Goal: Task Accomplishment & Management: Manage account settings

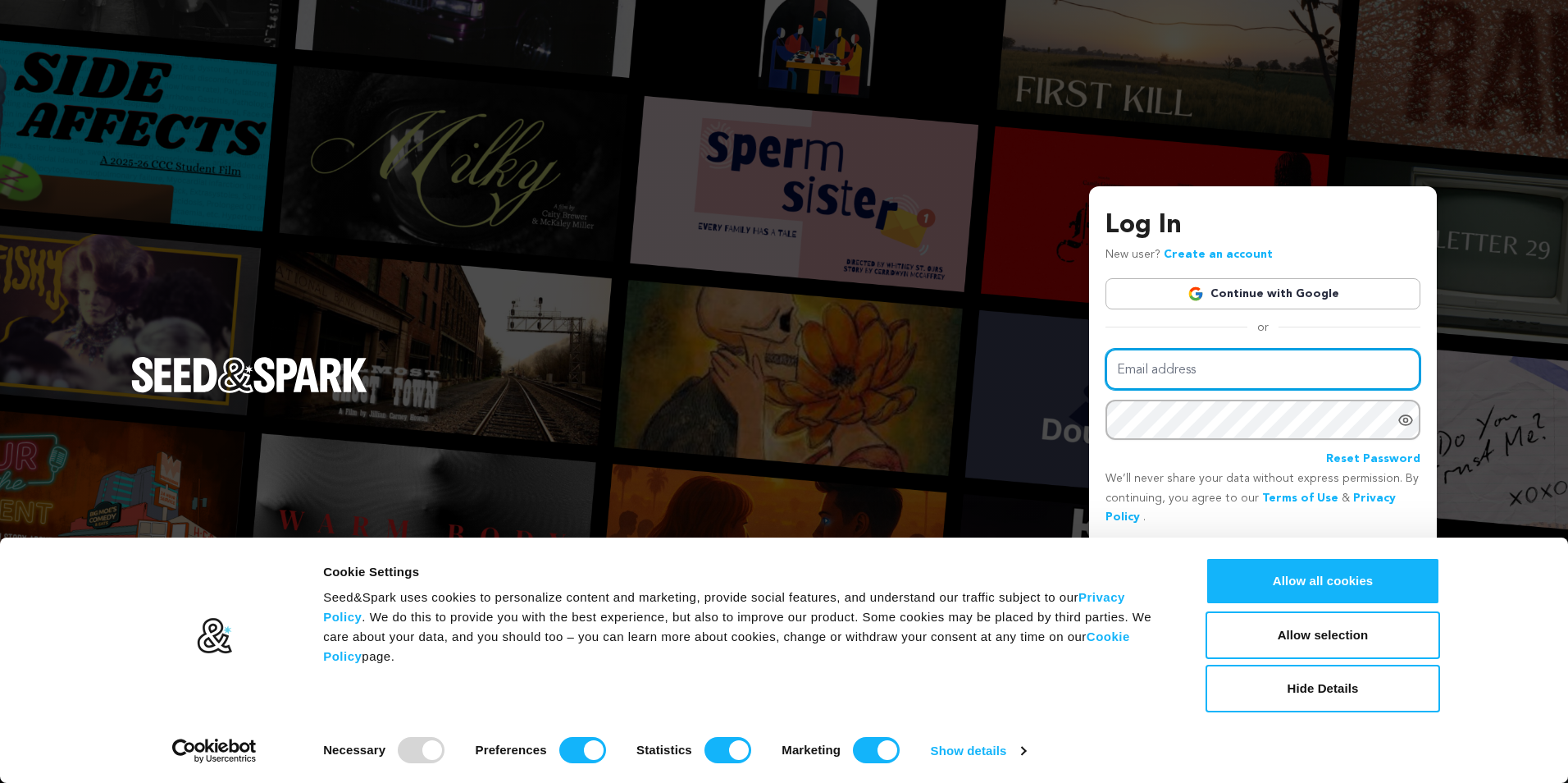
drag, startPoint x: 0, startPoint y: 0, endPoint x: 1251, endPoint y: 378, distance: 1306.9
click at [1251, 378] on input "Email address" at bounding box center [1263, 369] width 315 height 42
type input "funmiproductions@yahoo.ca"
click at [1237, 433] on div "Email address funmiproductions@yahoo.ca Password Reset Password" at bounding box center [1263, 408] width 315 height 120
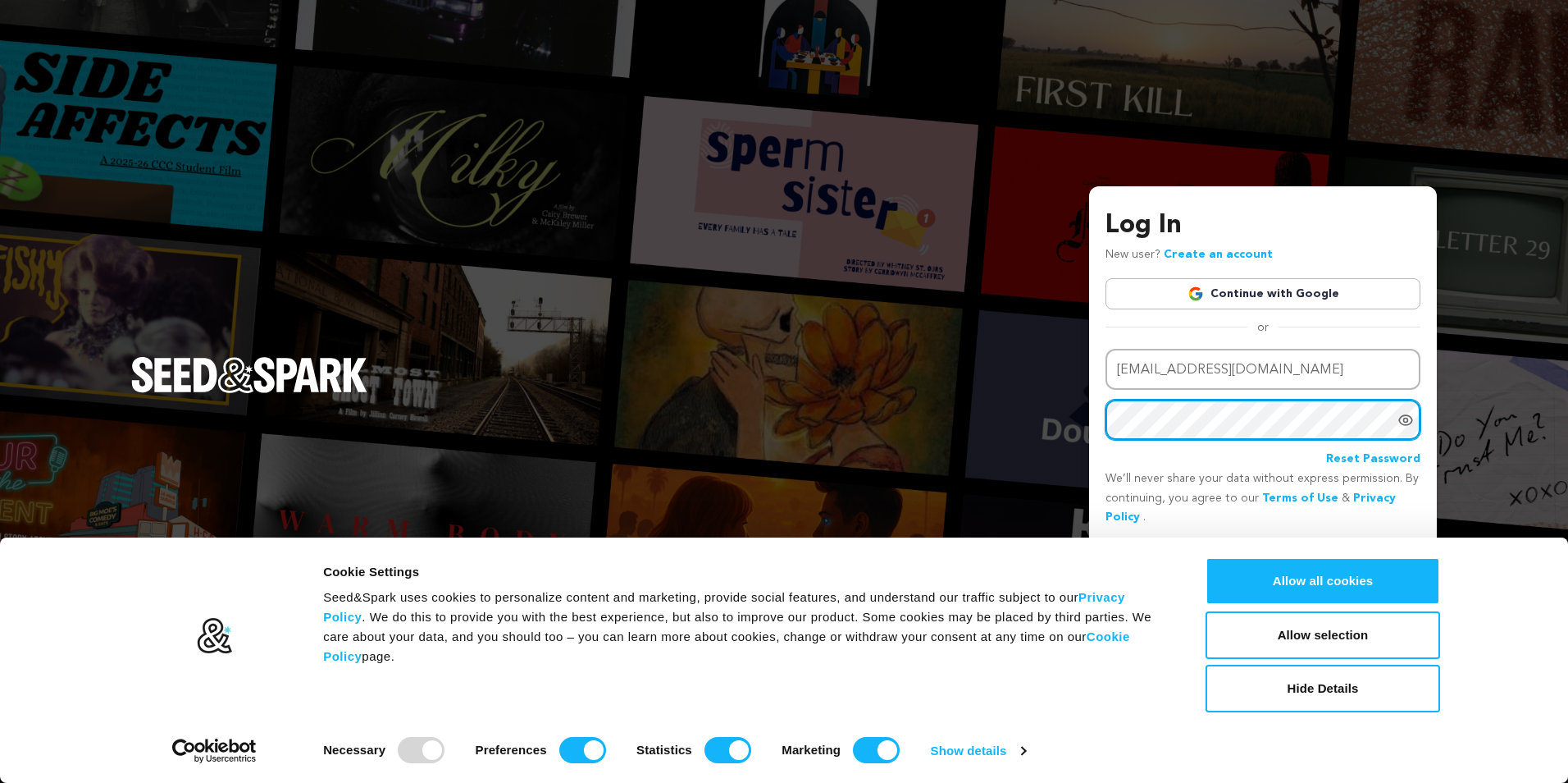
click at [1362, 541] on button "Login" at bounding box center [1391, 556] width 59 height 30
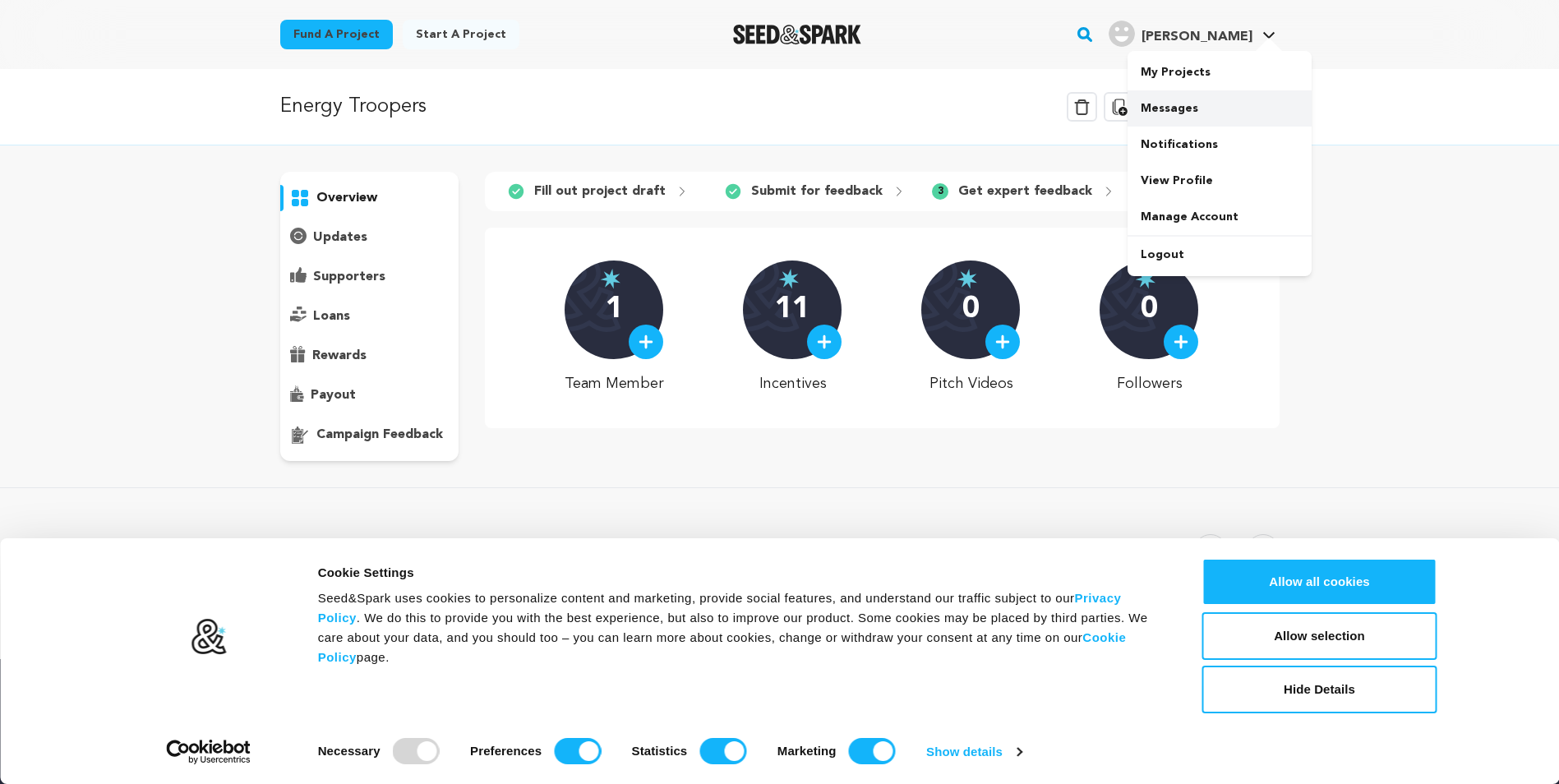
click at [1193, 106] on link "Messages" at bounding box center [1219, 108] width 184 height 36
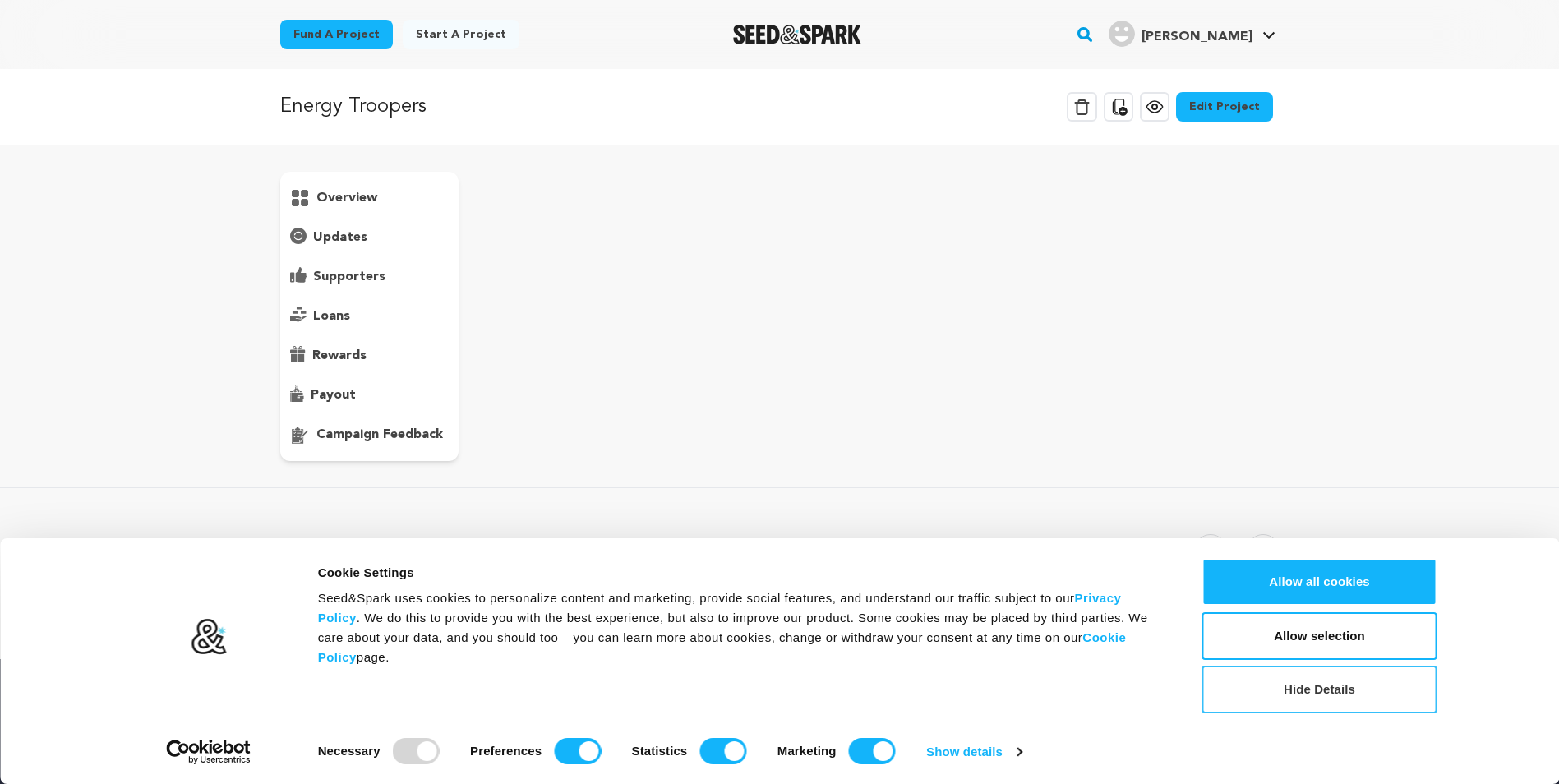
click at [1290, 685] on button "Hide Details" at bounding box center [1320, 689] width 235 height 48
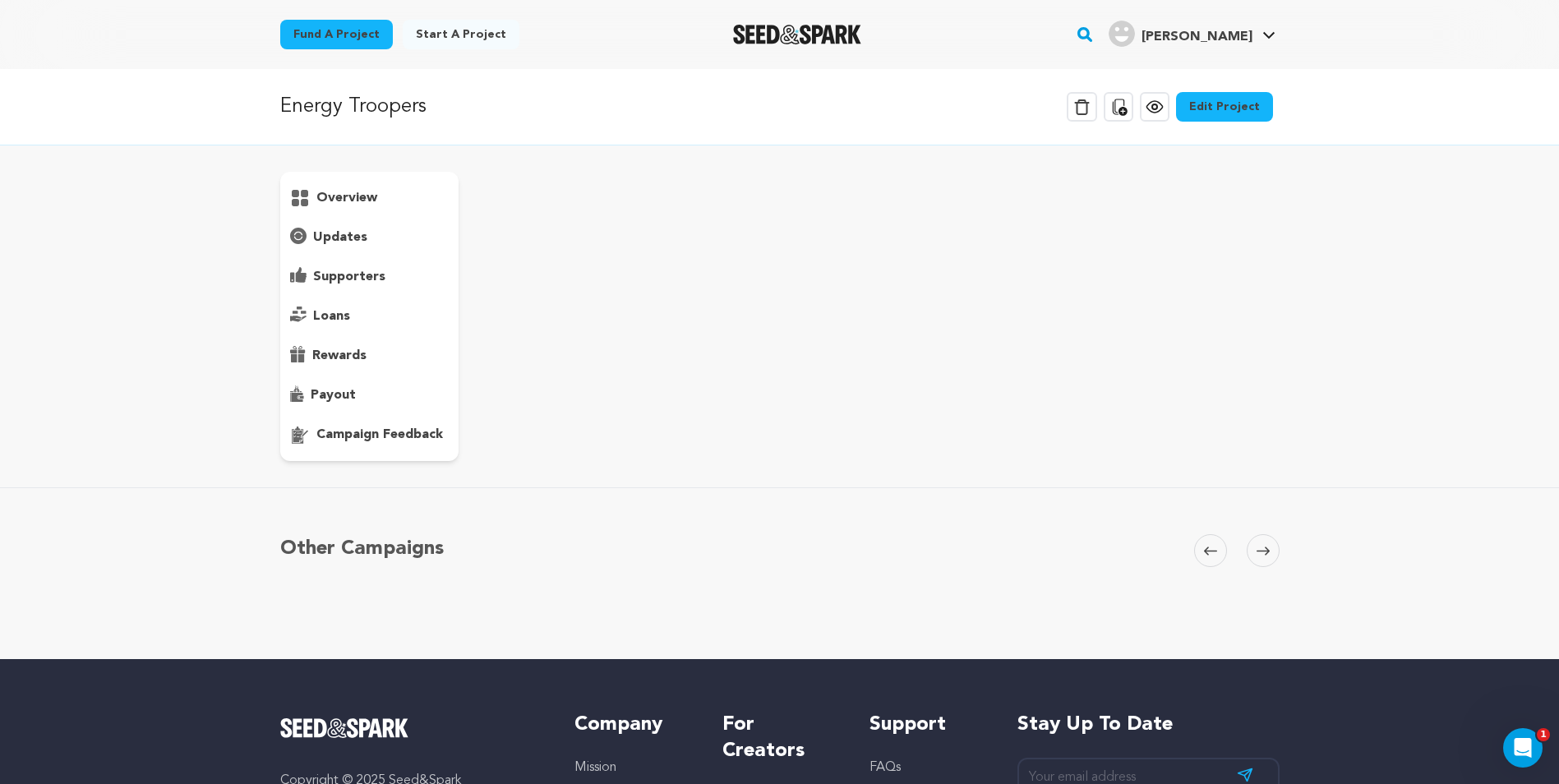
click at [346, 190] on p "overview" at bounding box center [346, 198] width 61 height 20
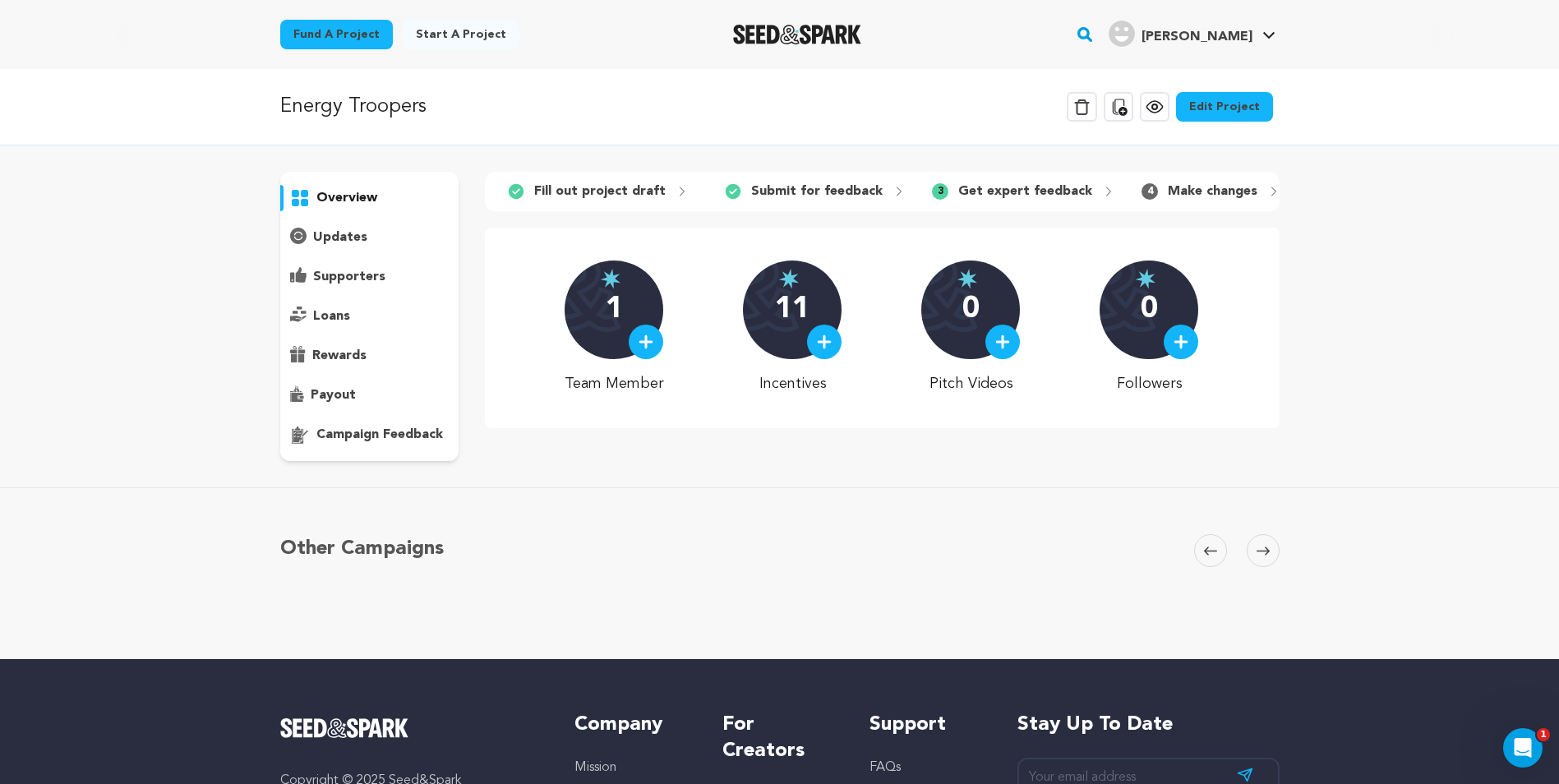
click at [974, 185] on p "Get expert feedback" at bounding box center [1026, 191] width 134 height 20
click at [1244, 108] on link "Edit Project" at bounding box center [1225, 107] width 97 height 30
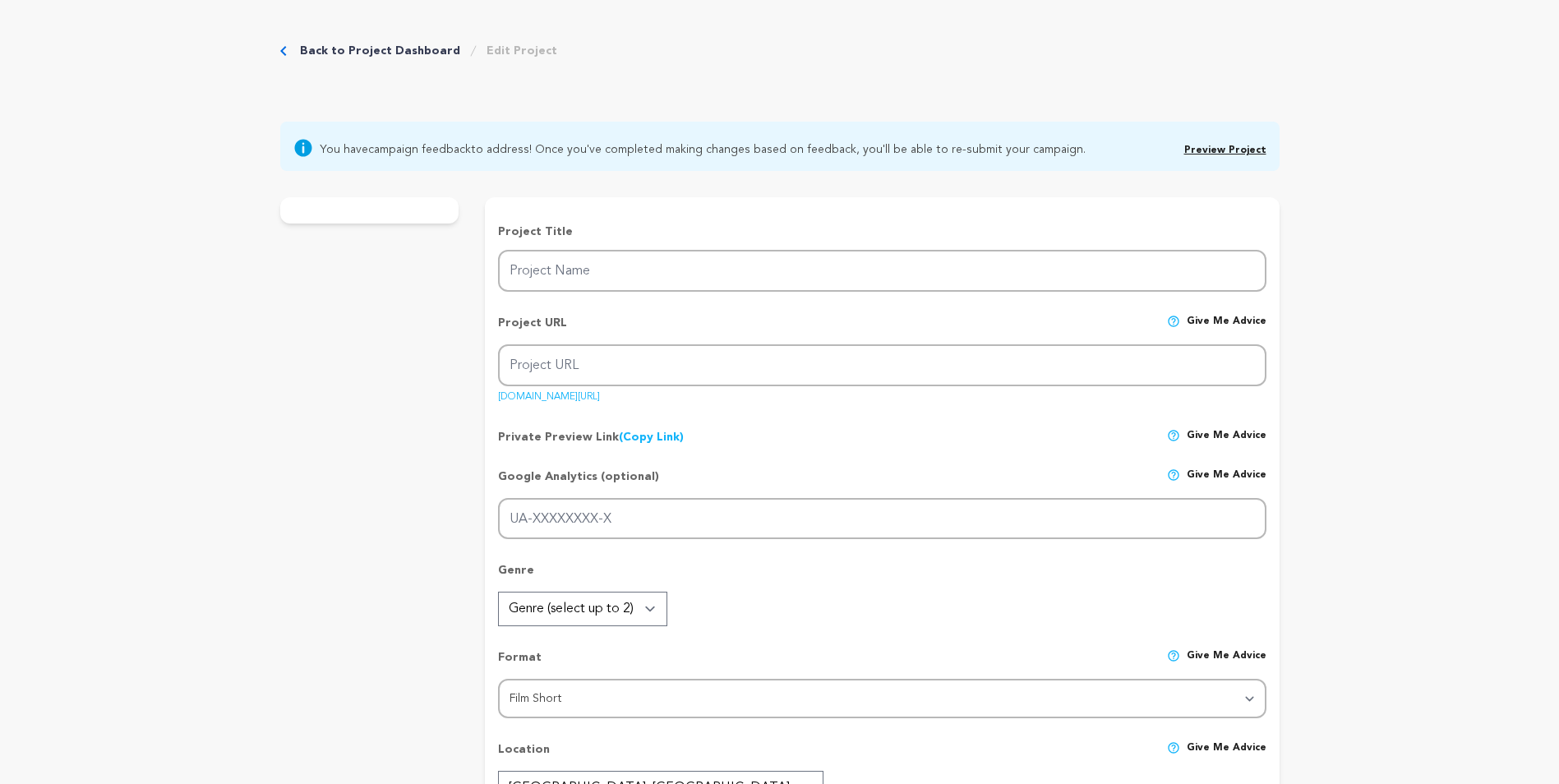
type input "Energy Troopers"
type input "energy-troopers"
type input "Anime Superheroes. Dark magic. Martial arts. Color-coded suits. What else do yo…"
type textarea ""The Energy Troopers, a team of young adult superheroes must come together to d…"
type textarea "A love letter to the Saturday mornings of my childhood. This short blends nosta…"
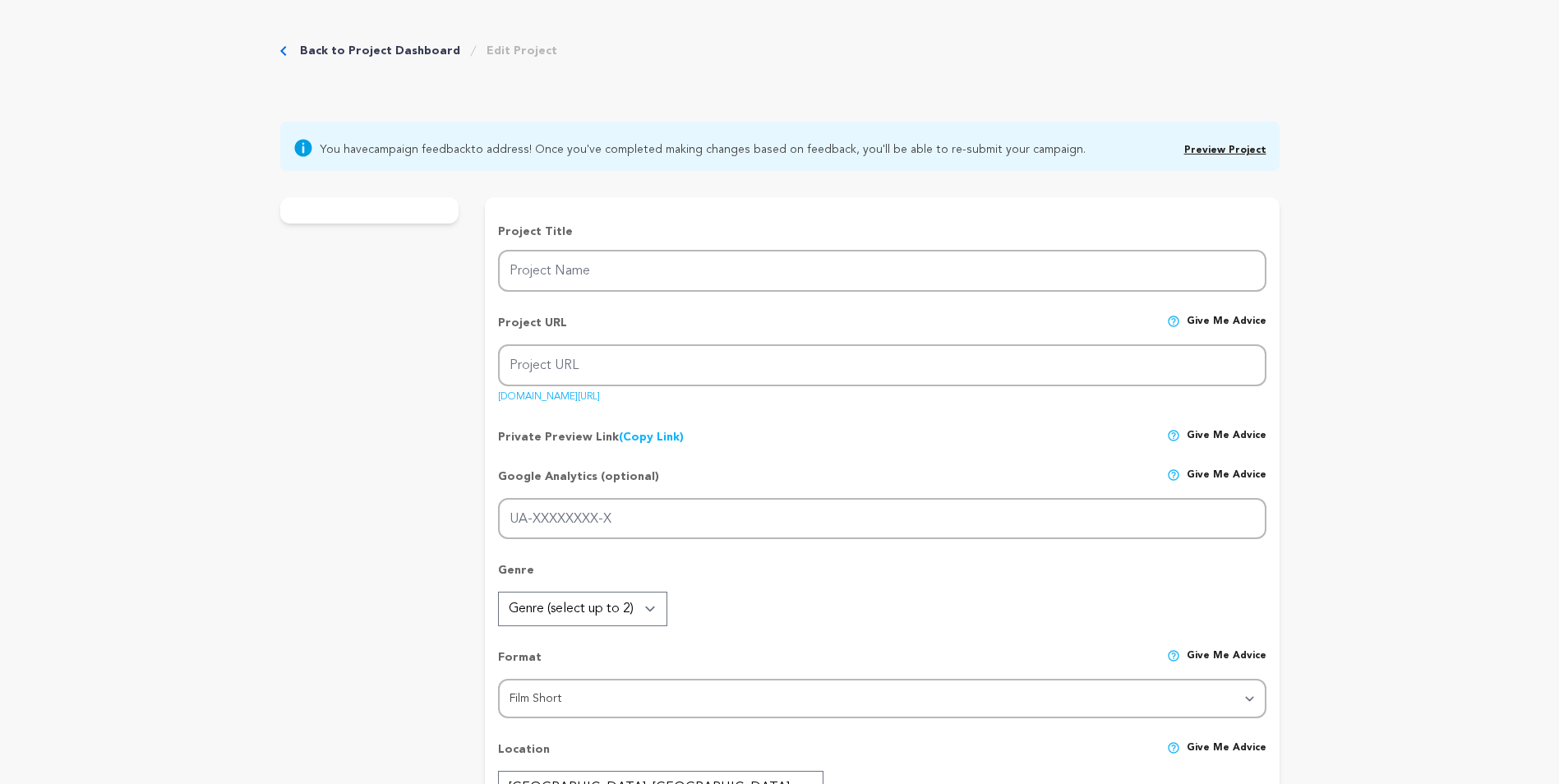
radio input "true"
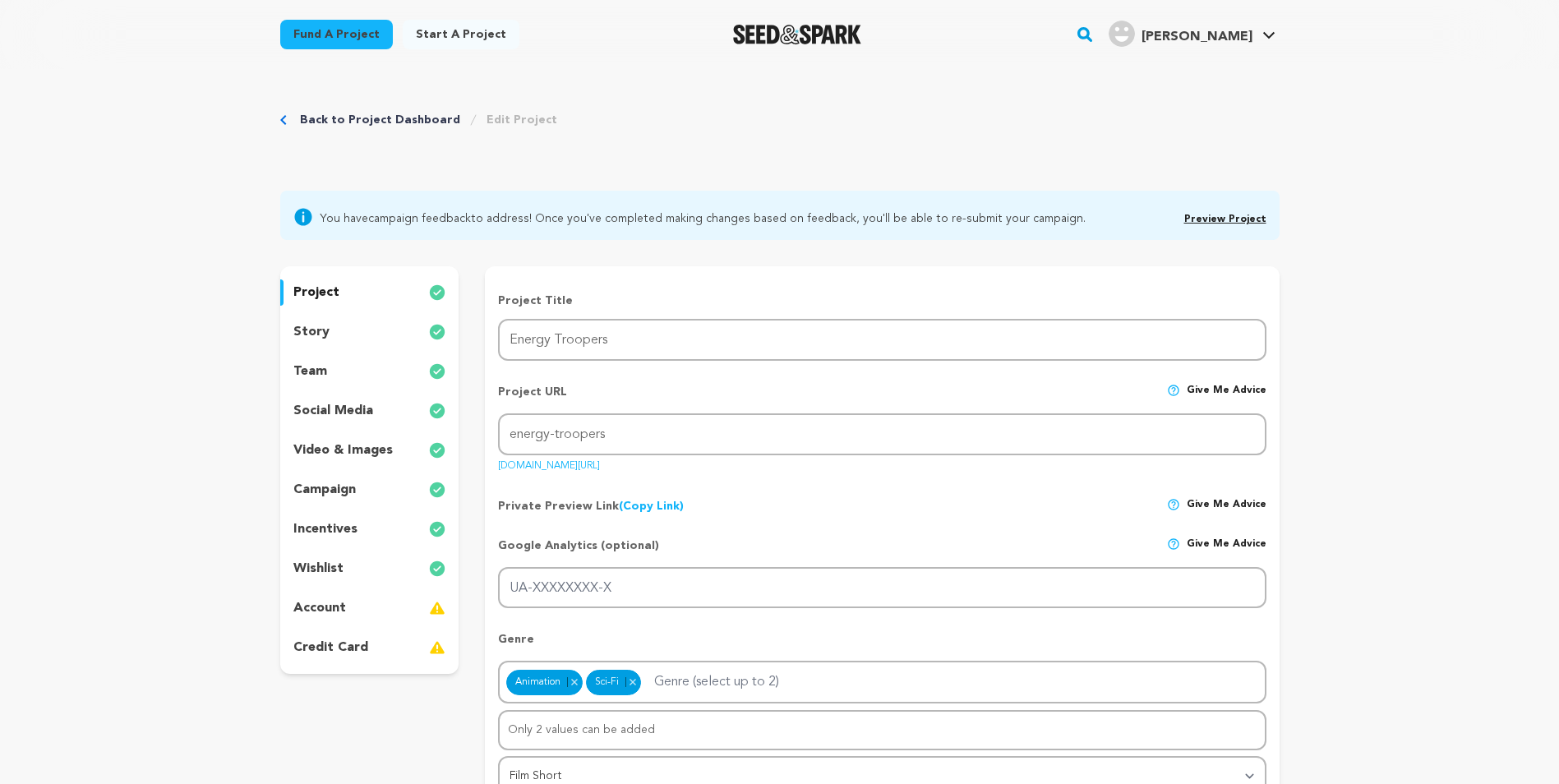
click at [1229, 215] on link "Preview Project" at bounding box center [1226, 219] width 82 height 10
click at [365, 119] on link "Back to Project Dashboard" at bounding box center [380, 120] width 161 height 17
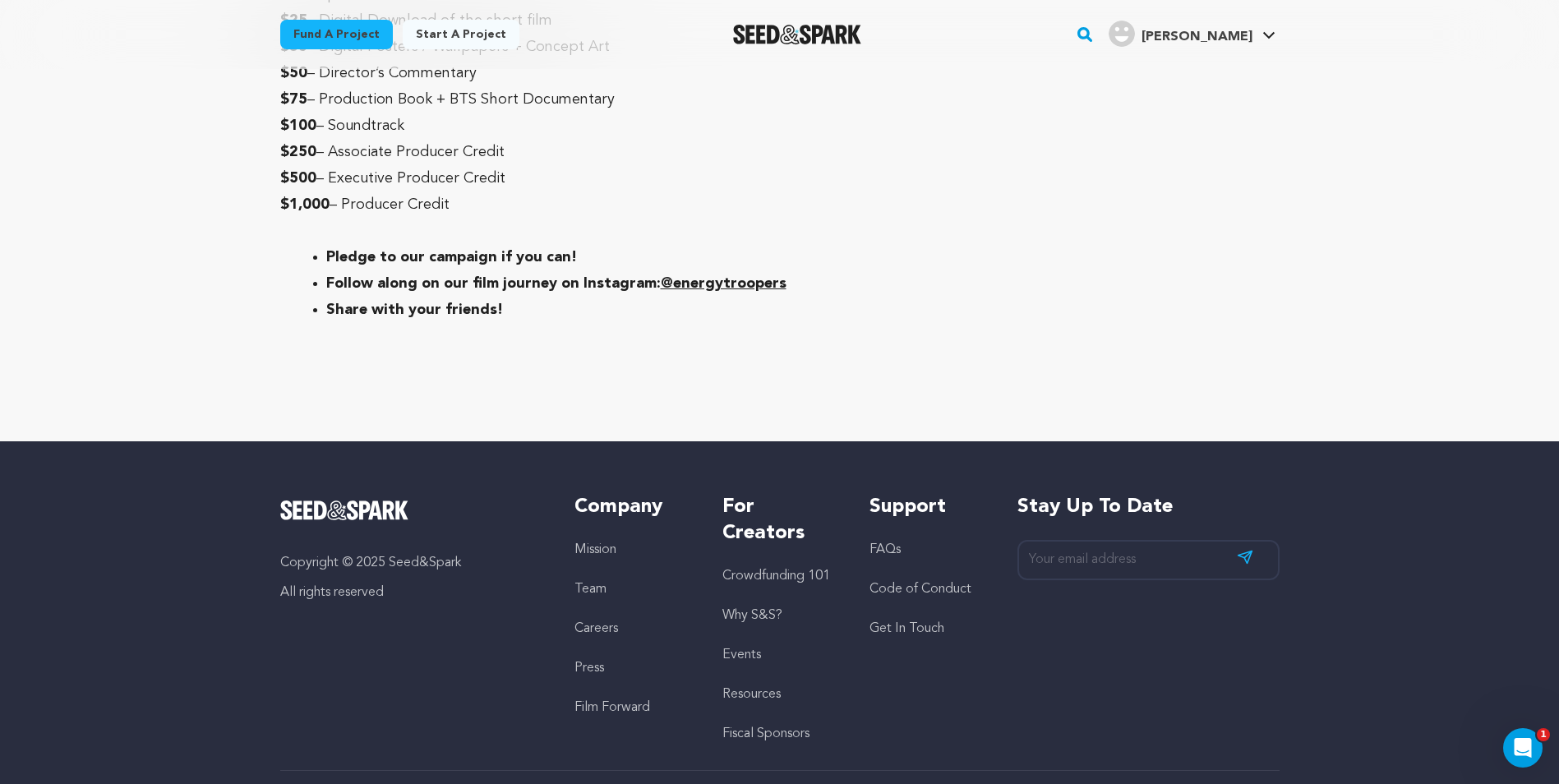
scroll to position [6081, 0]
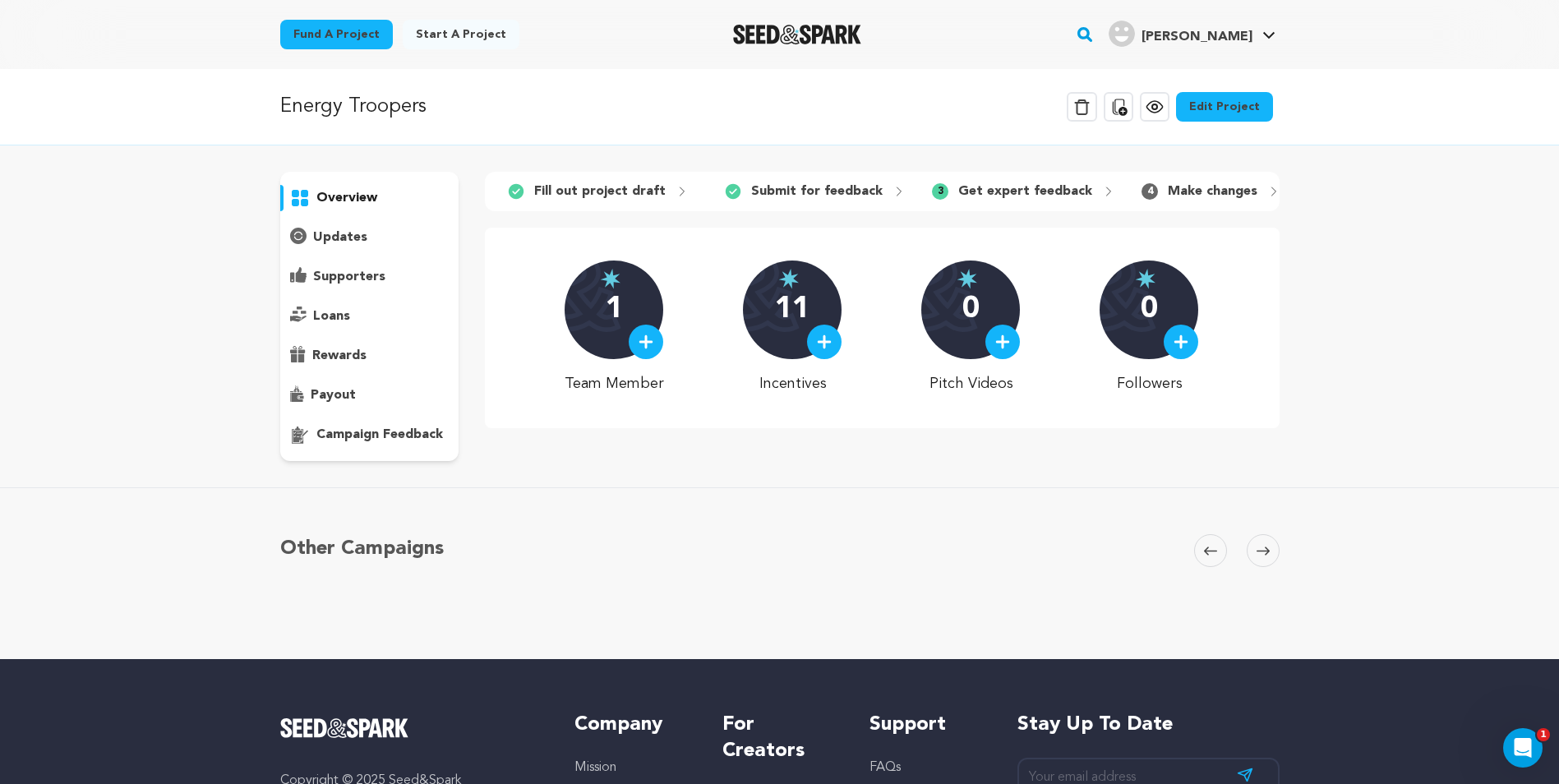
click at [365, 441] on p "campaign feedback" at bounding box center [380, 434] width 127 height 20
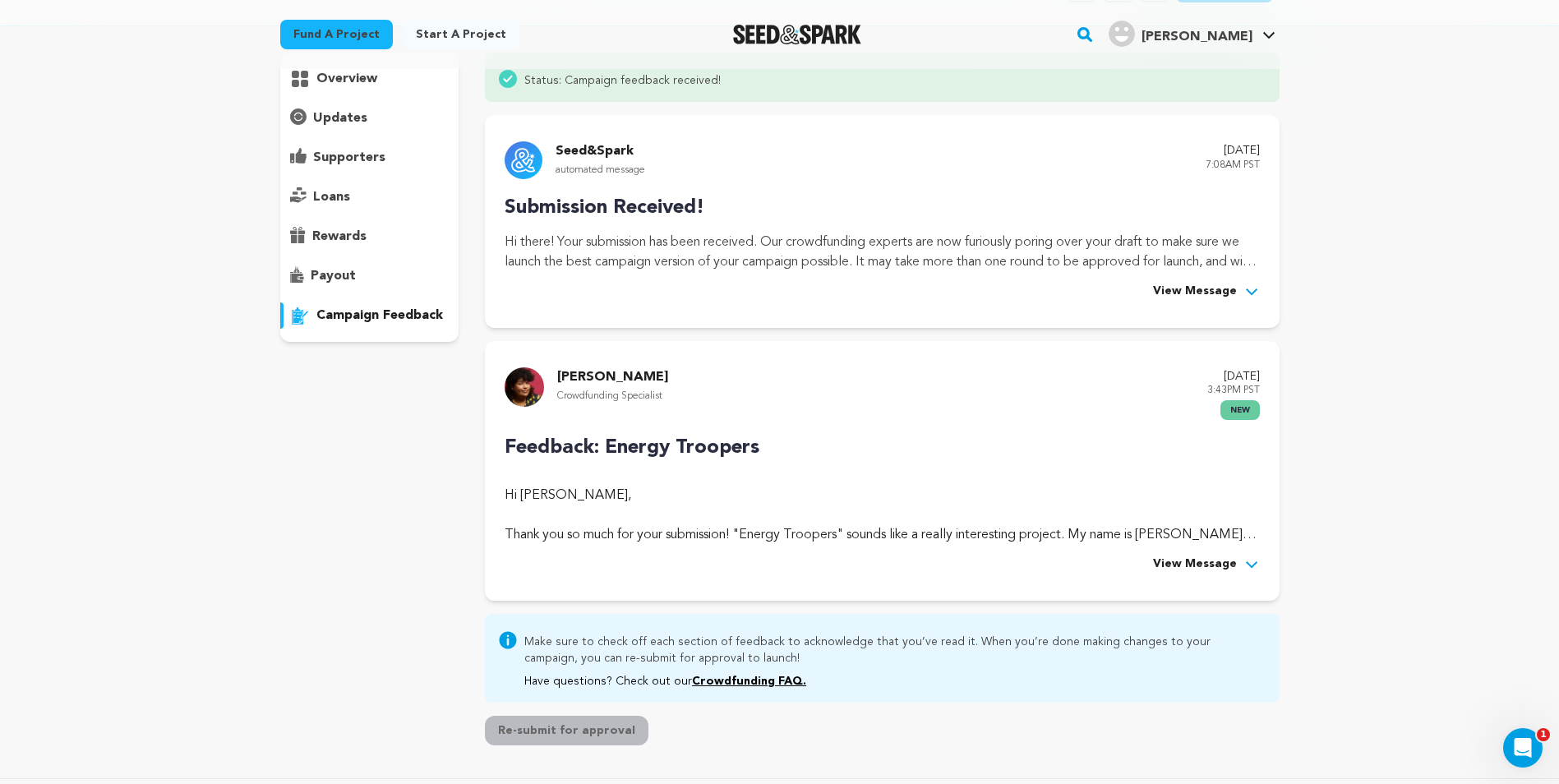
scroll to position [164, 0]
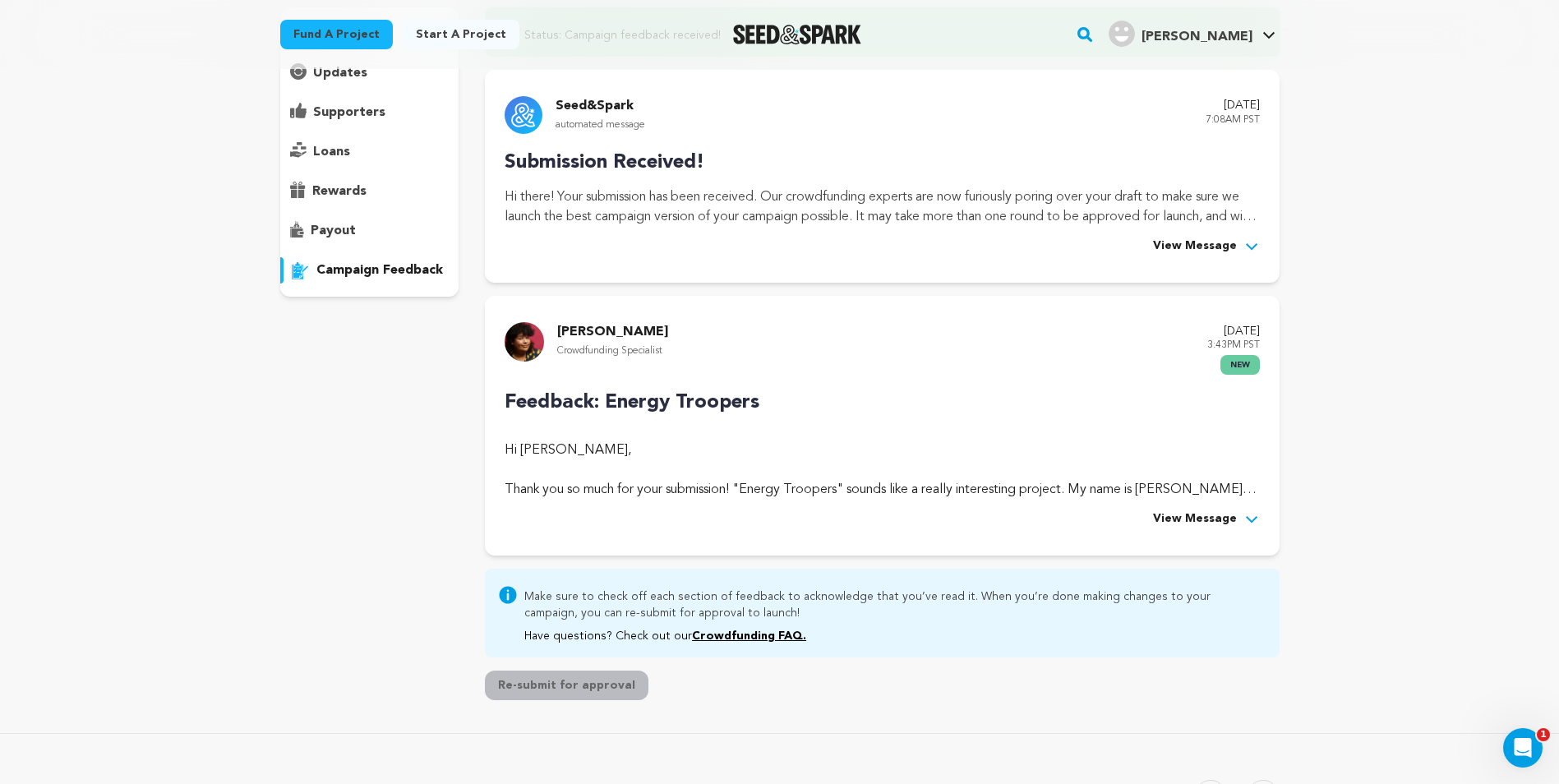
click at [1186, 517] on span "View Message" at bounding box center [1195, 519] width 84 height 20
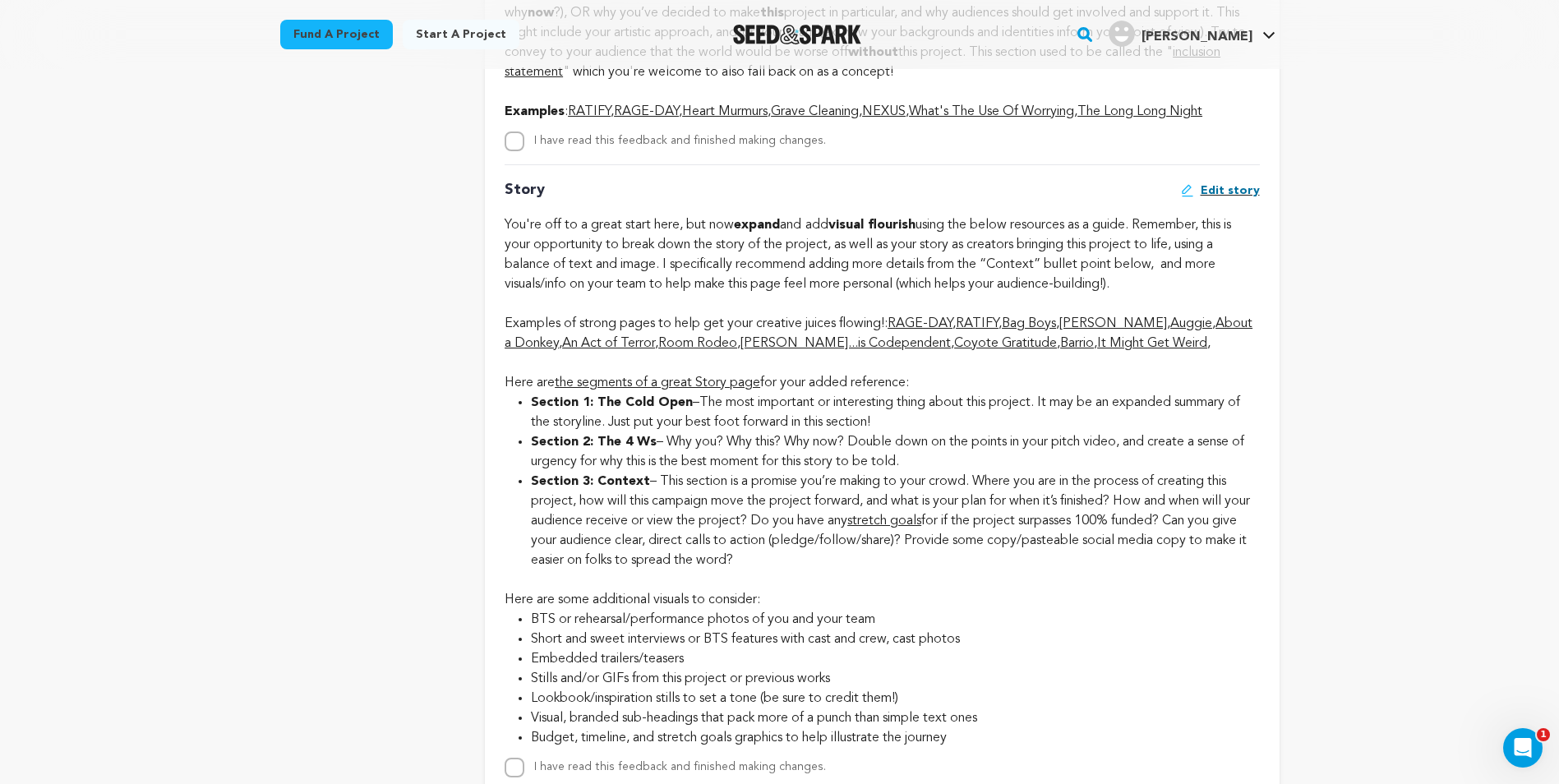
scroll to position [3087, 0]
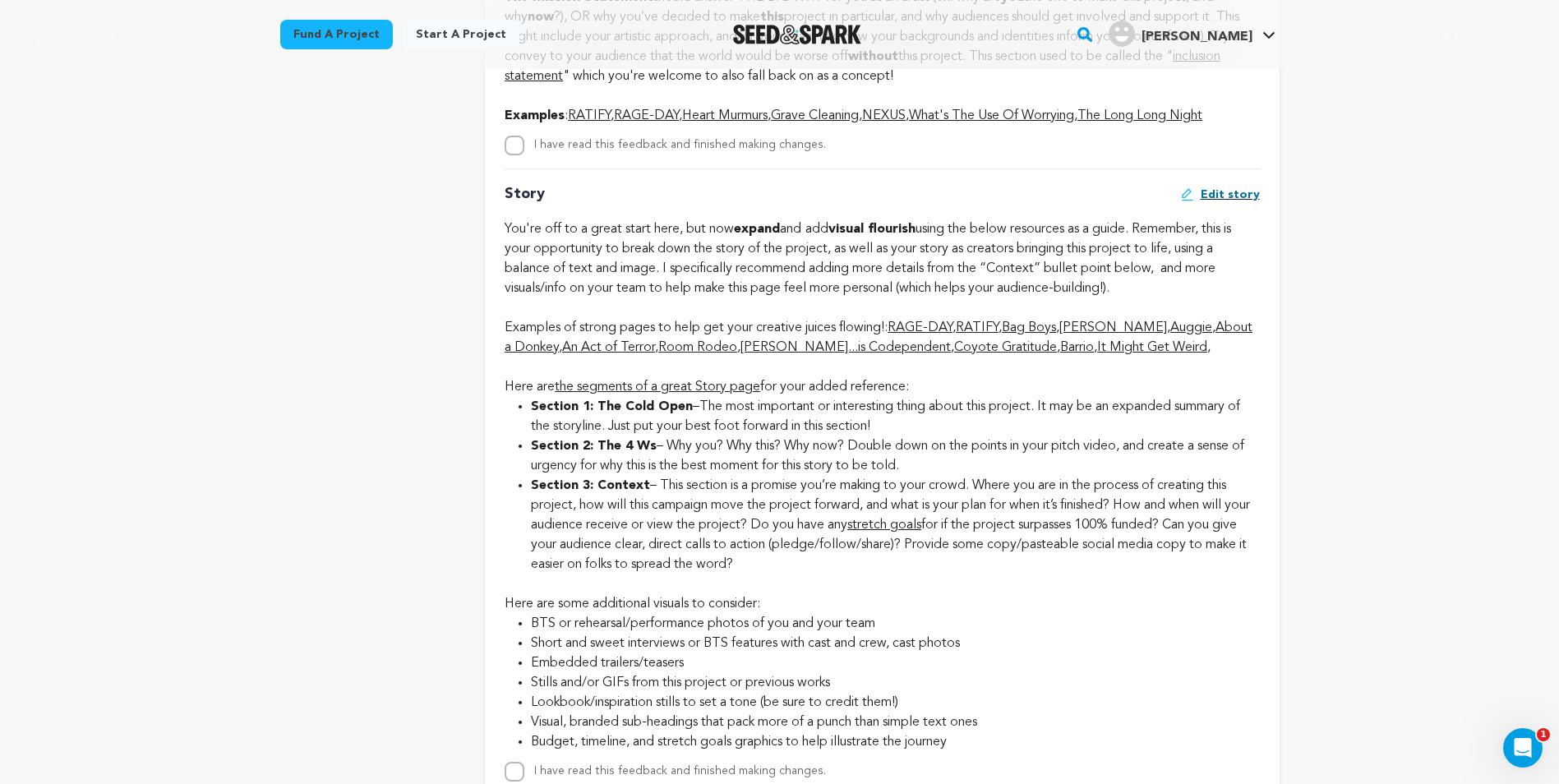
drag, startPoint x: 637, startPoint y: 602, endPoint x: 614, endPoint y: 604, distance: 23.1
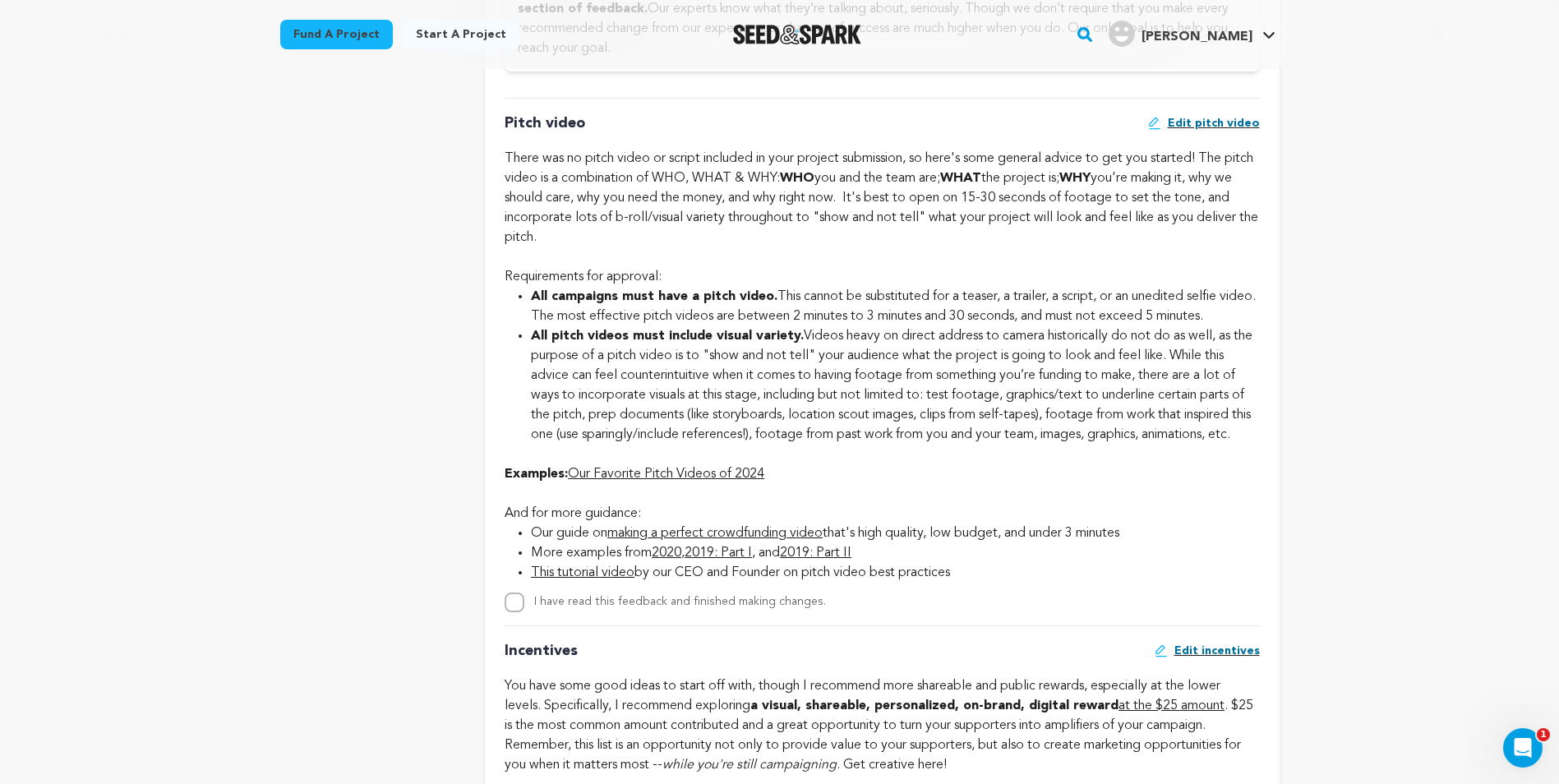
scroll to position [1135, 0]
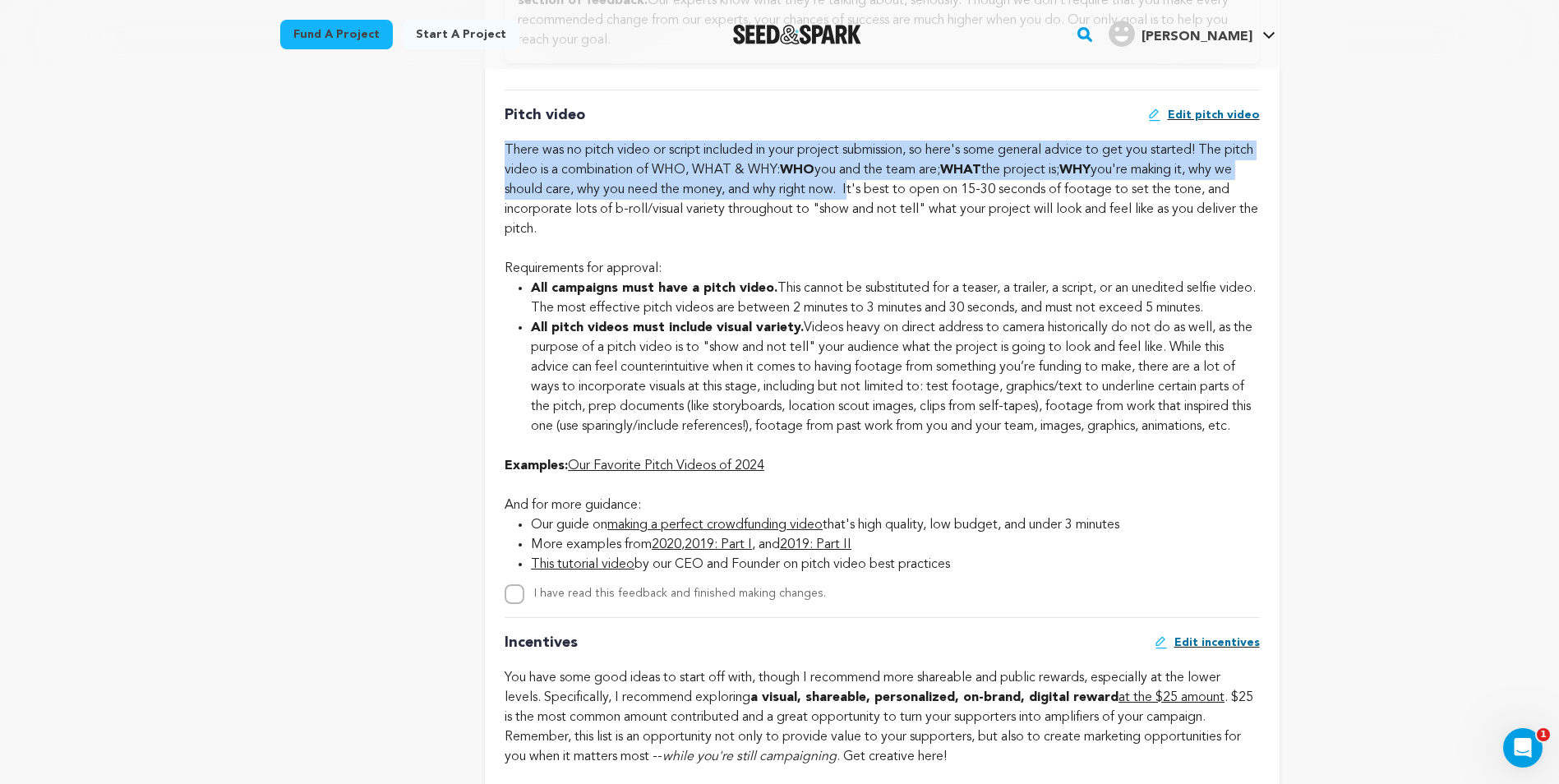
drag, startPoint x: 897, startPoint y: 191, endPoint x: 497, endPoint y: 144, distance: 402.8
drag, startPoint x: 497, startPoint y: 144, endPoint x: 519, endPoint y: 153, distance: 23.8
click at [519, 153] on div "There was no pitch video or script included in your project submission, so here…" at bounding box center [882, 190] width 754 height 99
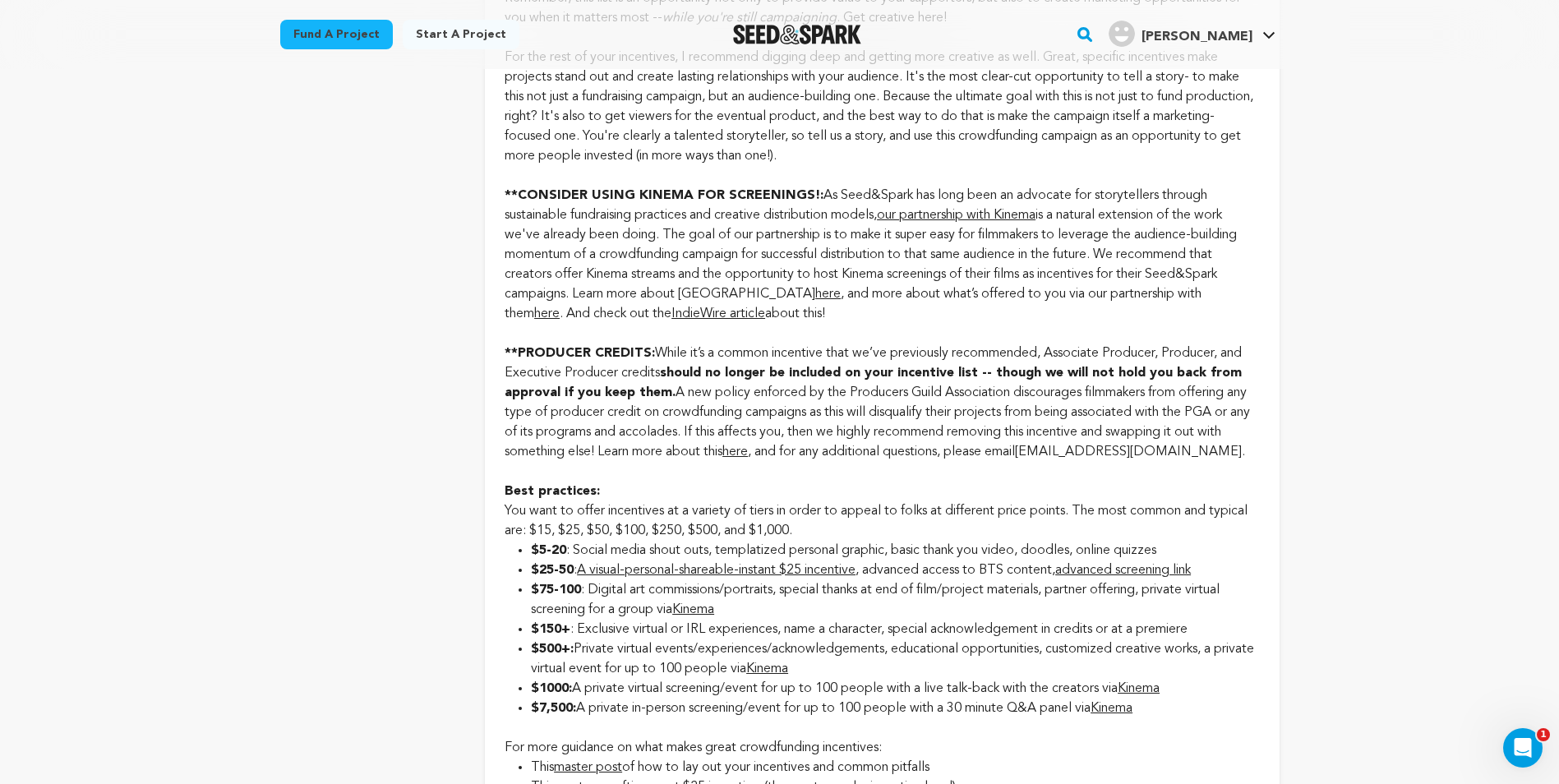
scroll to position [1874, 0]
drag, startPoint x: 1198, startPoint y: 295, endPoint x: 1187, endPoint y: 287, distance: 13.6
drag, startPoint x: 1187, startPoint y: 287, endPoint x: 1082, endPoint y: 287, distance: 105.0
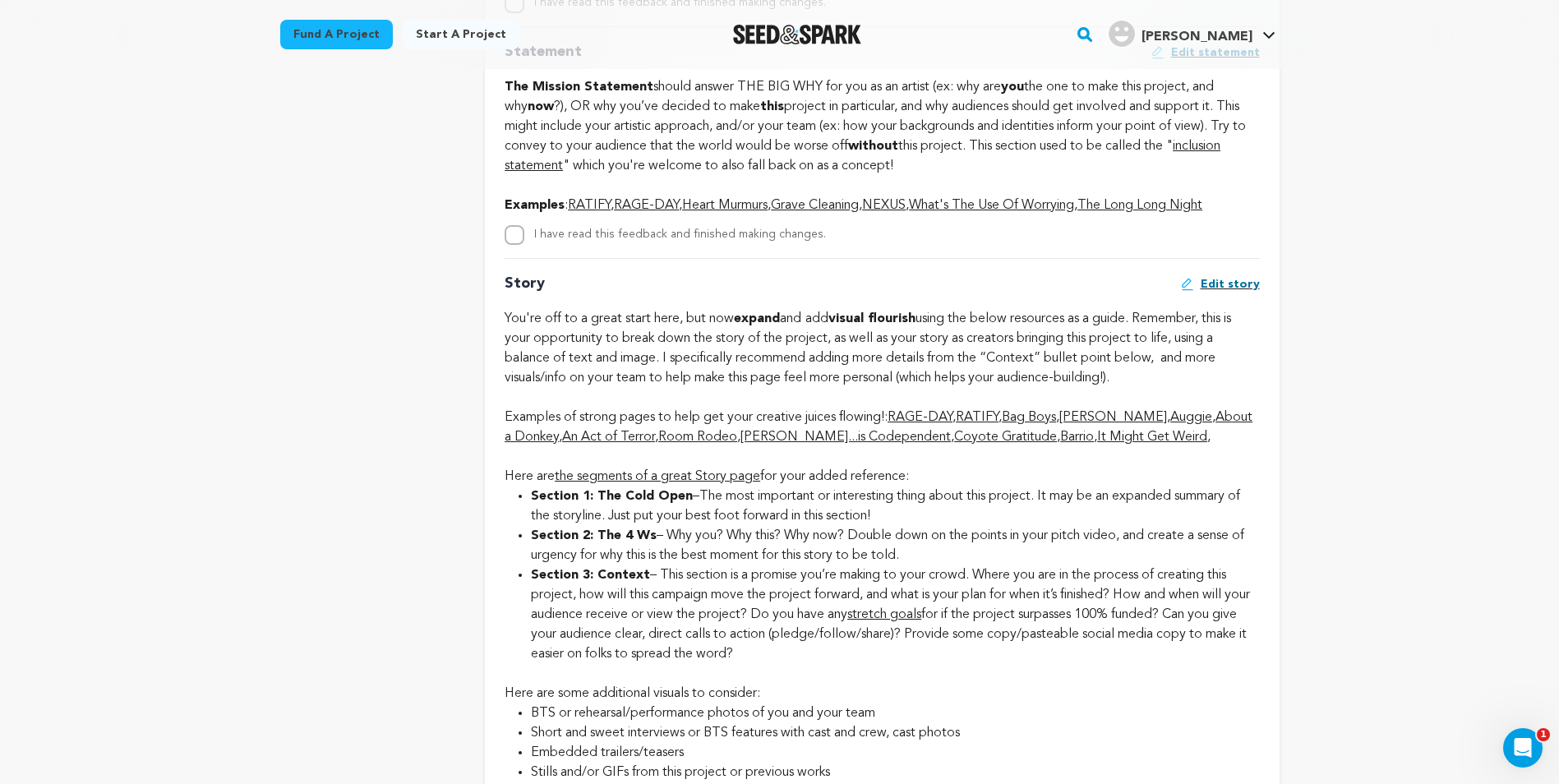
scroll to position [3025, 0]
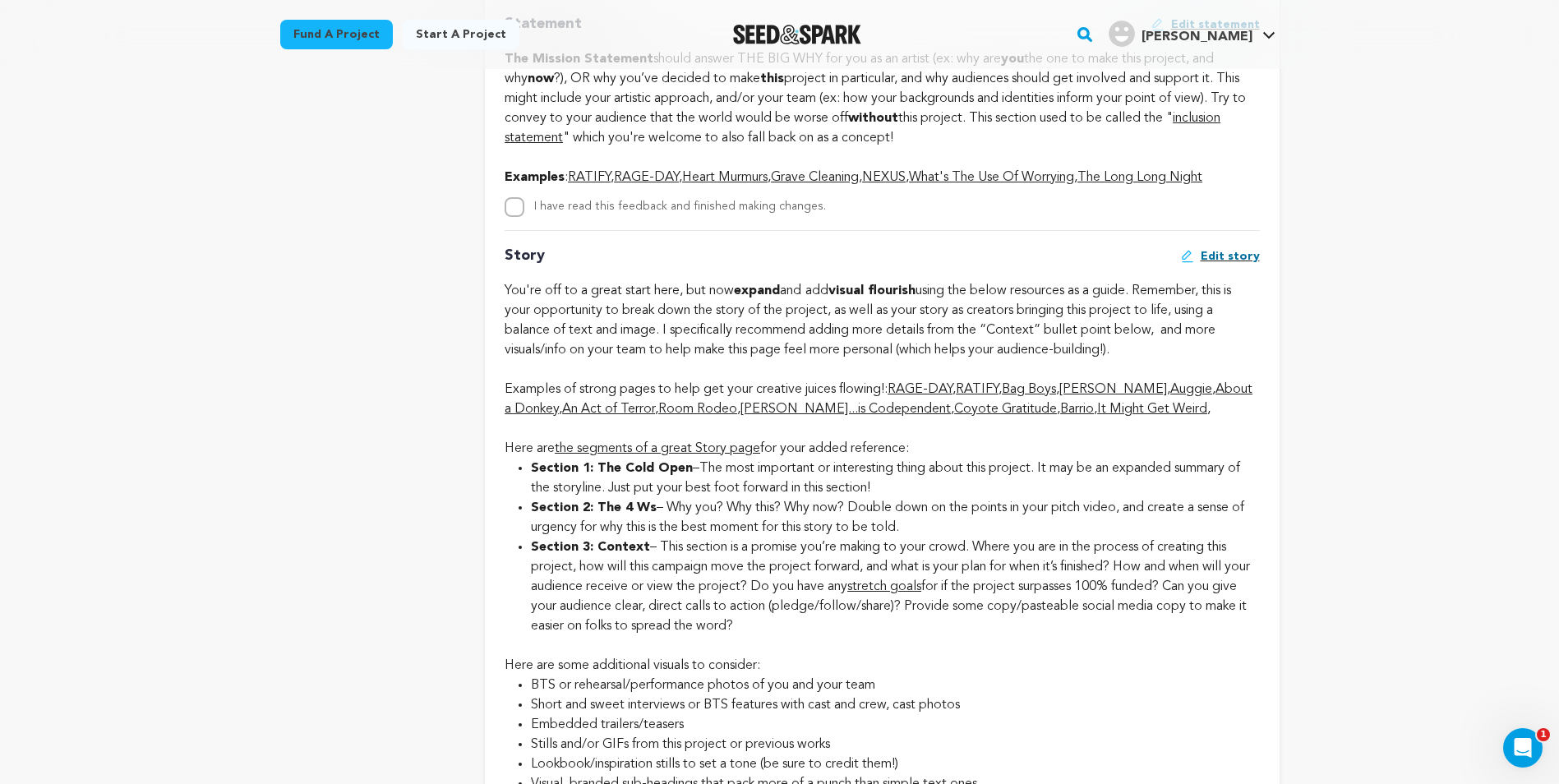
click at [803, 415] on link "[PERSON_NAME]...is Codependent" at bounding box center [845, 409] width 210 height 13
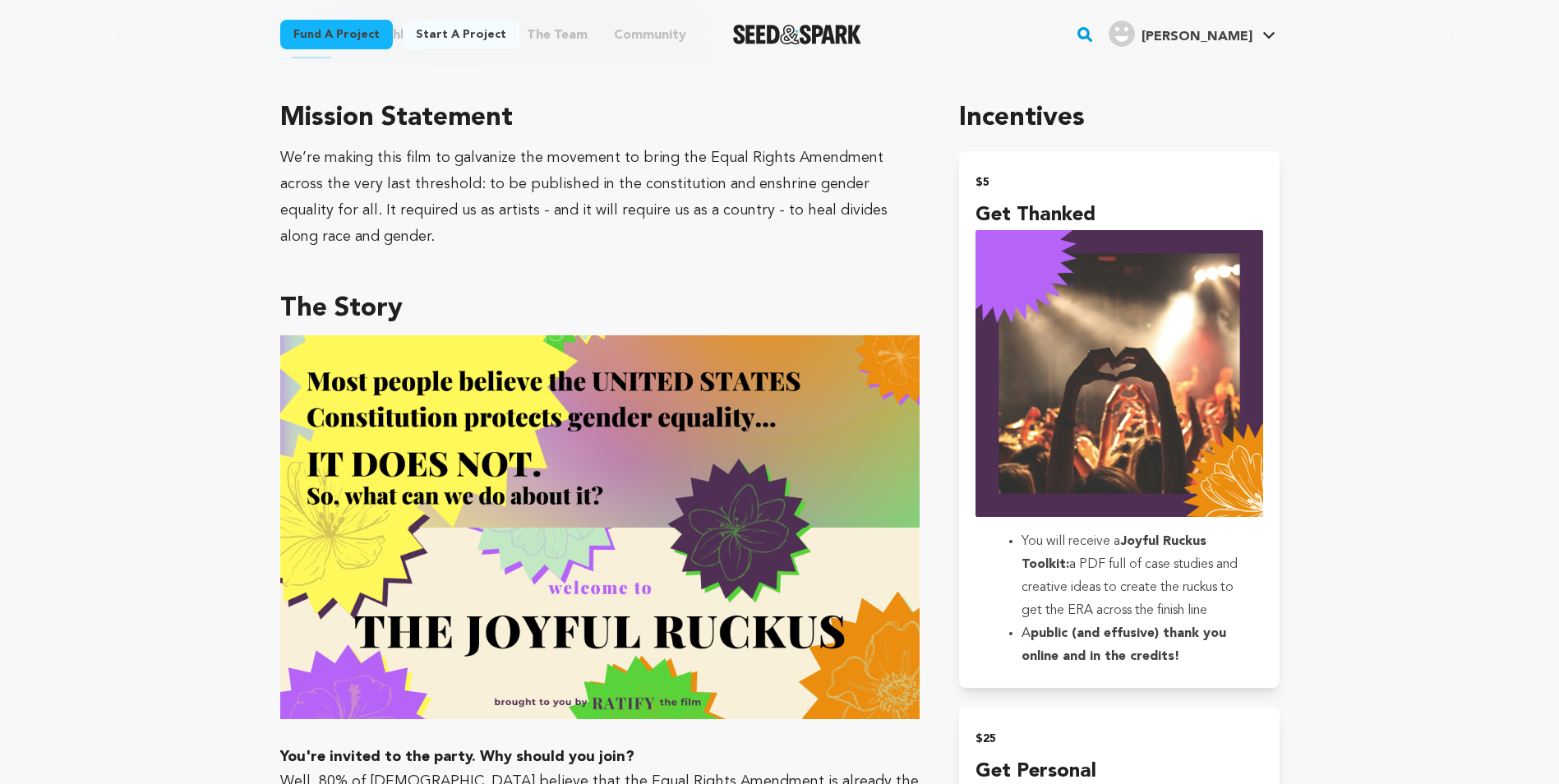
scroll to position [493, 0]
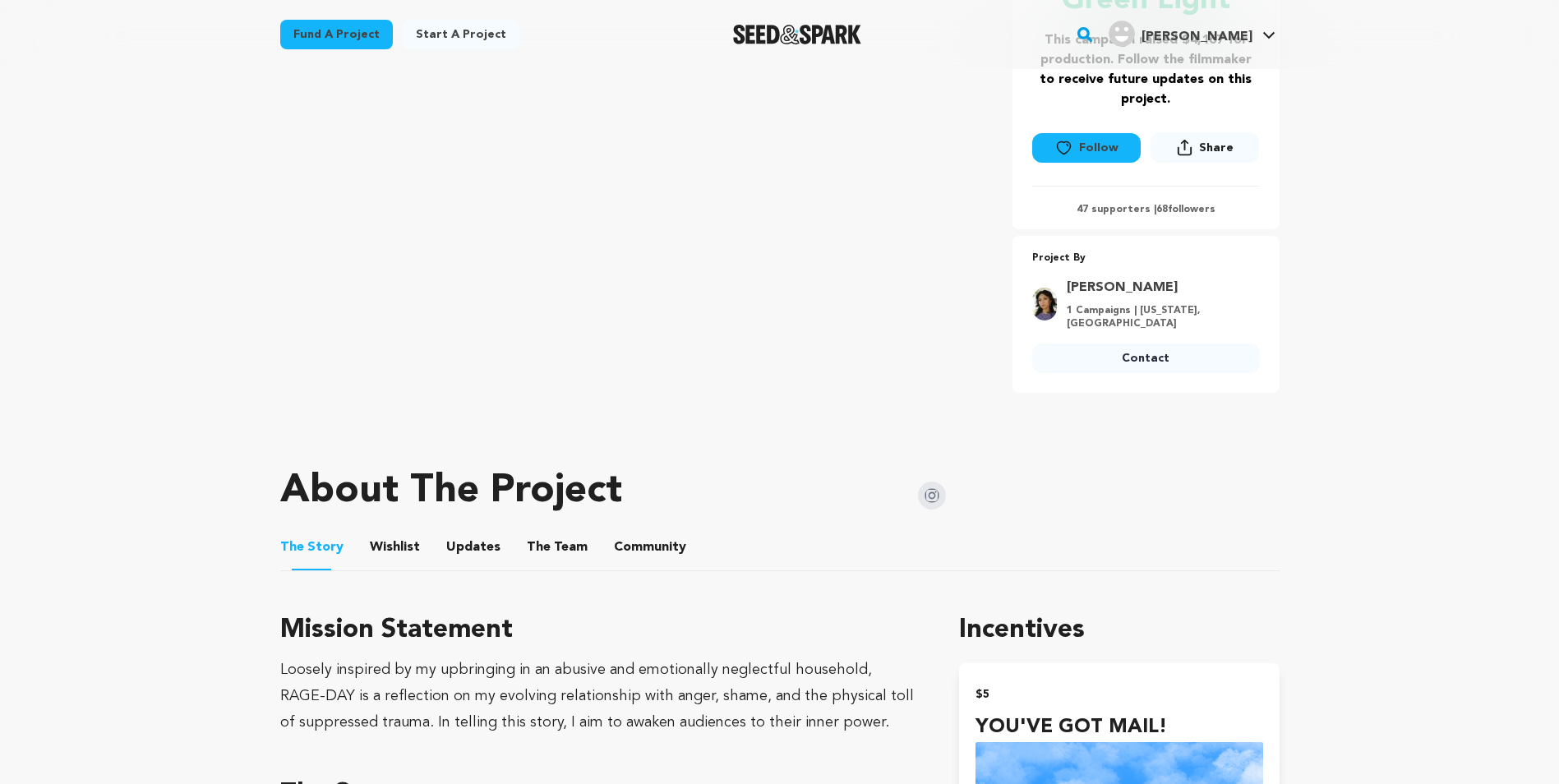
scroll to position [411, 0]
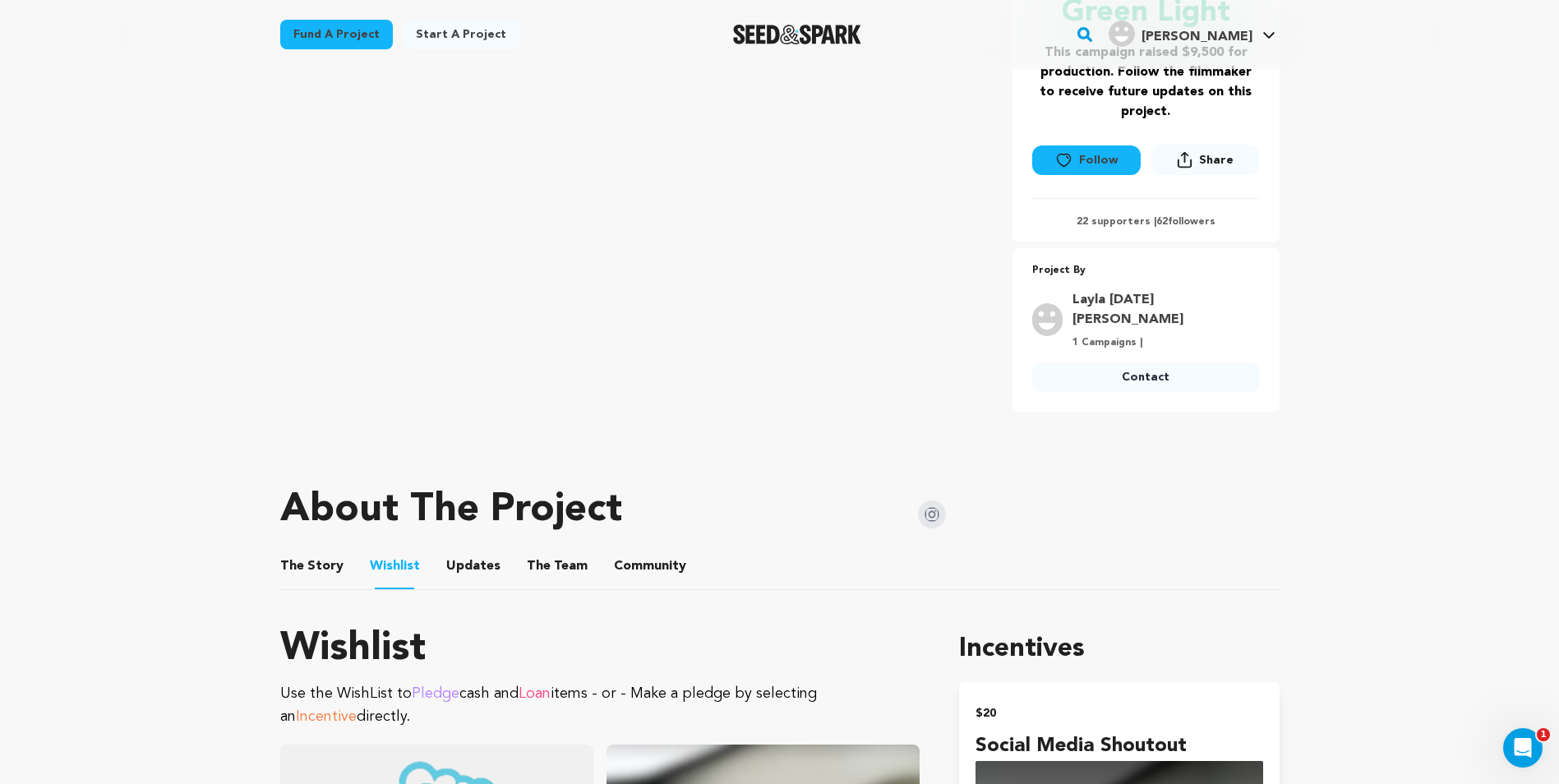
scroll to position [329, 0]
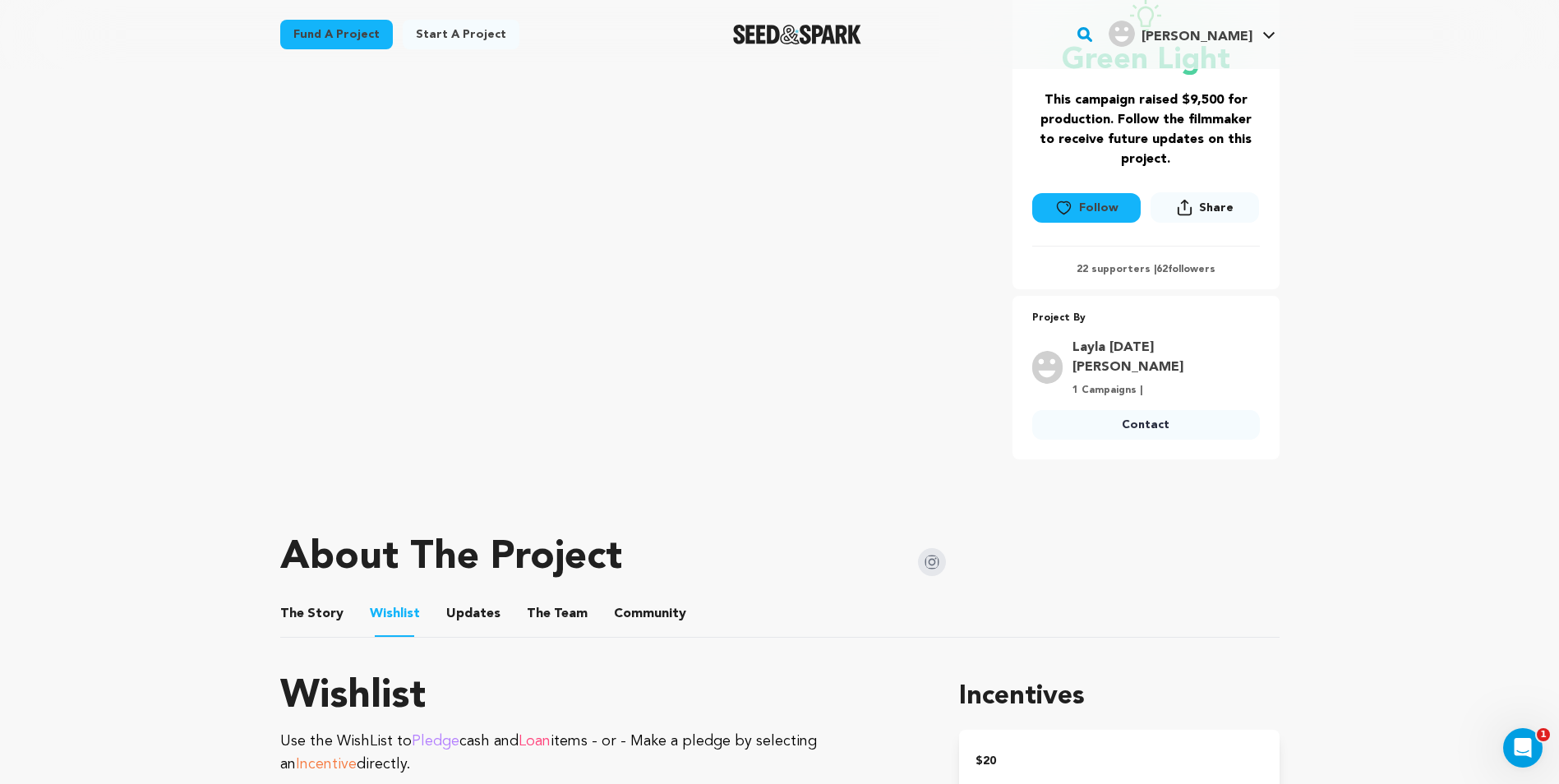
click at [341, 591] on ul "The Story The Story Wishlist Wishlist Updates Updates The Team The Team Communi…" at bounding box center [780, 614] width 1000 height 47
click at [330, 604] on span "The Story" at bounding box center [312, 613] width 63 height 20
click at [303, 597] on button "The Story" at bounding box center [312, 617] width 39 height 39
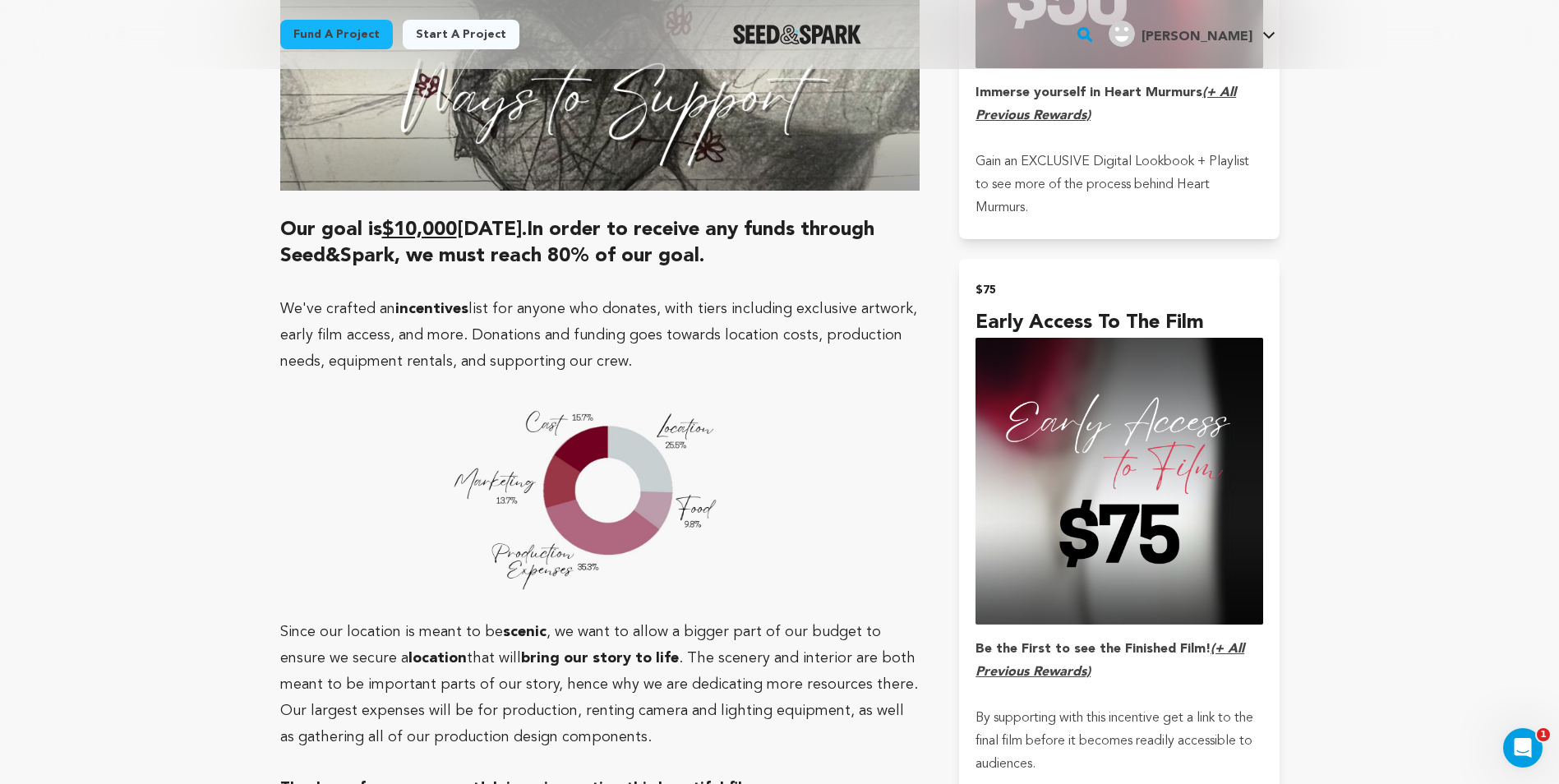
scroll to position [2465, 0]
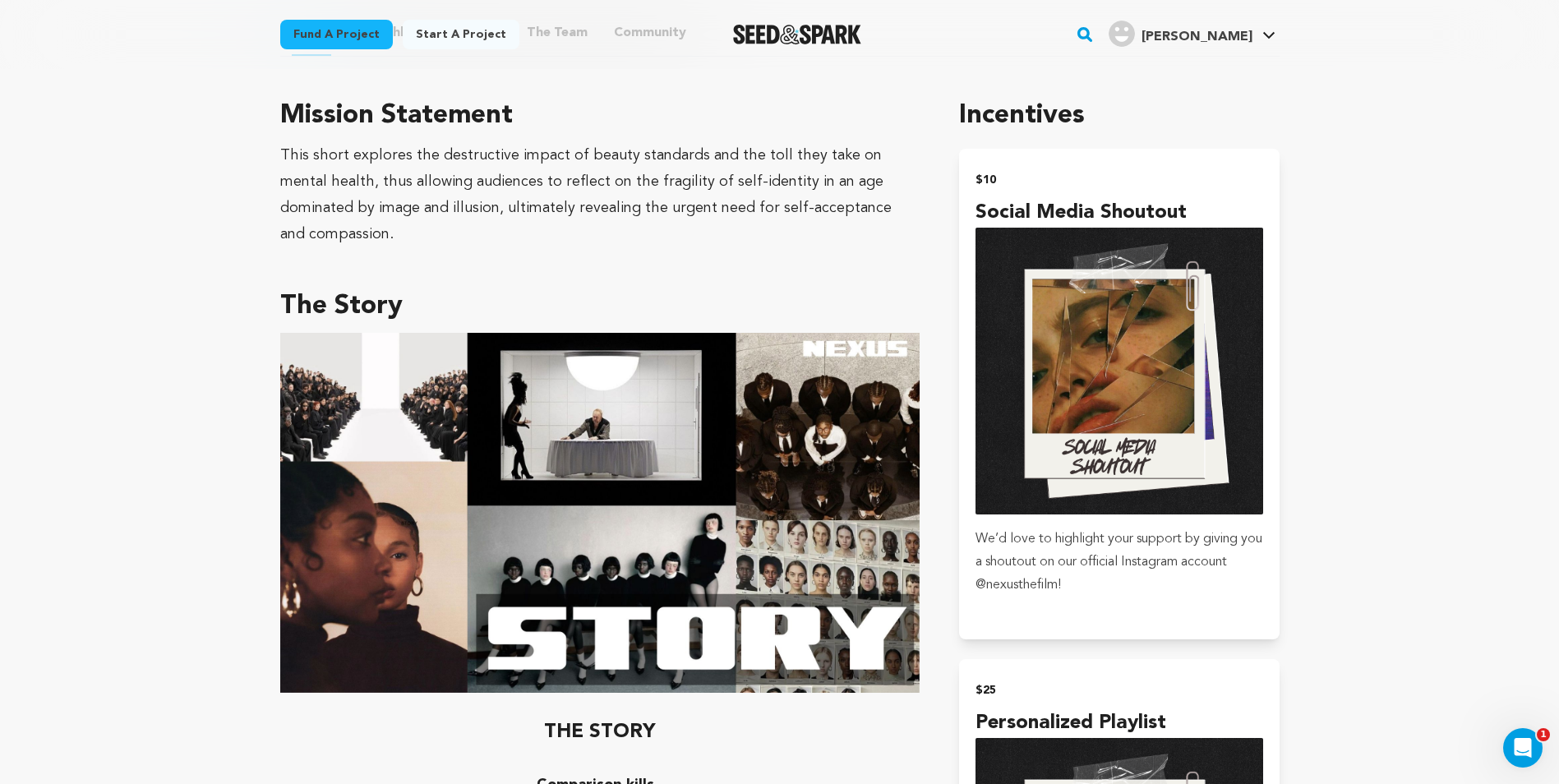
scroll to position [903, 0]
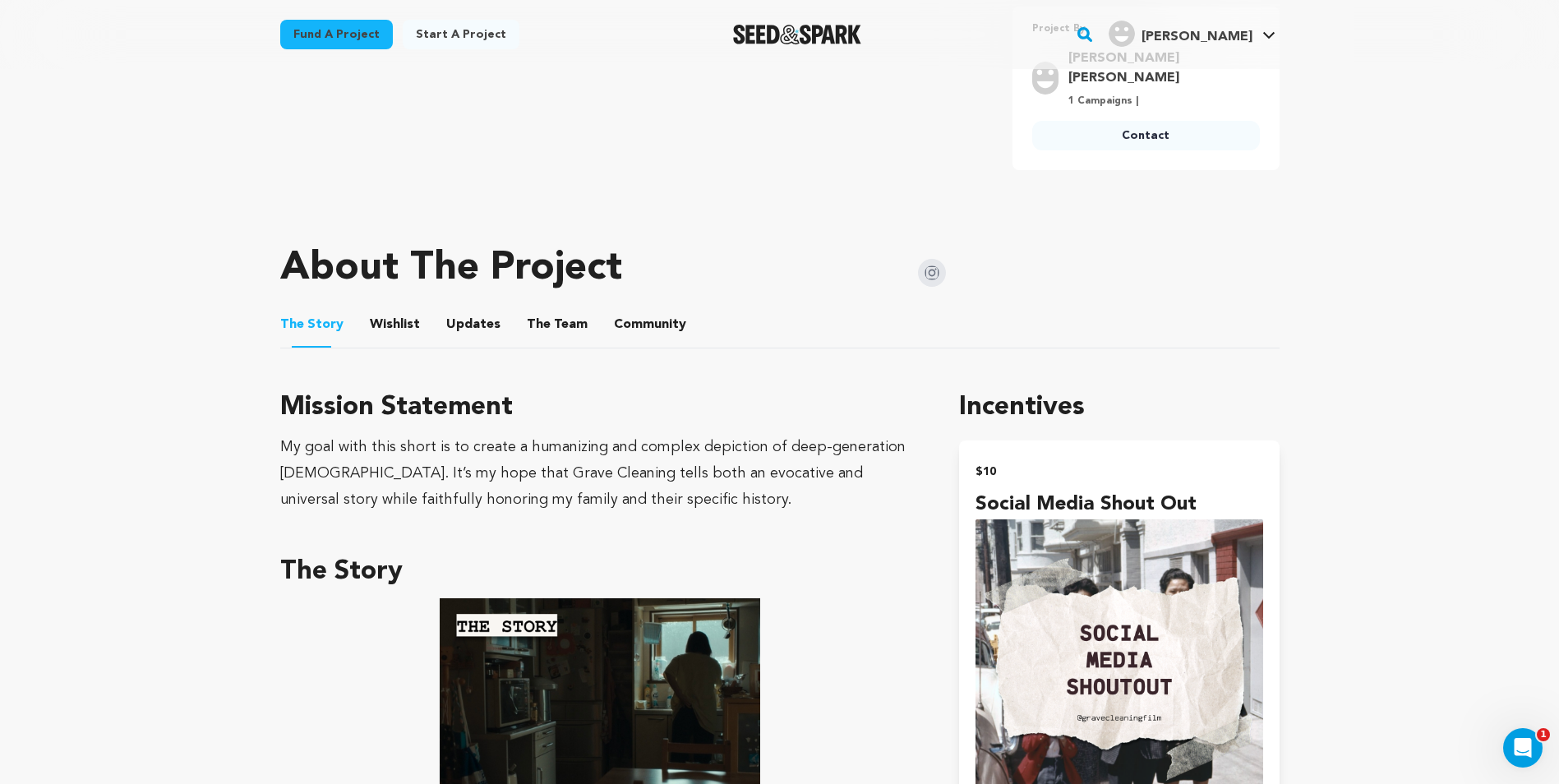
scroll to position [986, 0]
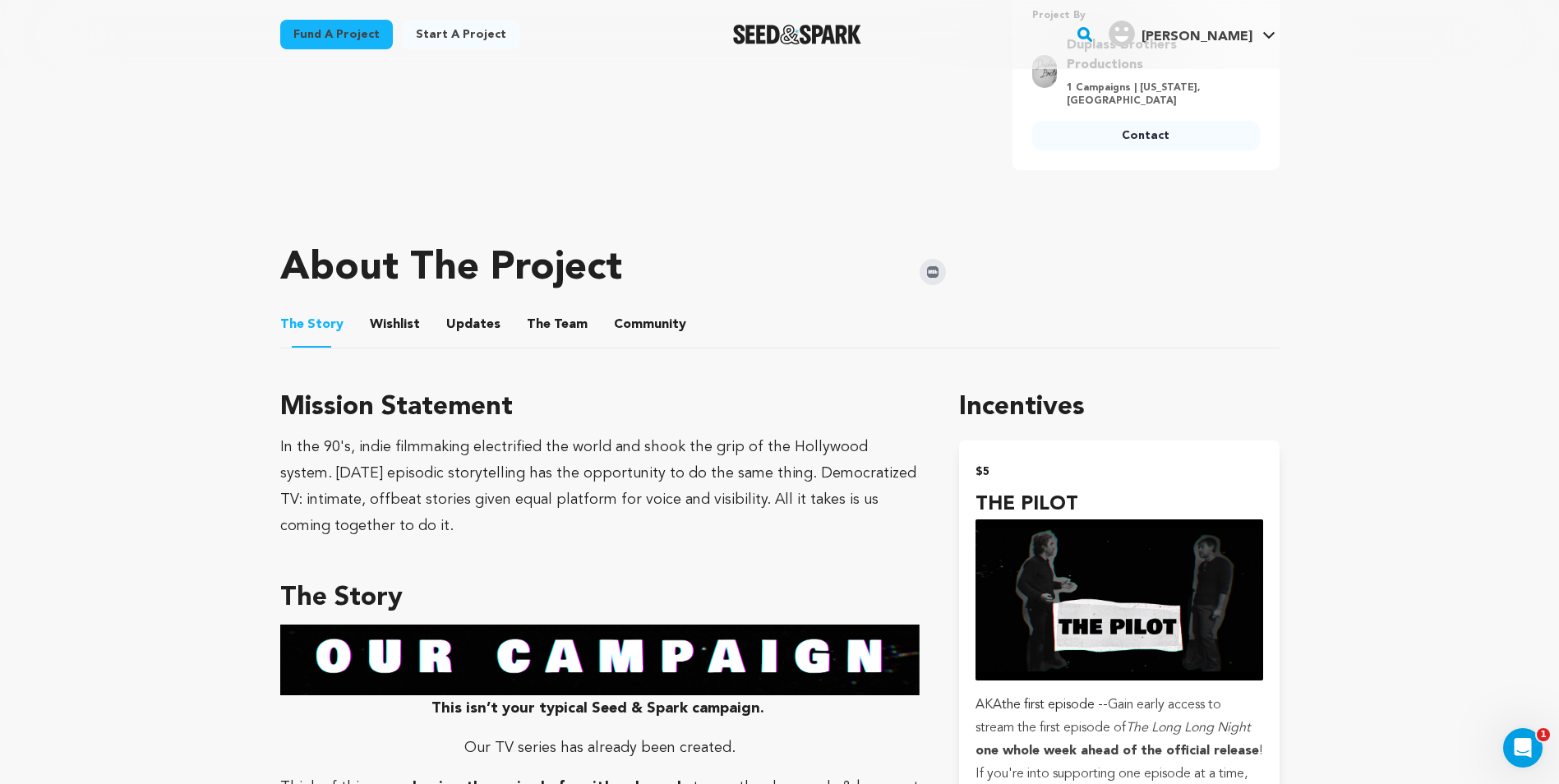
scroll to position [82, 0]
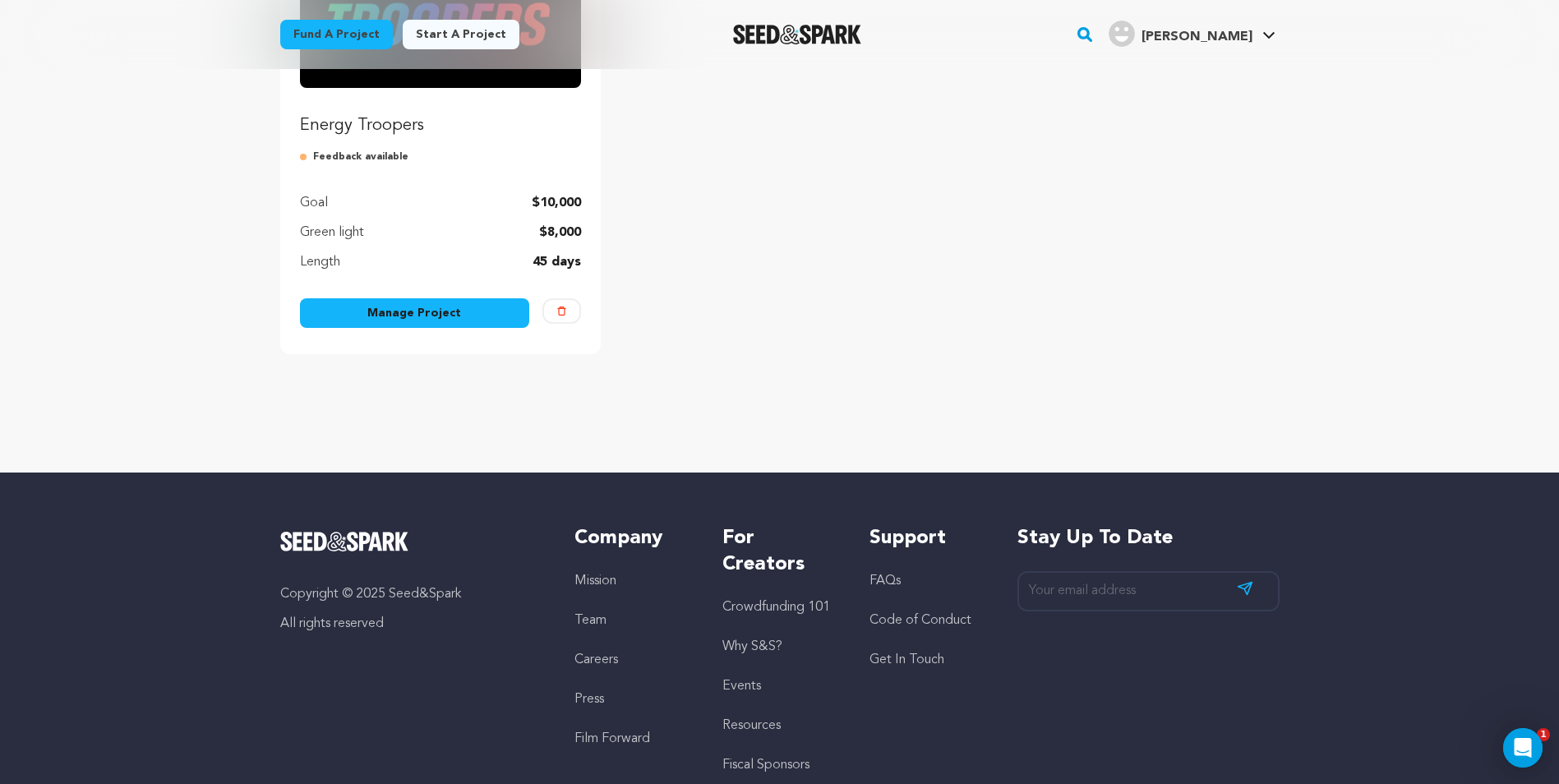
click at [399, 121] on p "Energy Troopers" at bounding box center [441, 125] width 282 height 23
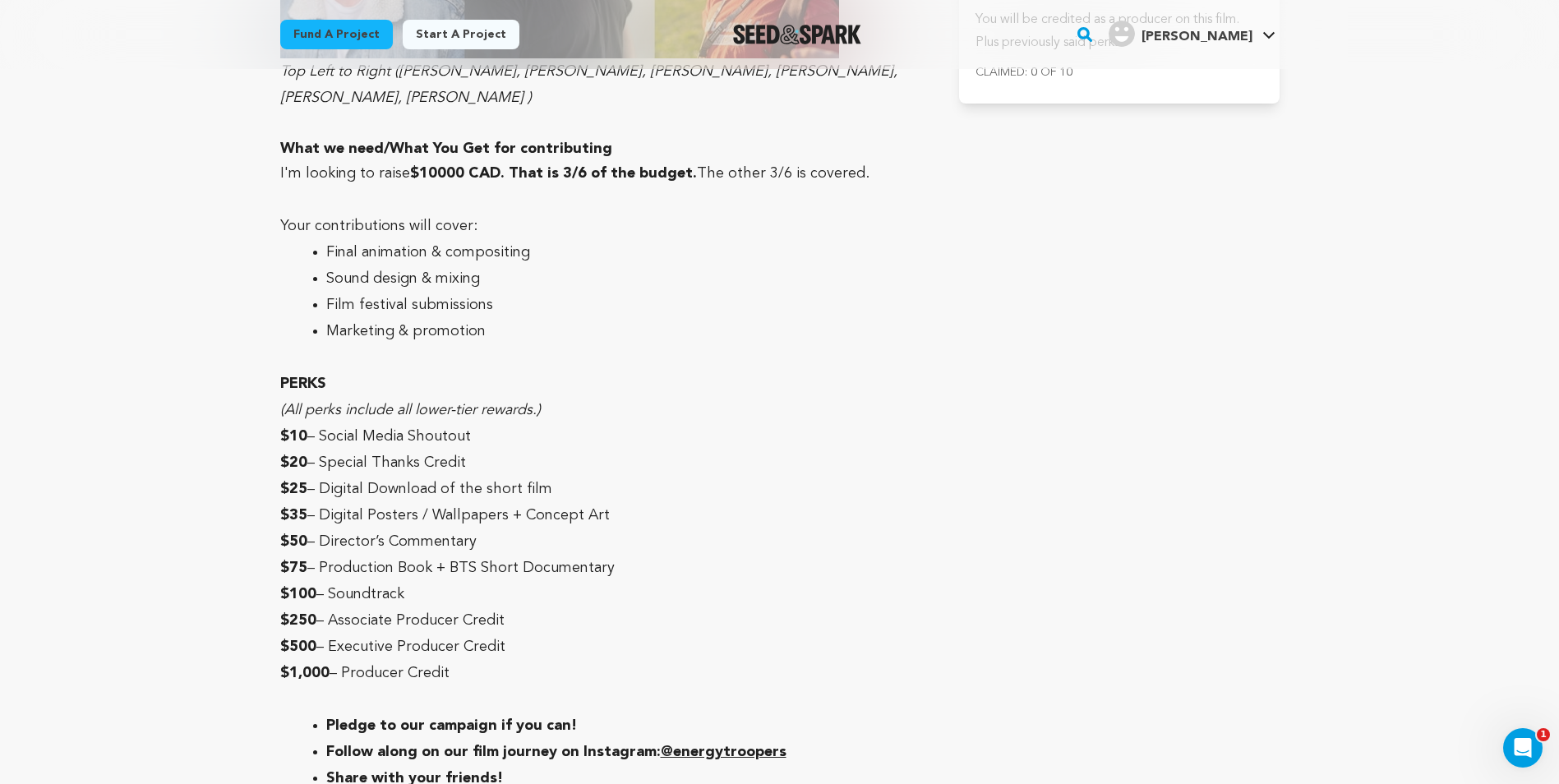
scroll to position [5602, 0]
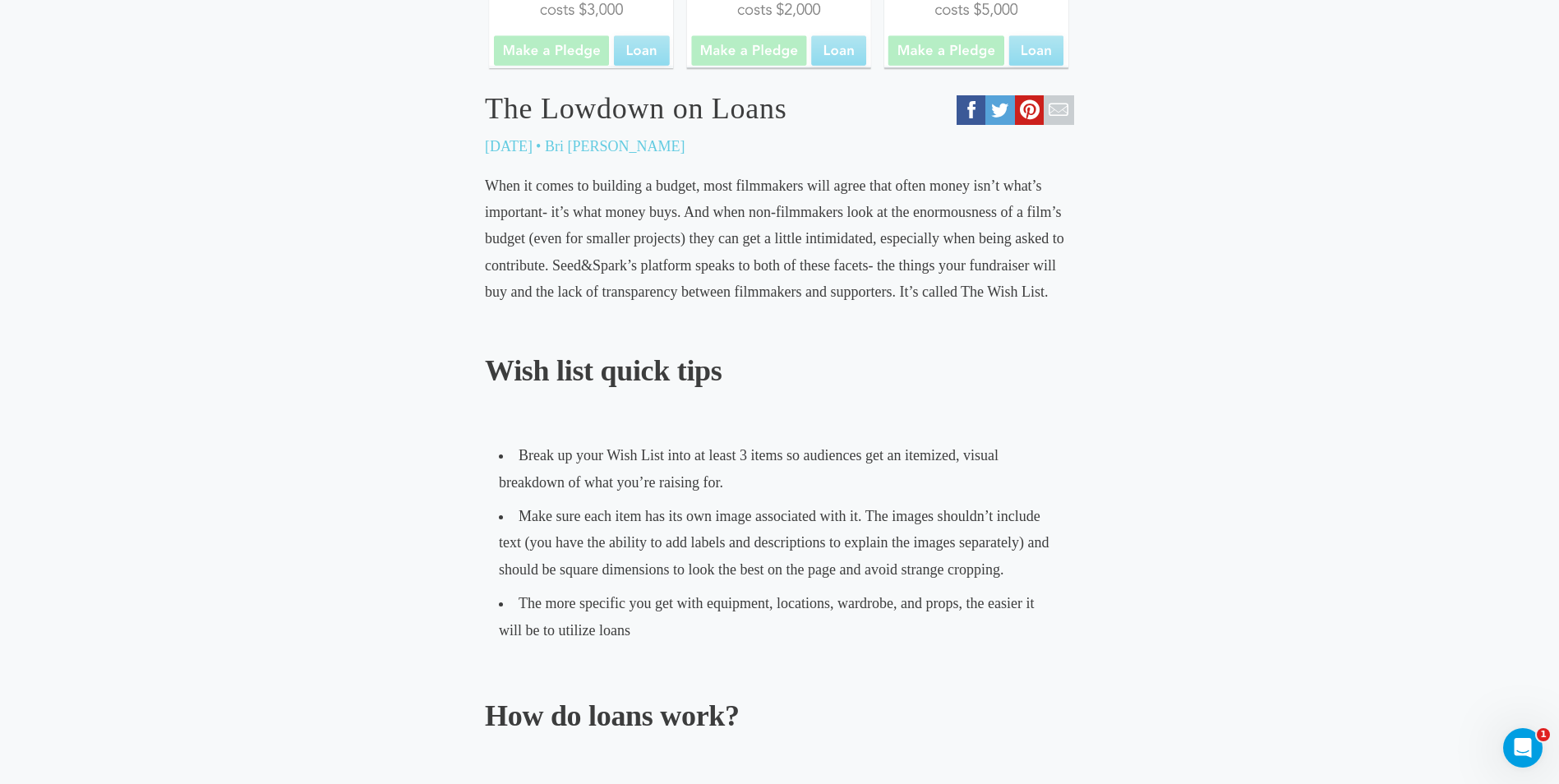
scroll to position [493, 0]
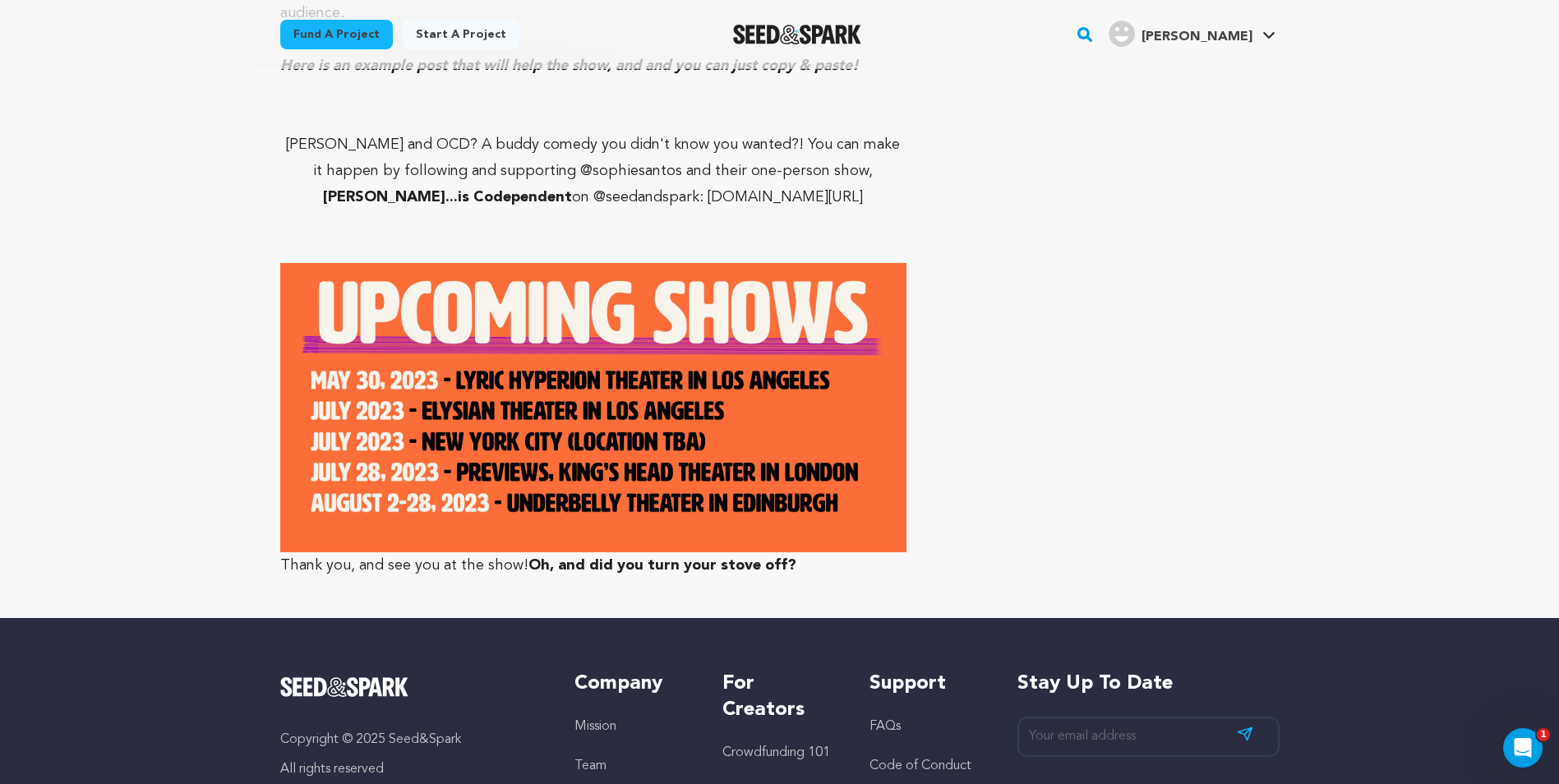
scroll to position [8506, 0]
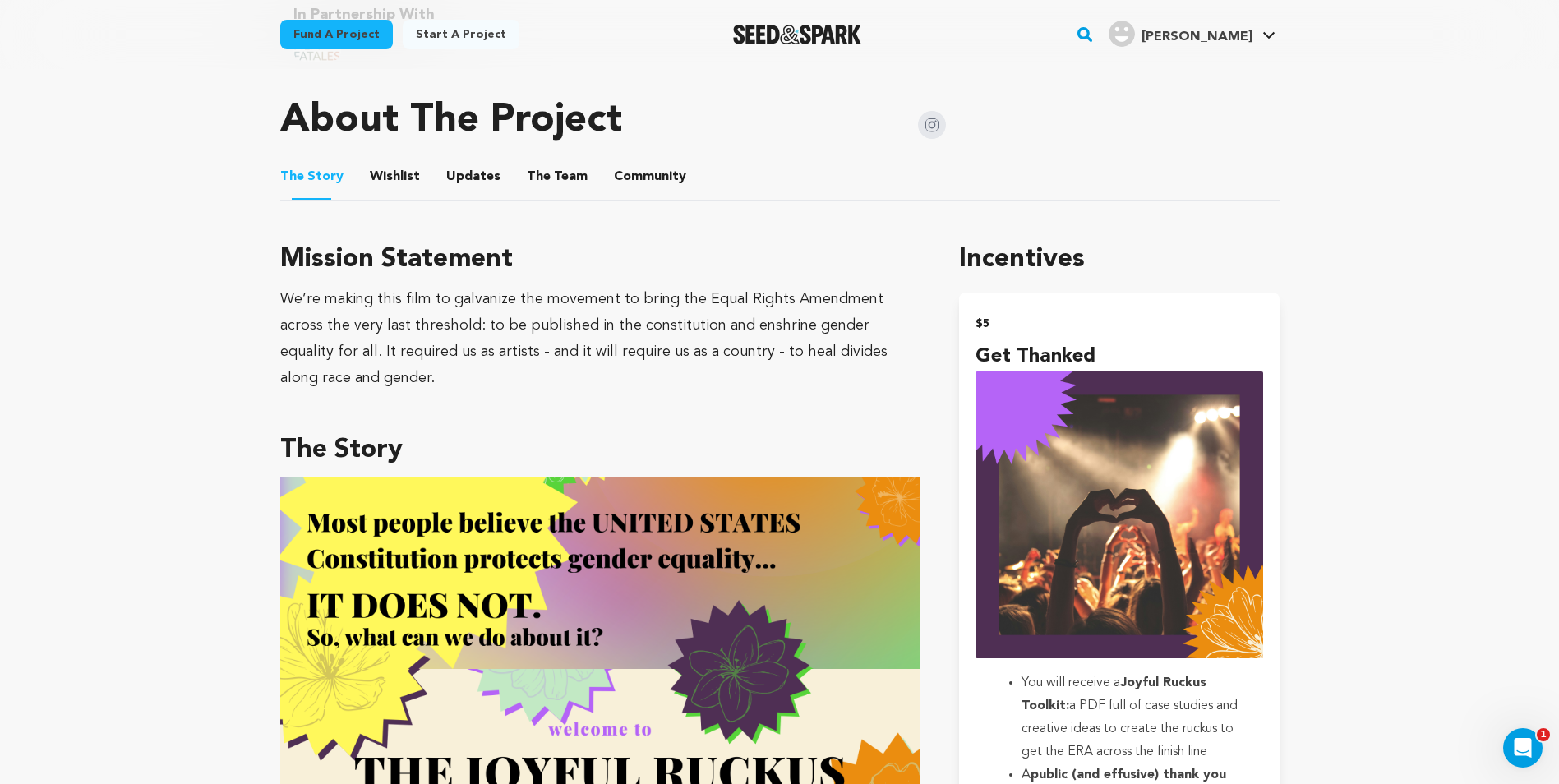
scroll to position [821, 0]
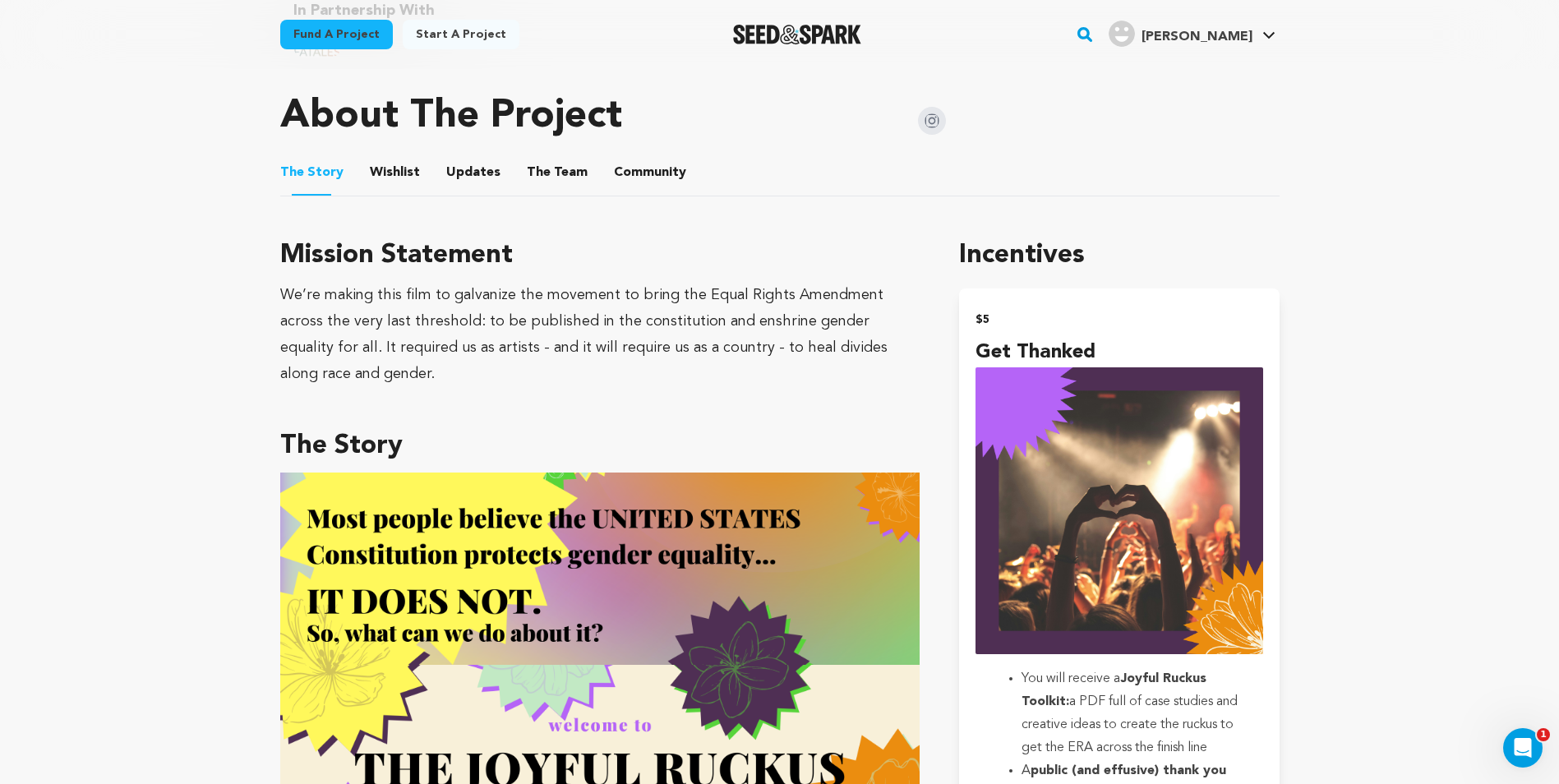
click at [543, 167] on button "The Team" at bounding box center [557, 175] width 39 height 39
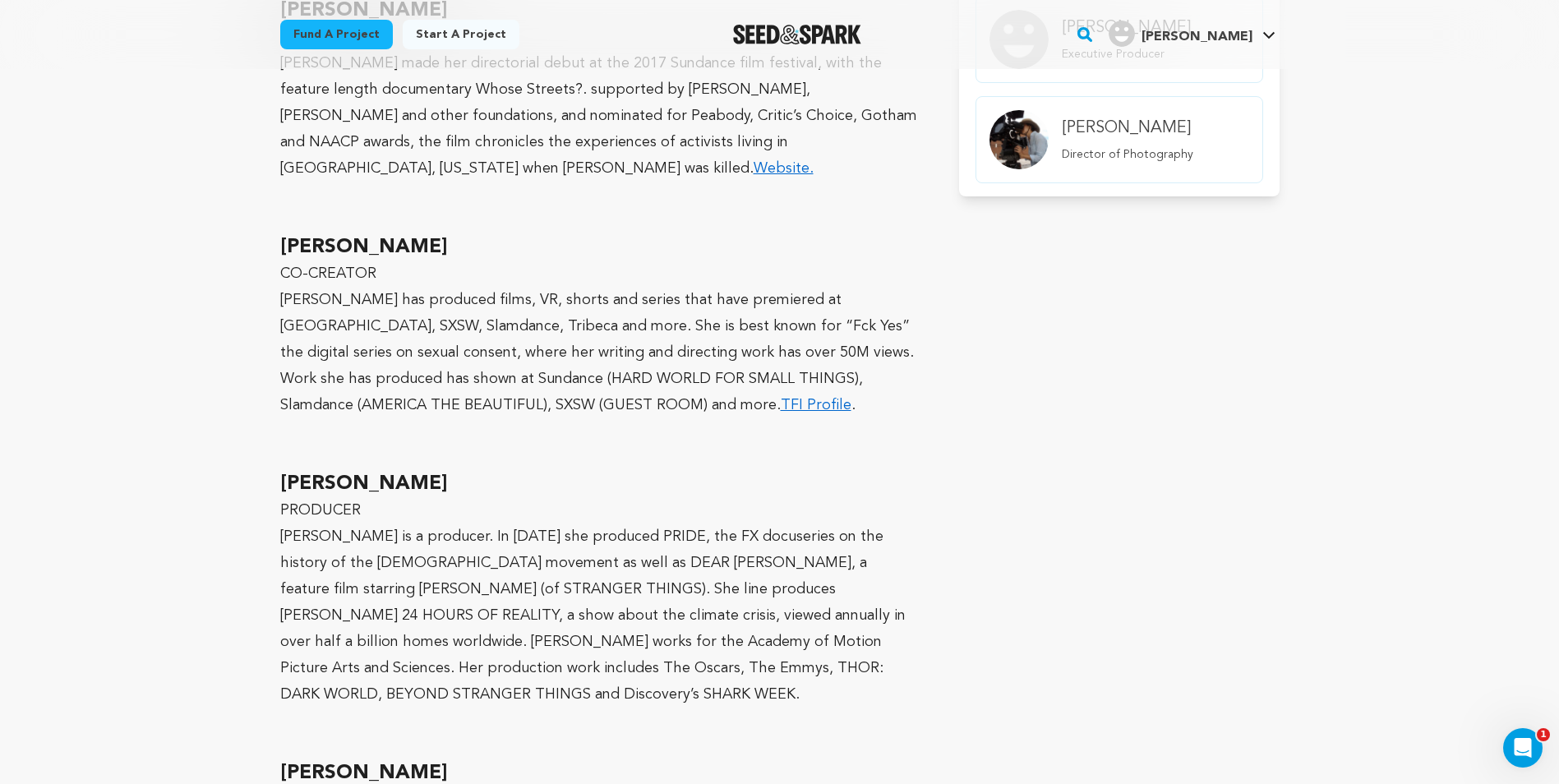
scroll to position [1726, 0]
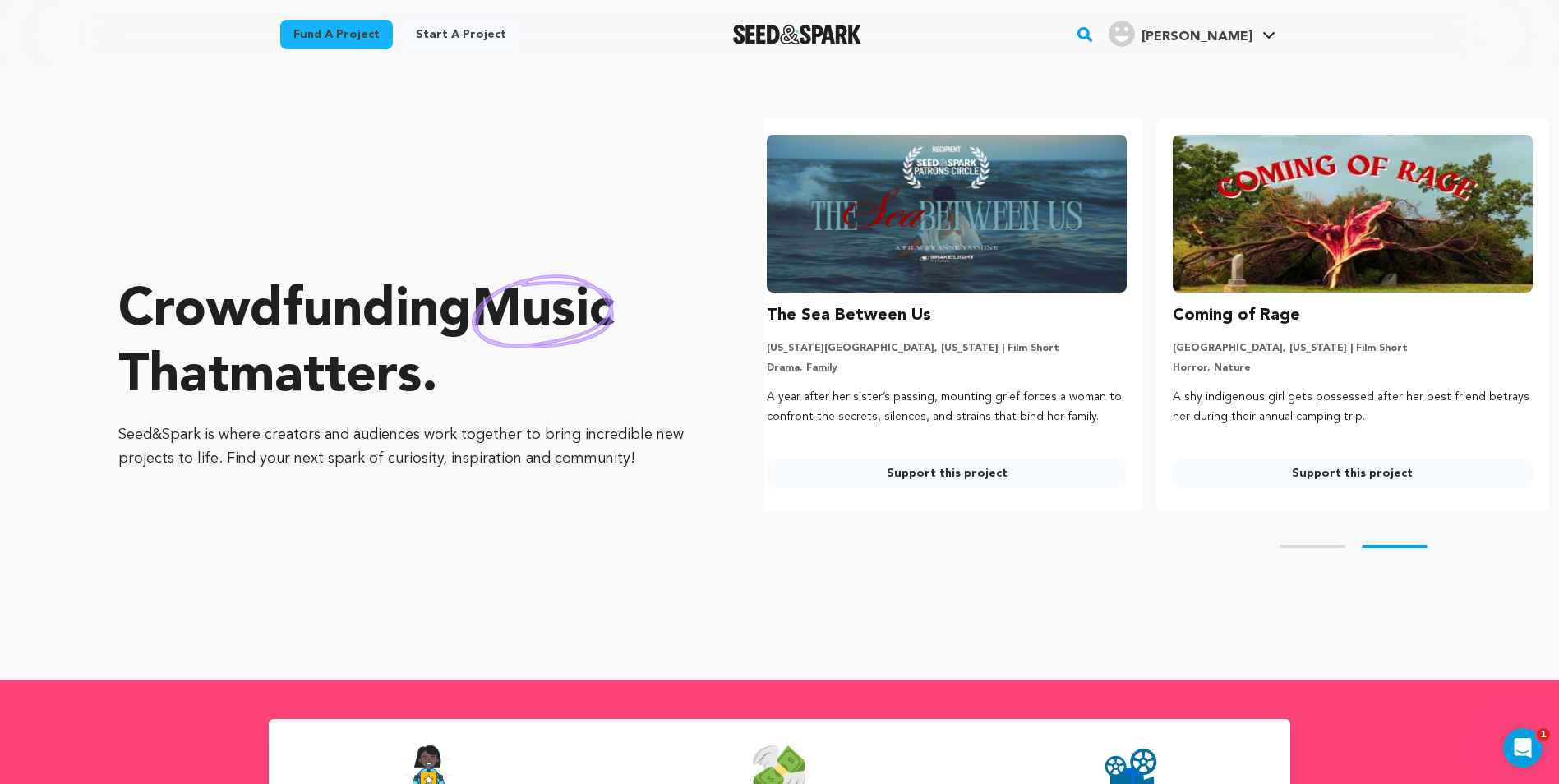
drag, startPoint x: 906, startPoint y: 320, endPoint x: 912, endPoint y: 237, distance: 83.2
drag, startPoint x: 912, startPoint y: 237, endPoint x: 963, endPoint y: 461, distance: 229.7
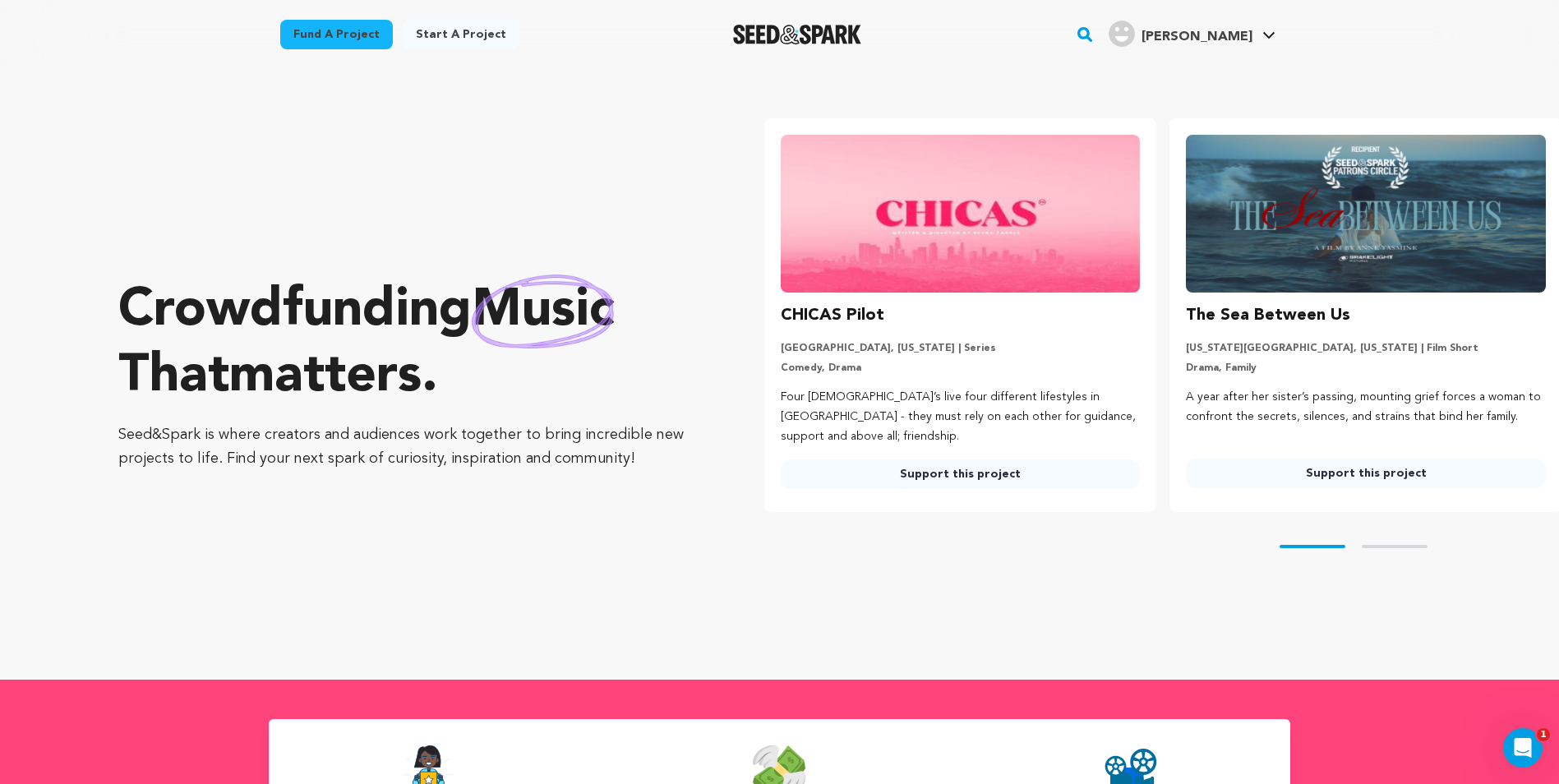
drag, startPoint x: 963, startPoint y: 461, endPoint x: 1359, endPoint y: 474, distance: 396.2
click at [1359, 474] on link "Support this project" at bounding box center [1366, 473] width 360 height 30
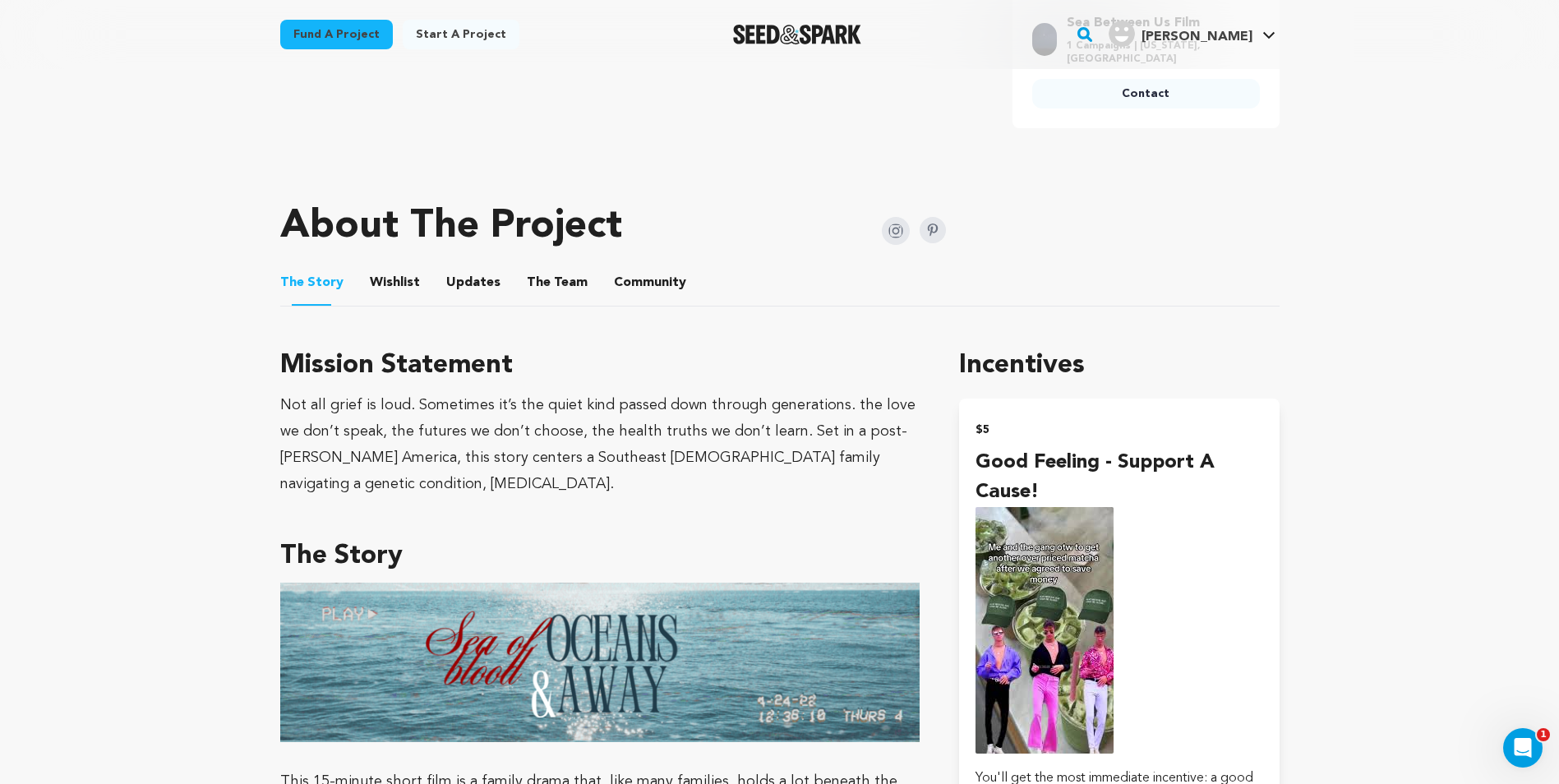
scroll to position [657, 0]
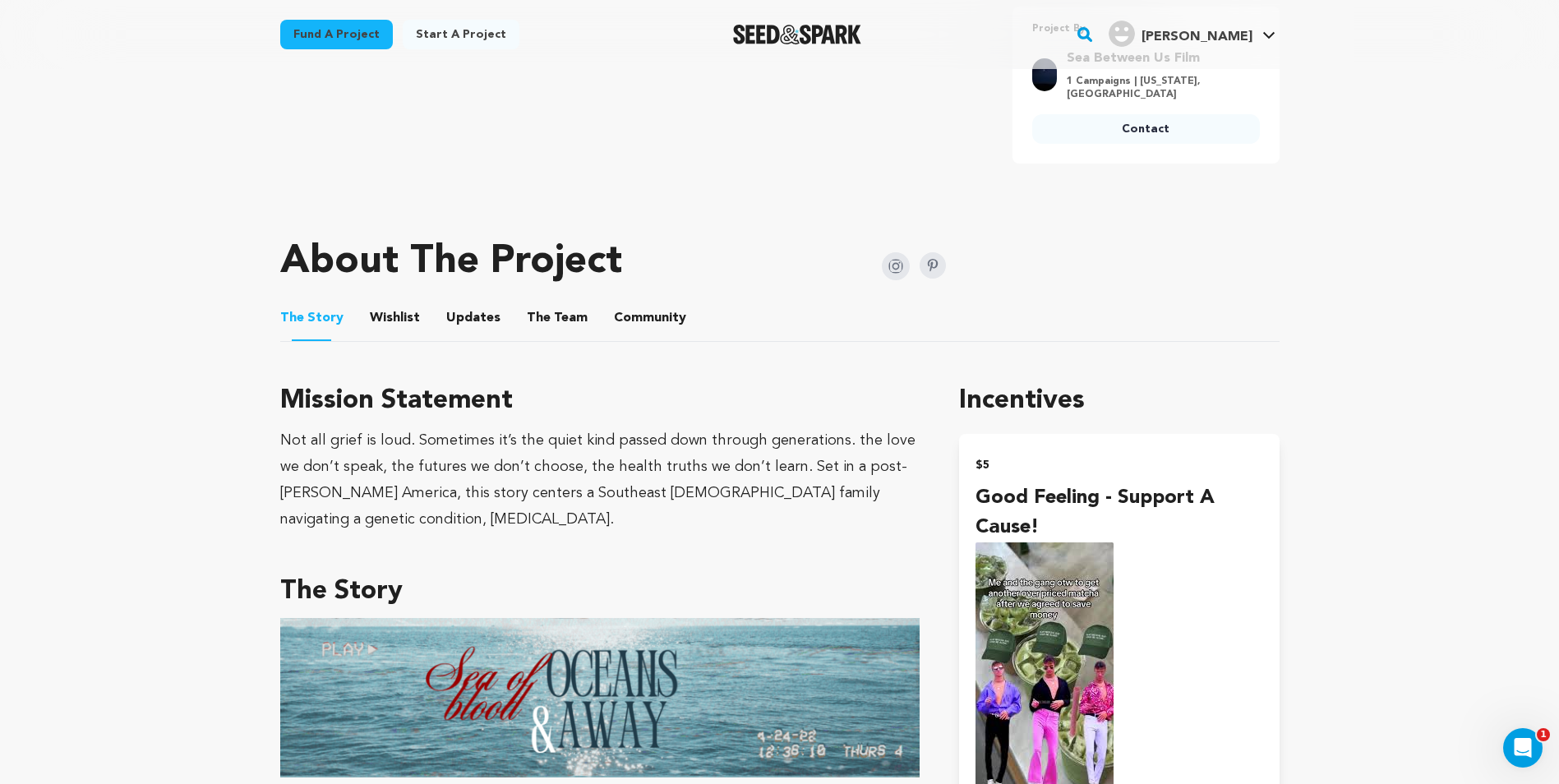
click at [465, 324] on button "Updates" at bounding box center [473, 321] width 39 height 39
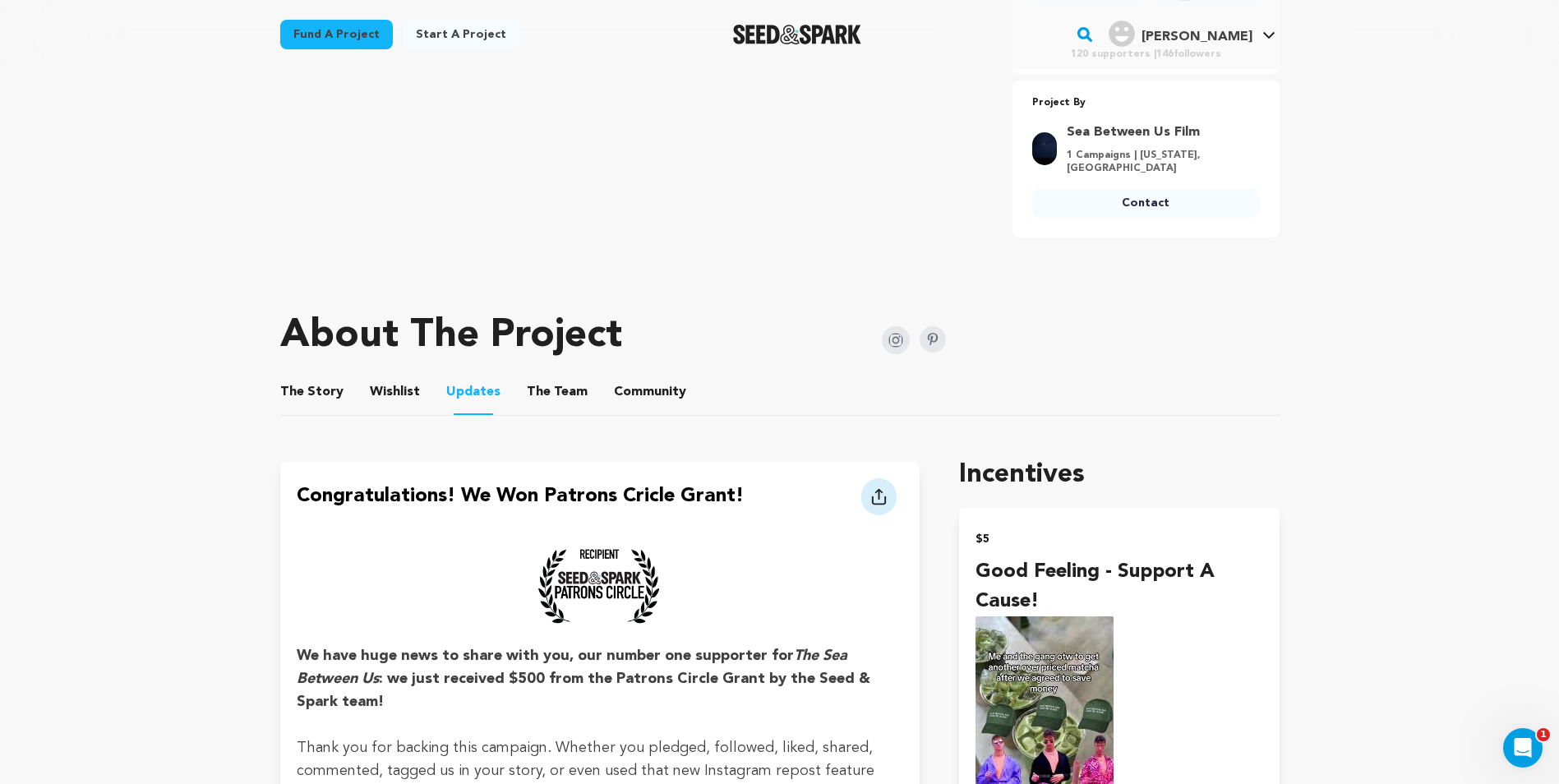
scroll to position [575, 0]
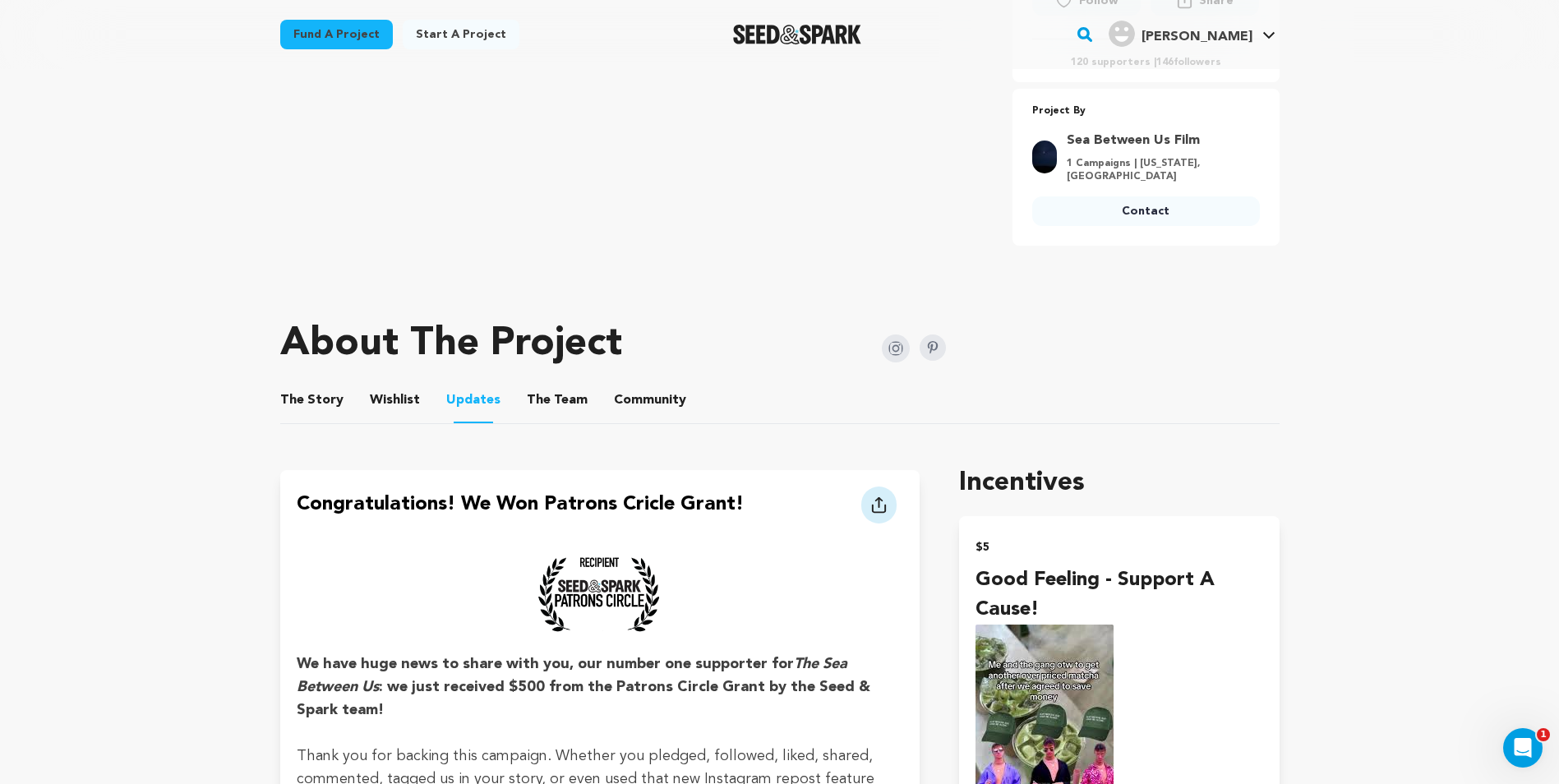
click at [302, 413] on button "The Story" at bounding box center [312, 403] width 39 height 39
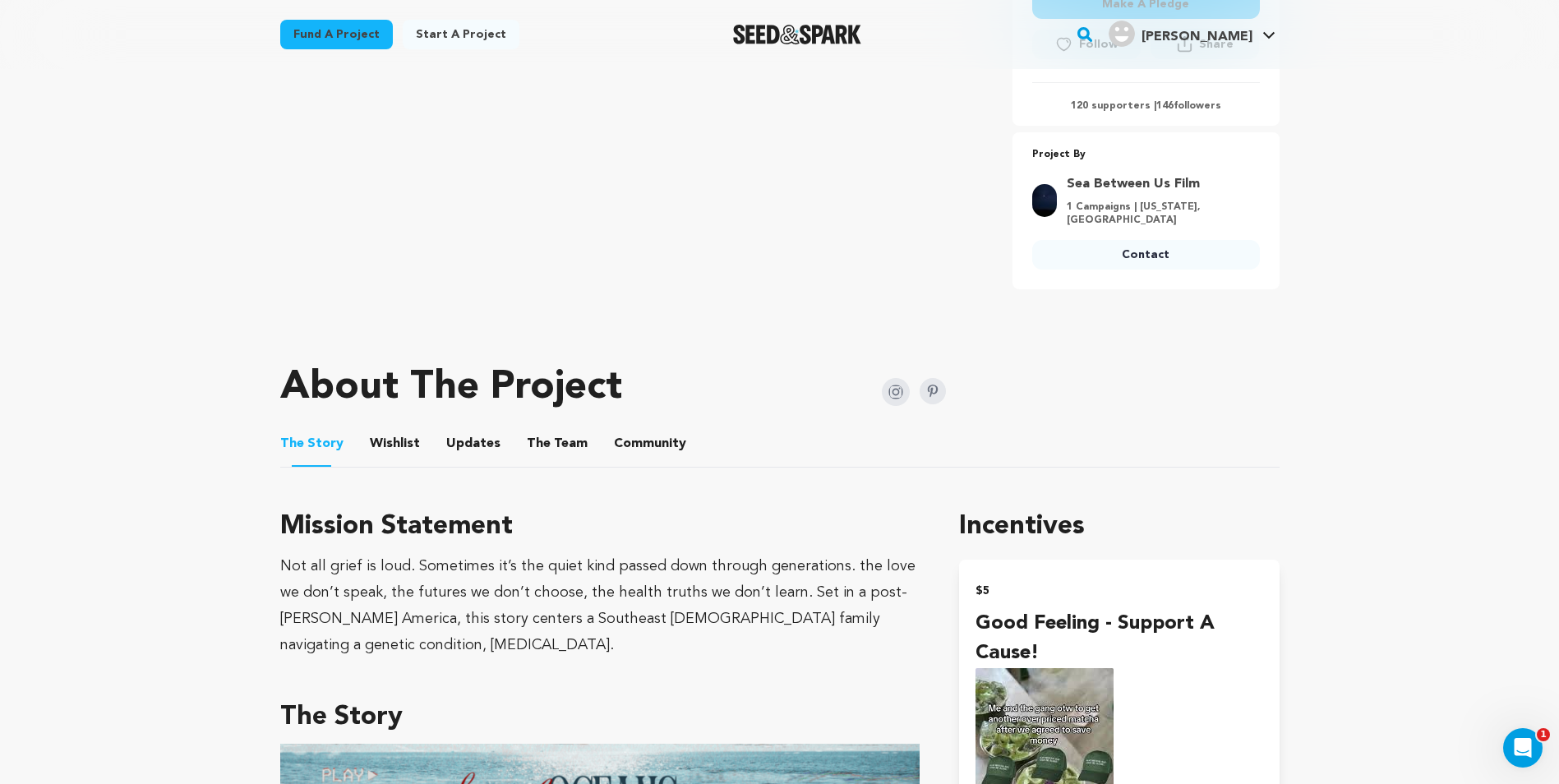
scroll to position [720, 0]
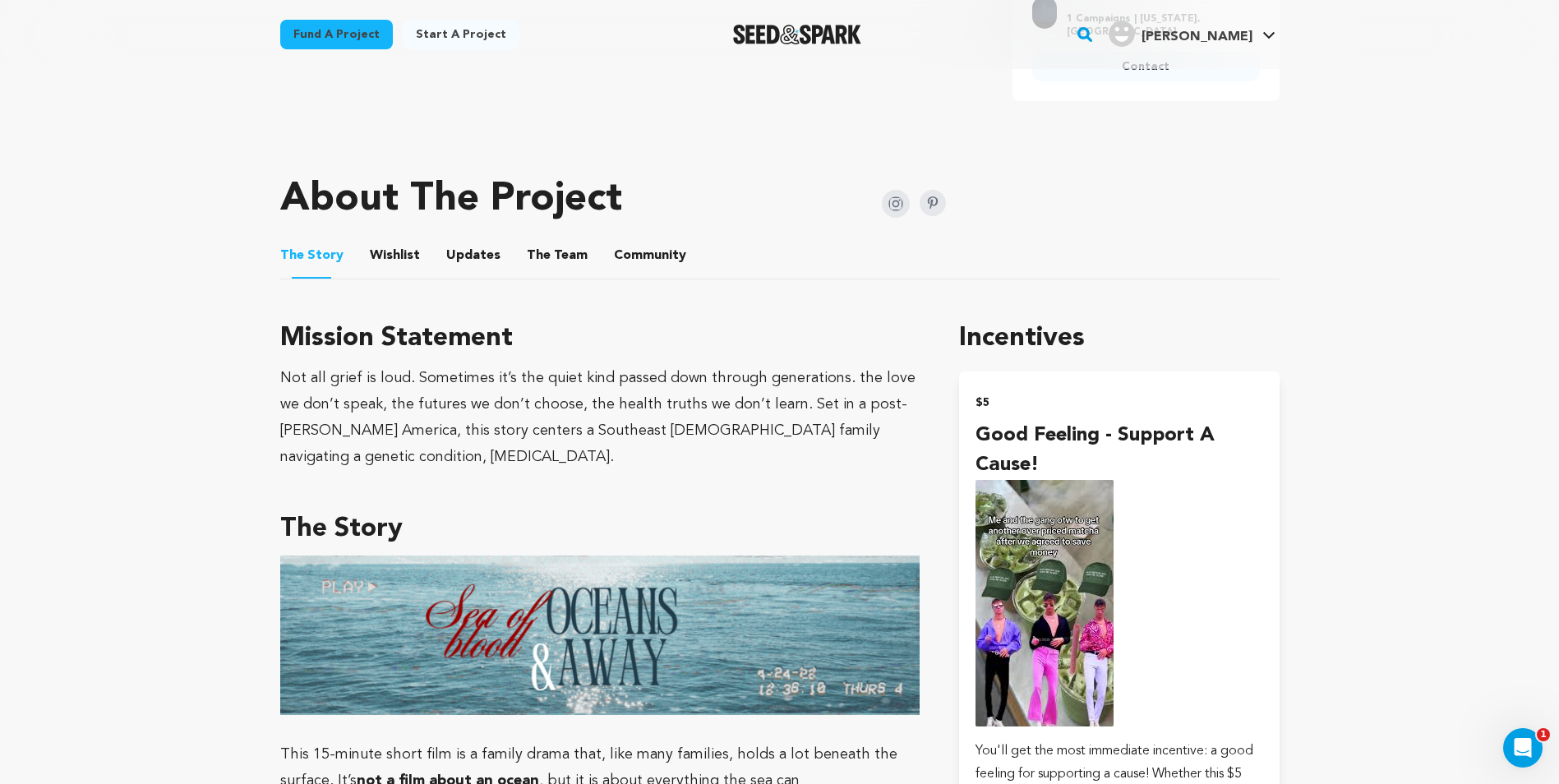
click at [517, 245] on ul "The Story The Story Wishlist Wishlist Updates Updates The Team The Team Communi…" at bounding box center [780, 256] width 1000 height 47
click at [539, 259] on button "The Team" at bounding box center [557, 259] width 39 height 39
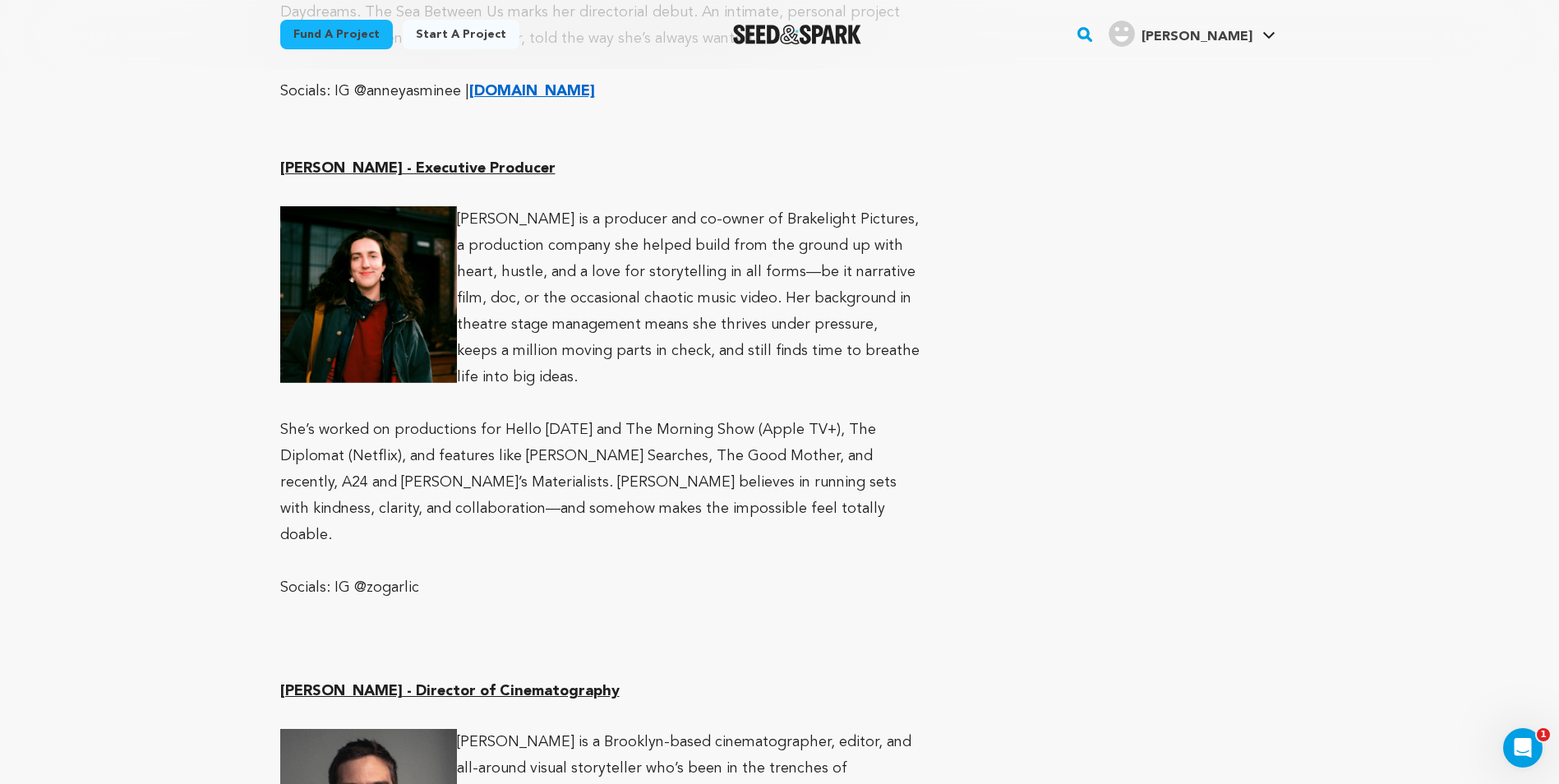
scroll to position [1624, 0]
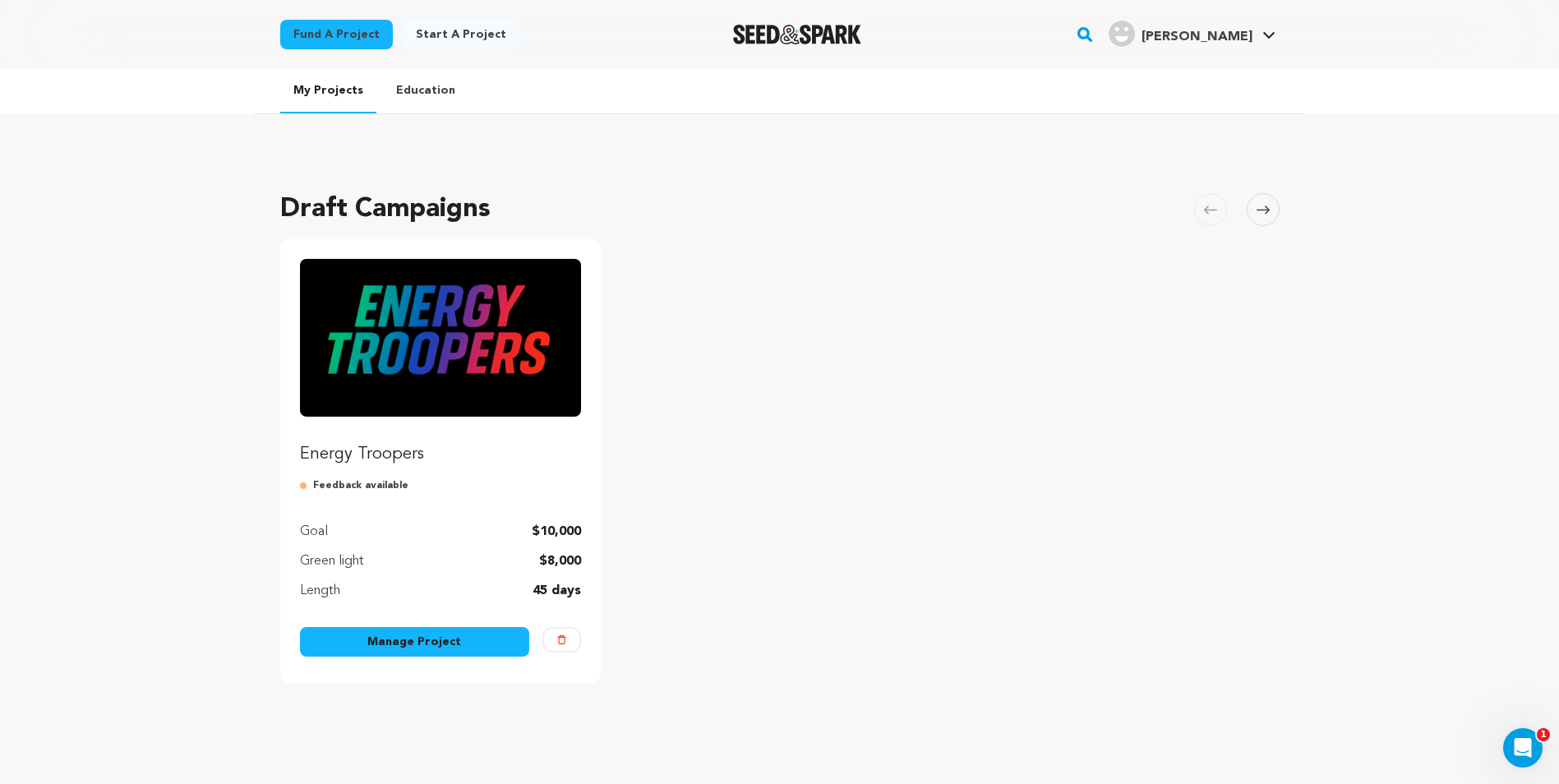
click at [388, 455] on p "Energy Troopers" at bounding box center [441, 455] width 282 height 23
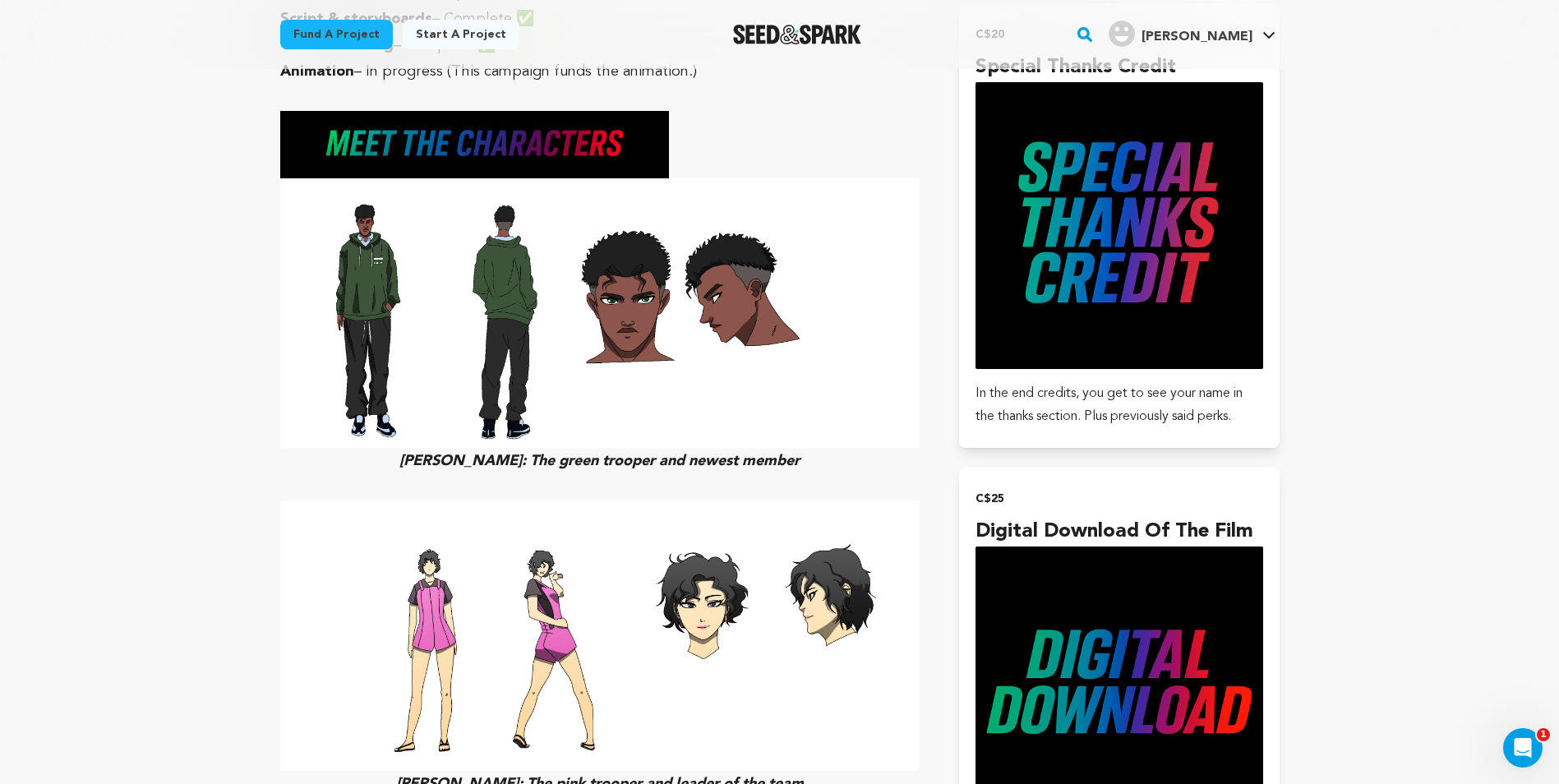
scroll to position [1233, 0]
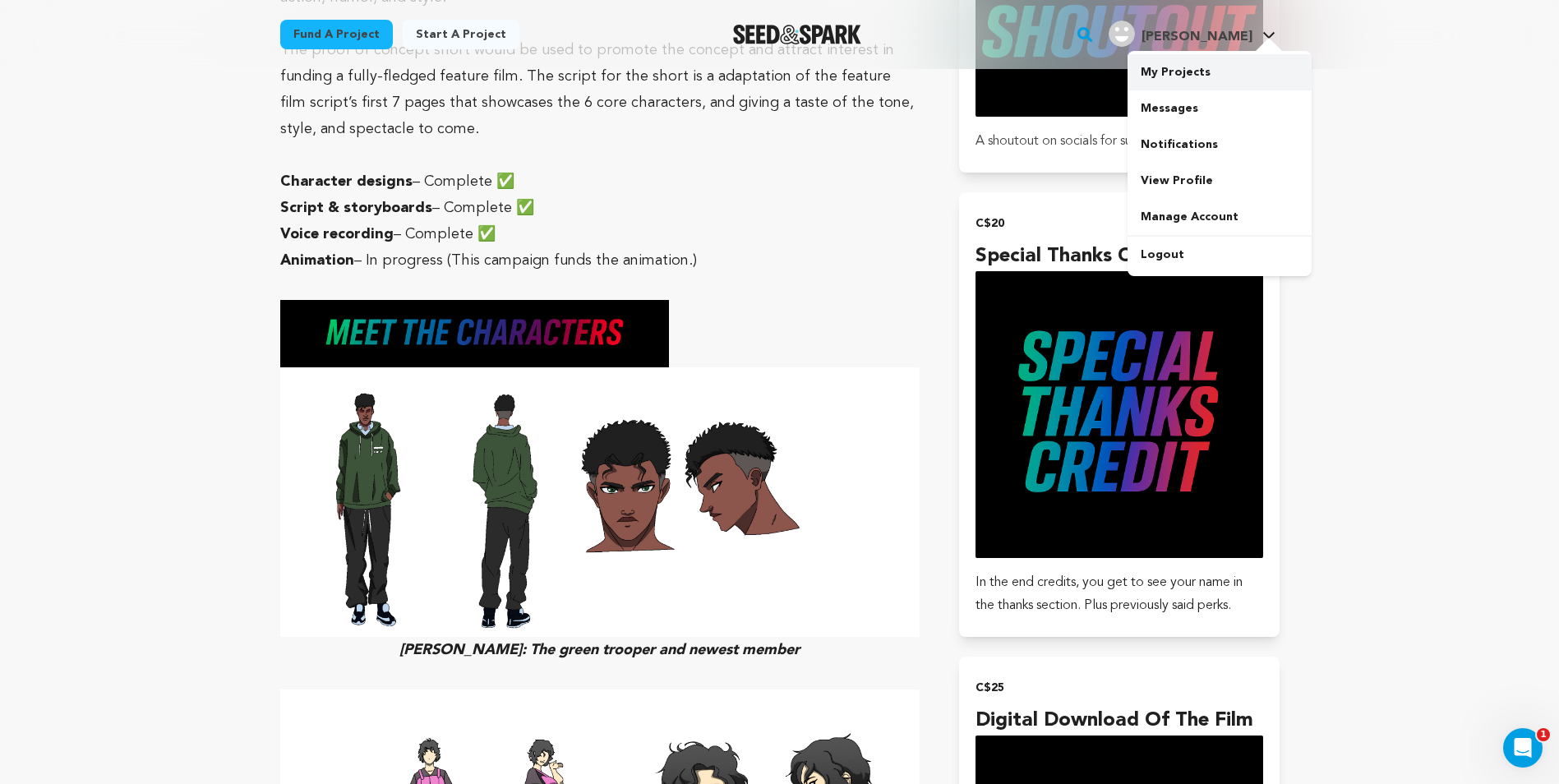
click at [1206, 82] on link "My Projects" at bounding box center [1219, 72] width 184 height 36
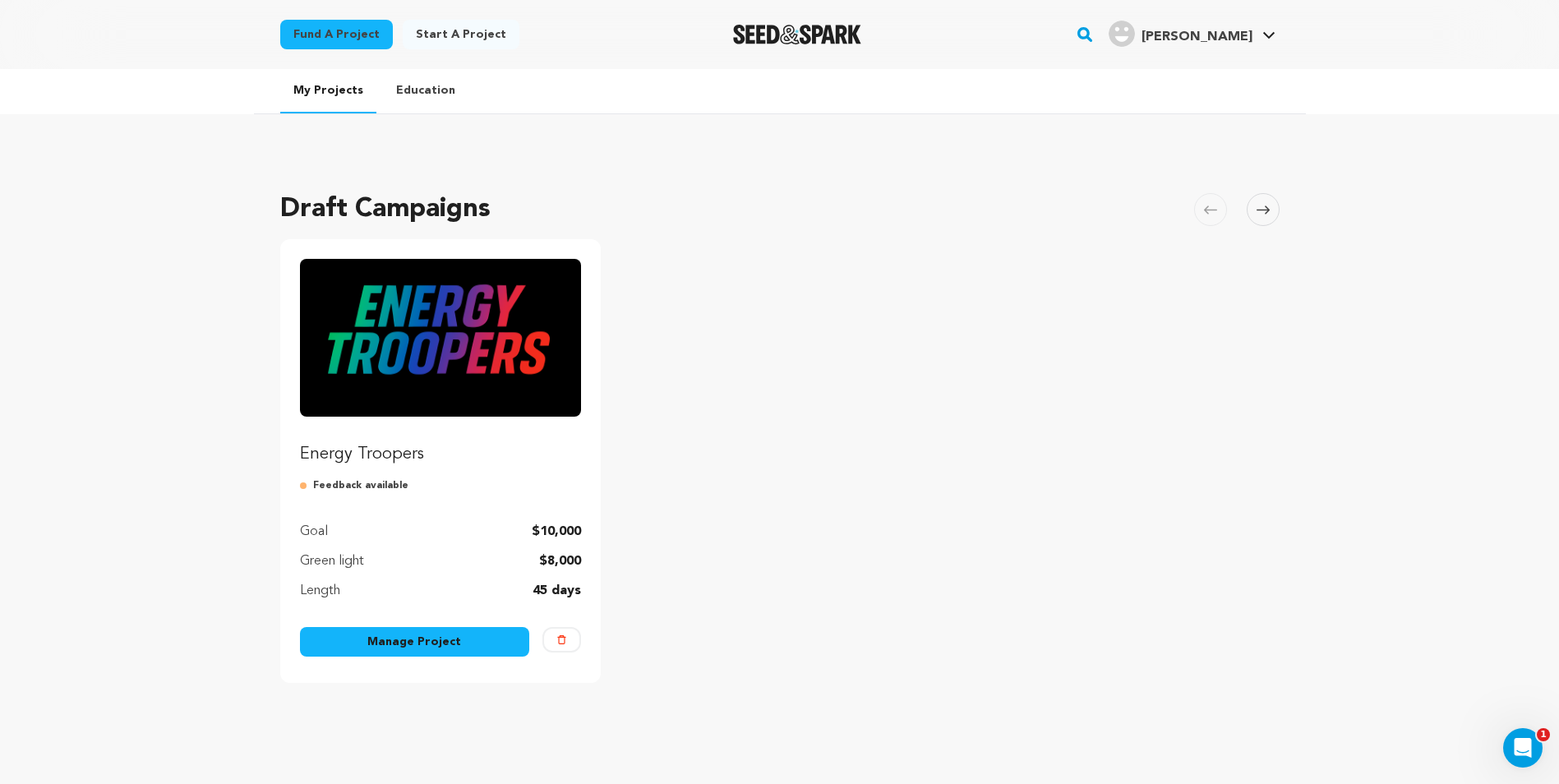
click at [398, 451] on p "Energy Troopers" at bounding box center [441, 455] width 282 height 23
click at [330, 490] on p "Feedback available" at bounding box center [441, 485] width 282 height 13
click at [443, 646] on link "Manage Project" at bounding box center [414, 642] width 231 height 30
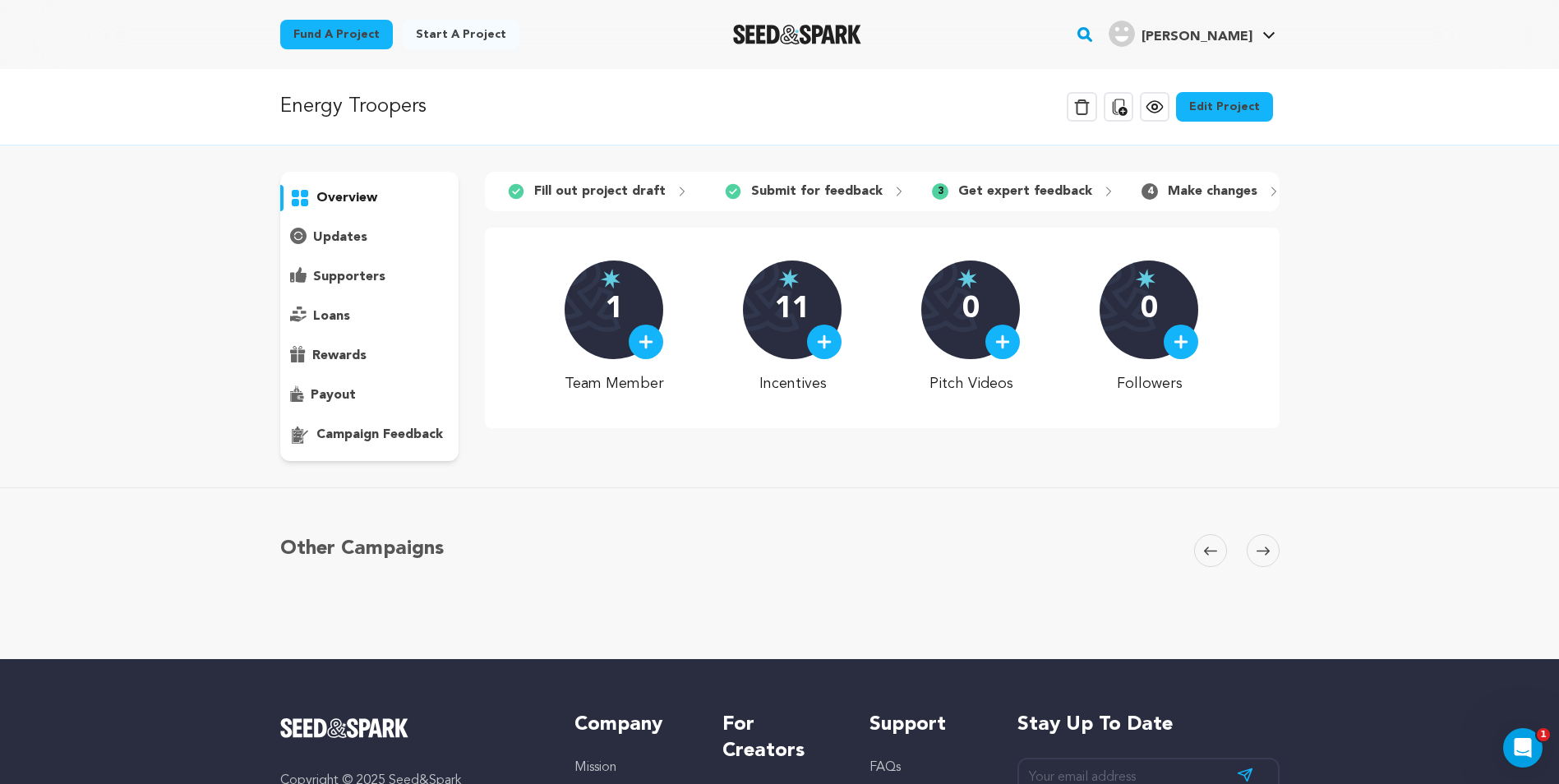
click at [344, 436] on p "campaign feedback" at bounding box center [380, 434] width 127 height 20
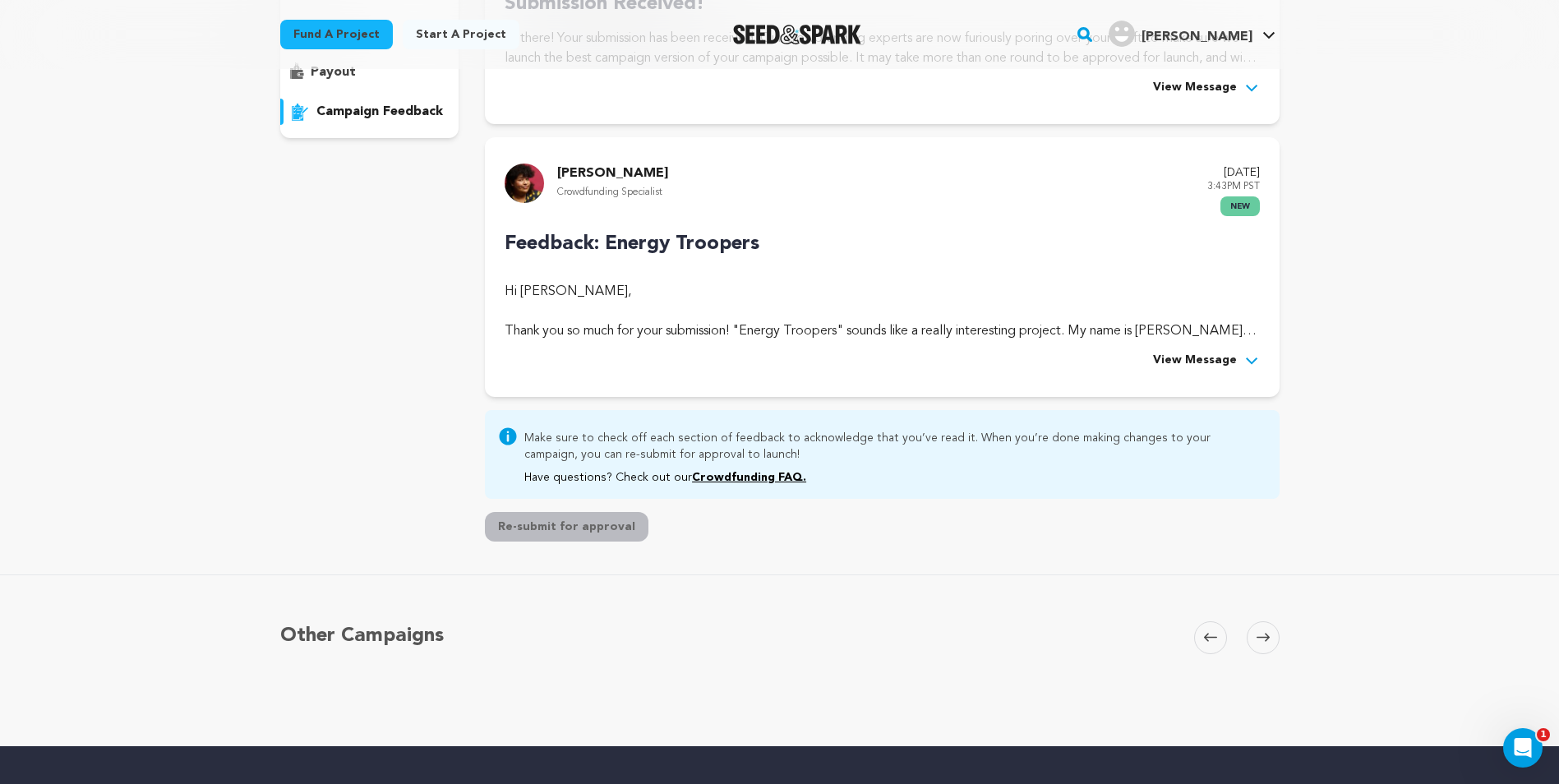
scroll to position [296, 0]
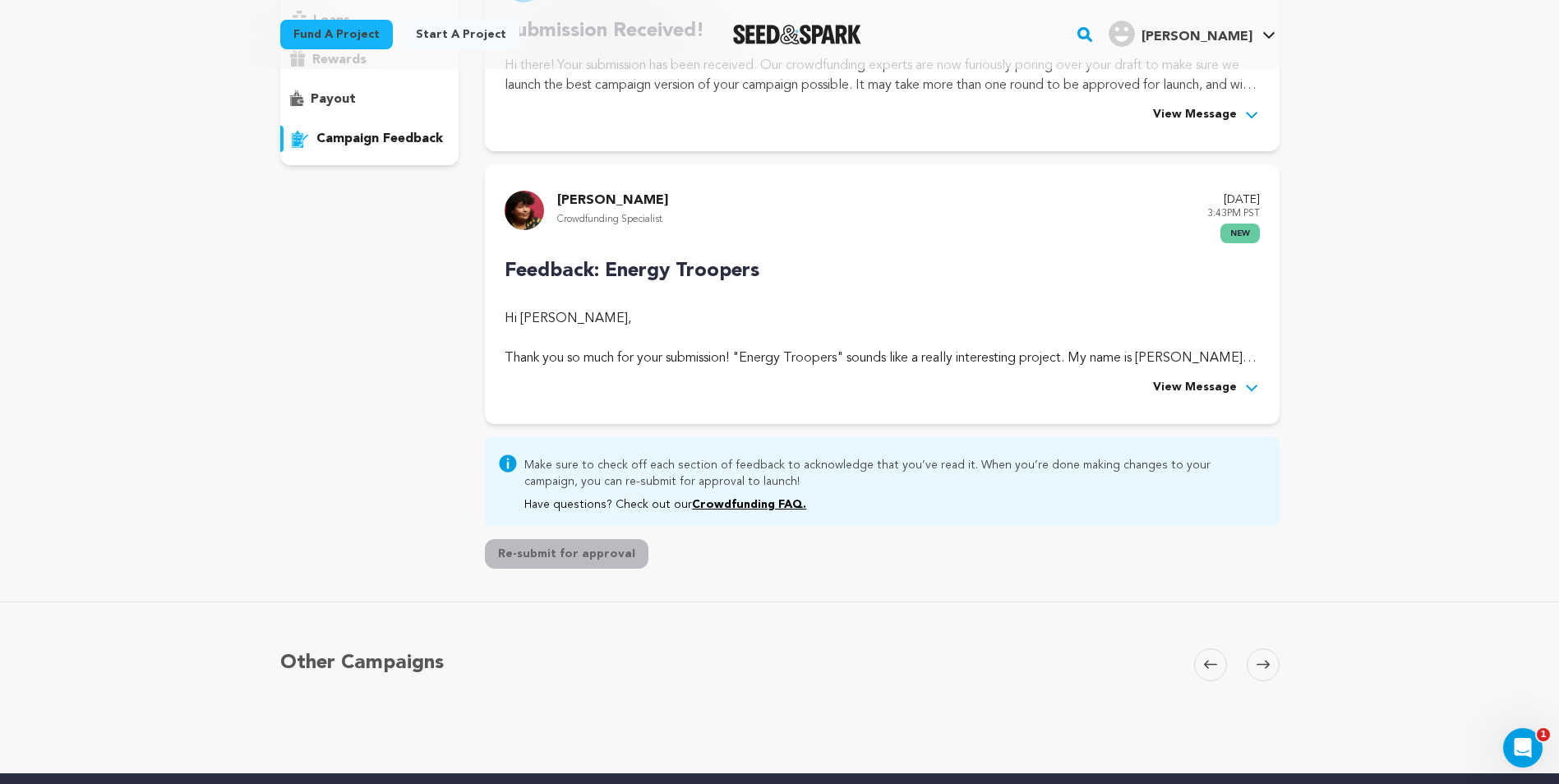
click at [1173, 381] on span "View Message" at bounding box center [1195, 387] width 84 height 20
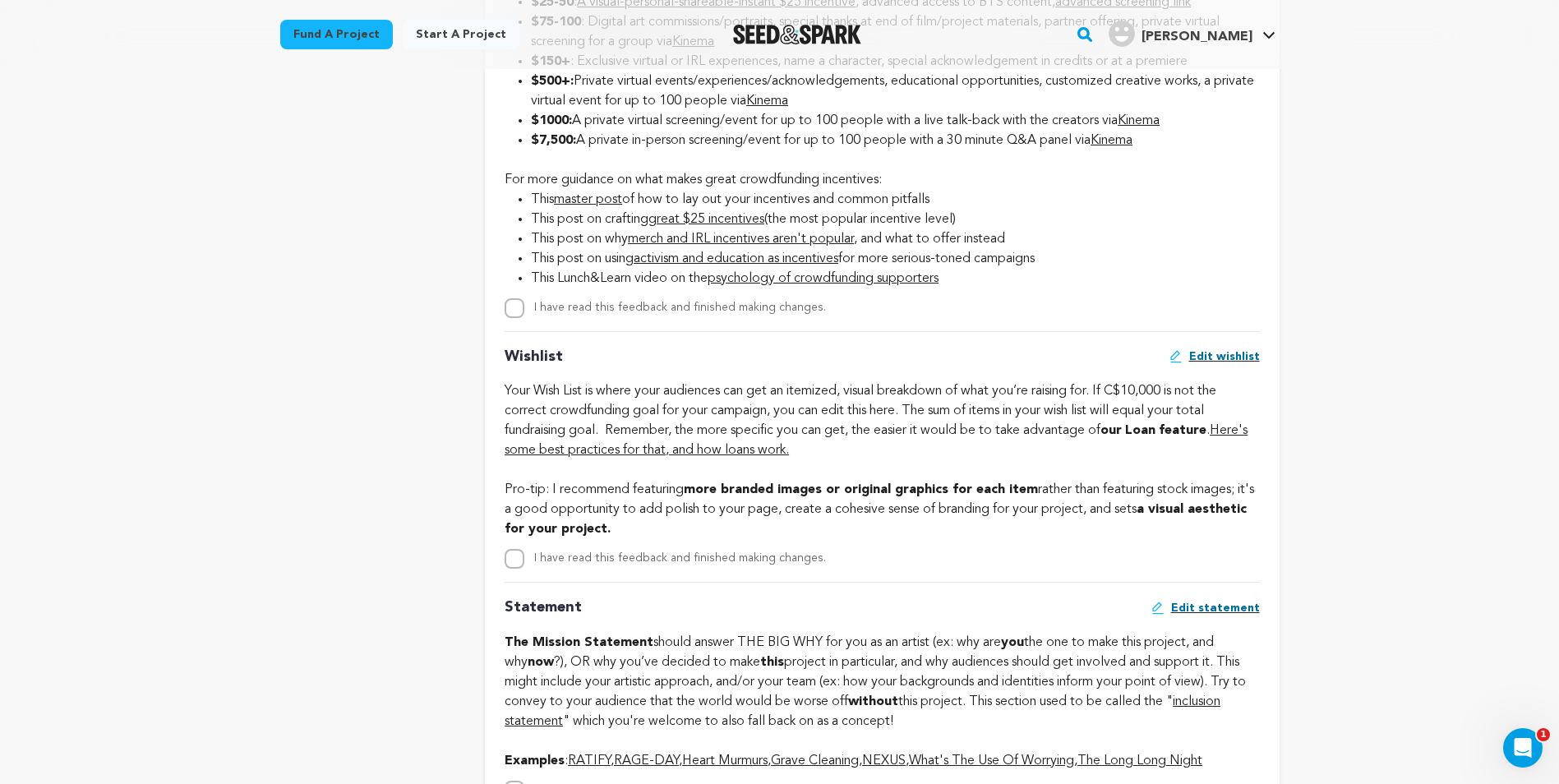
scroll to position [2432, 0]
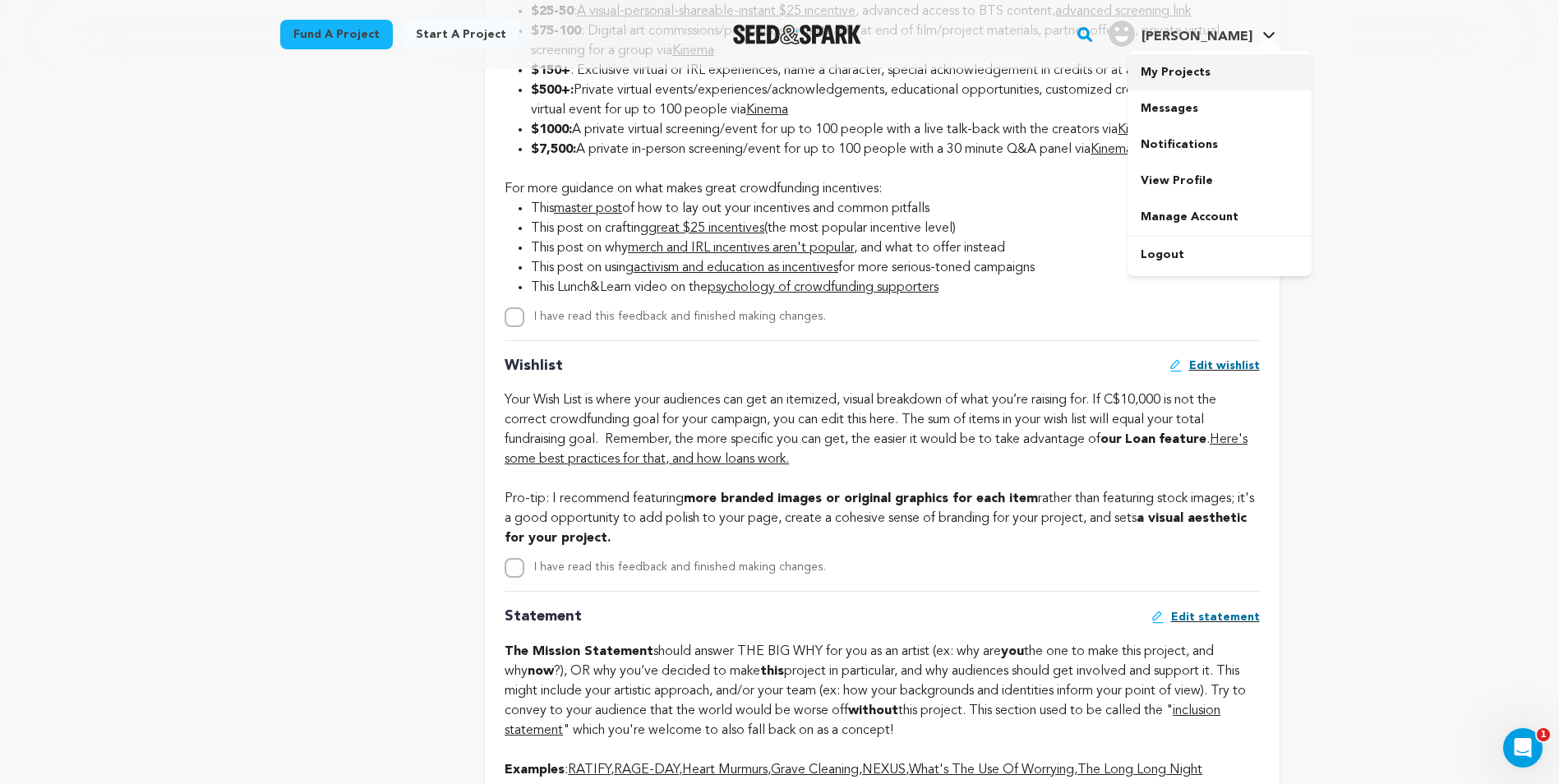
click at [1186, 81] on link "My Projects" at bounding box center [1219, 72] width 184 height 36
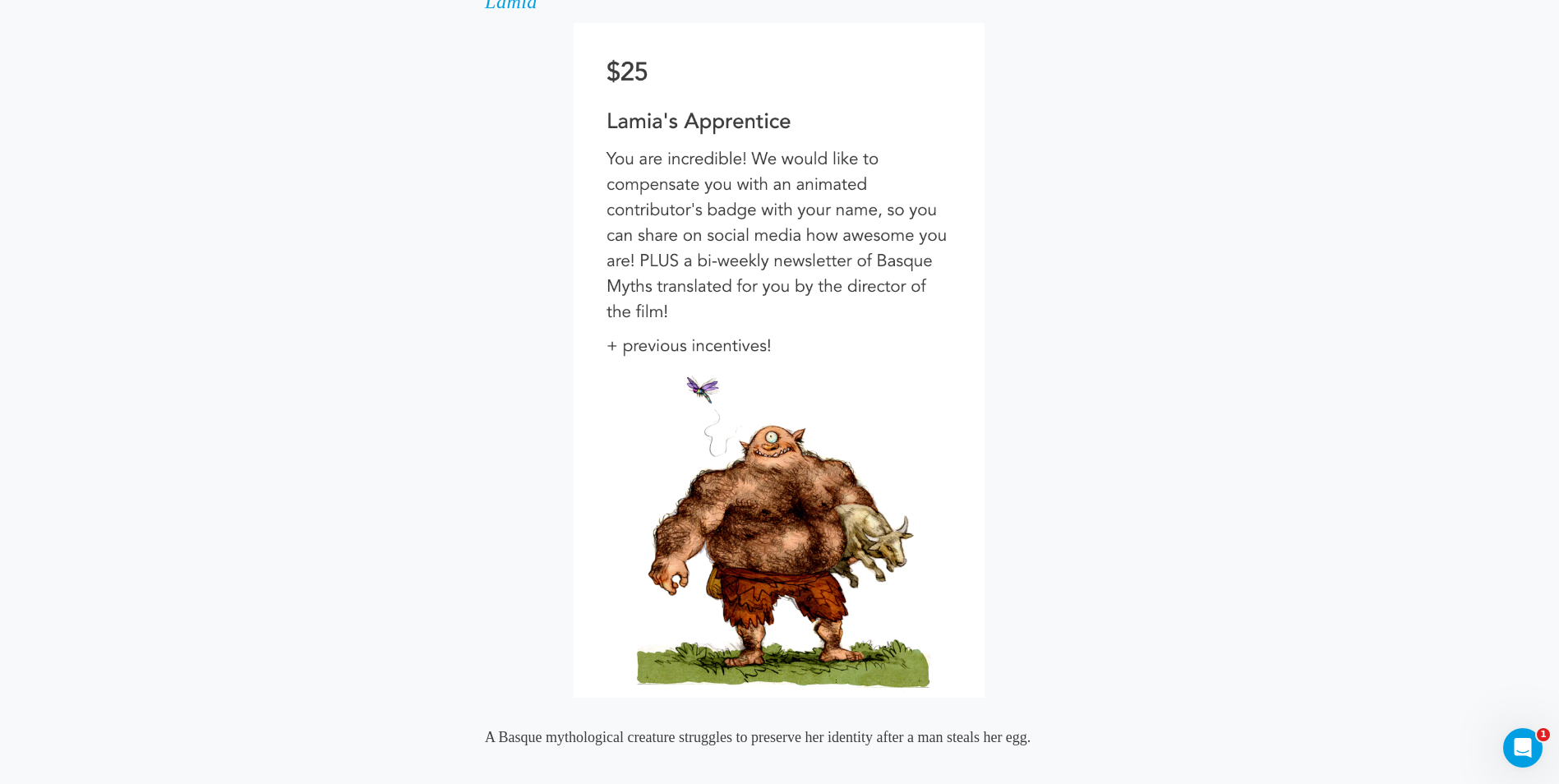
scroll to position [6081, 0]
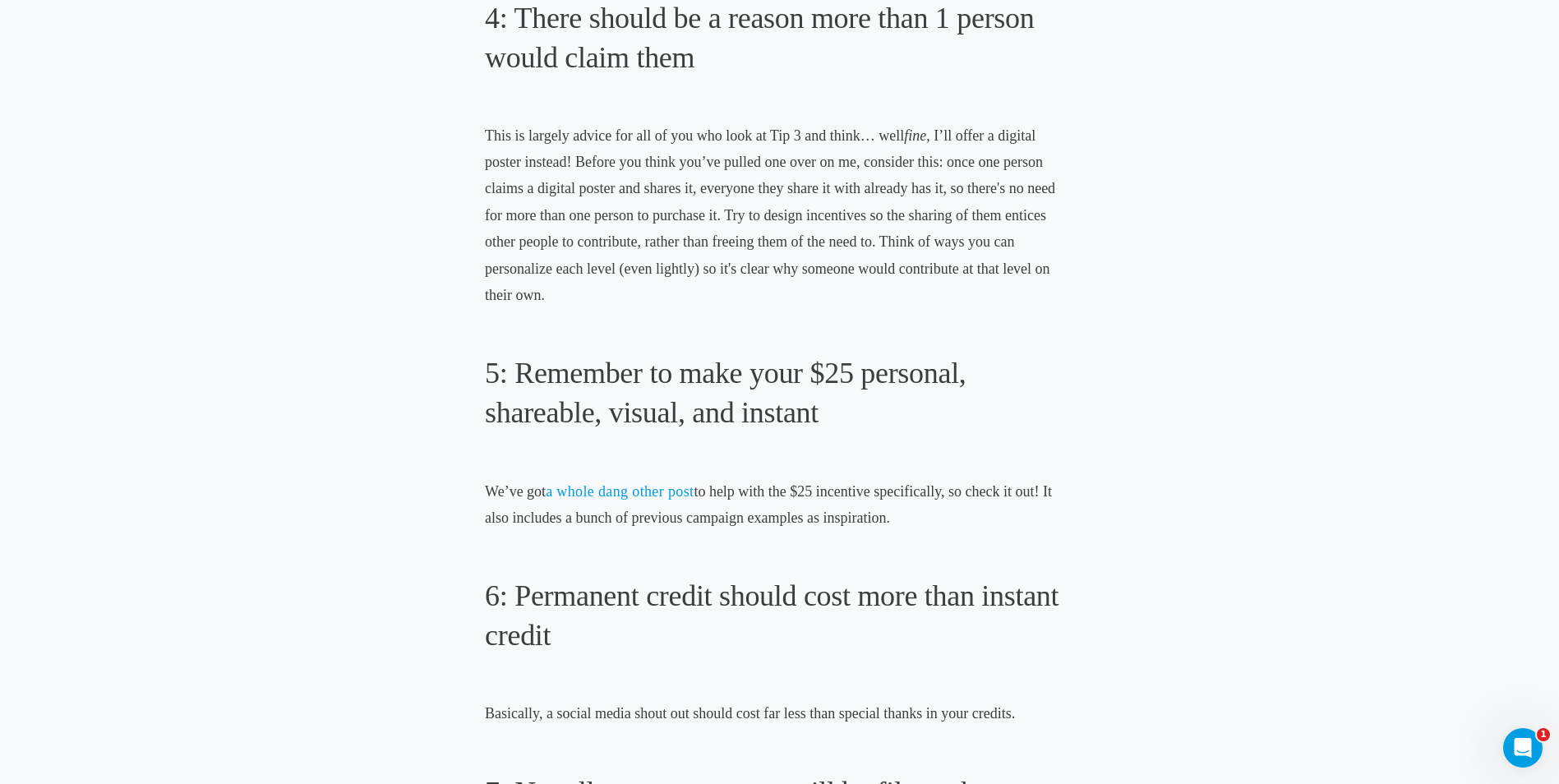
scroll to position [2219, 0]
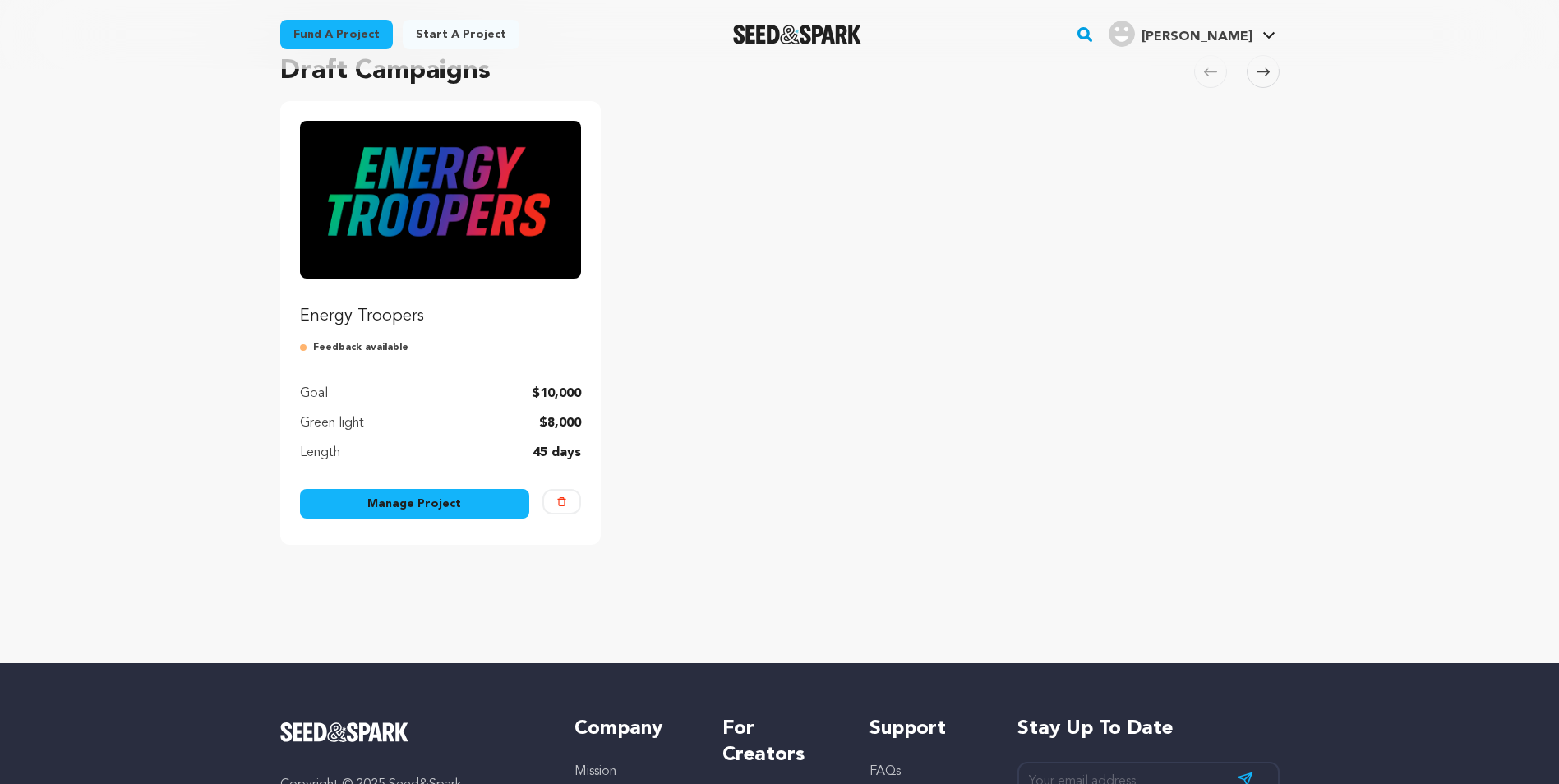
scroll to position [164, 0]
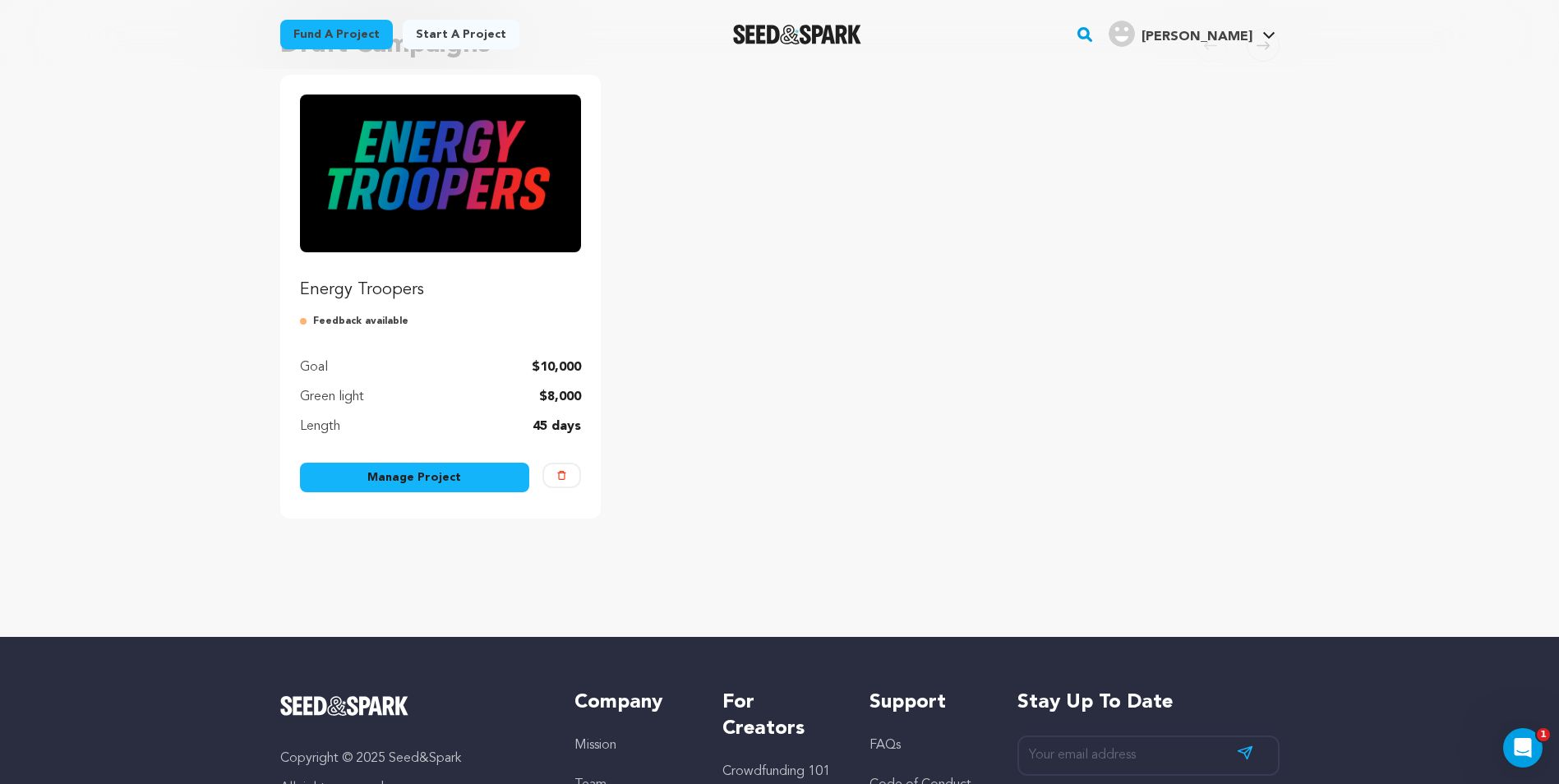
click at [389, 299] on p "Energy Troopers" at bounding box center [441, 289] width 282 height 23
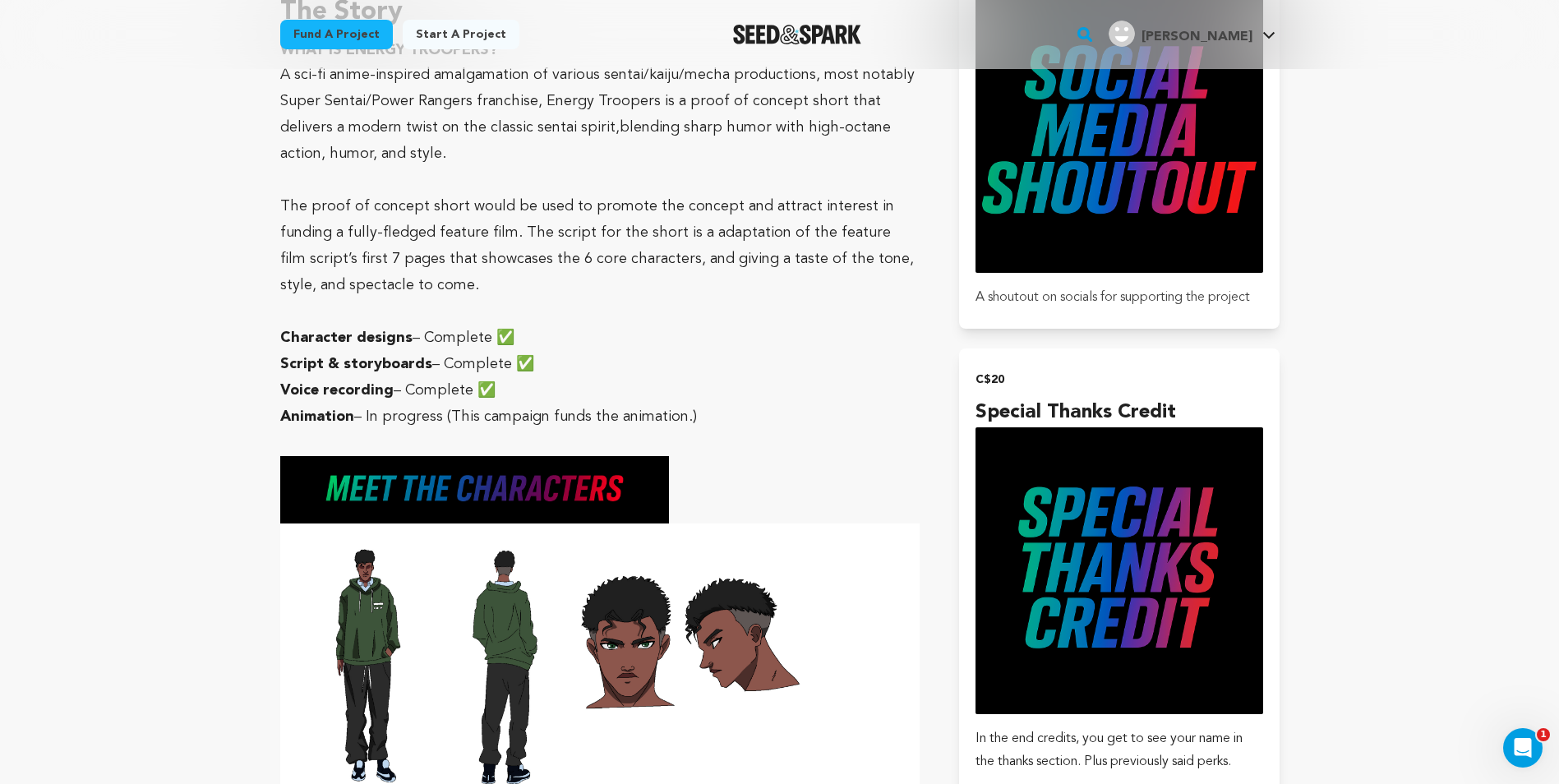
scroll to position [739, 0]
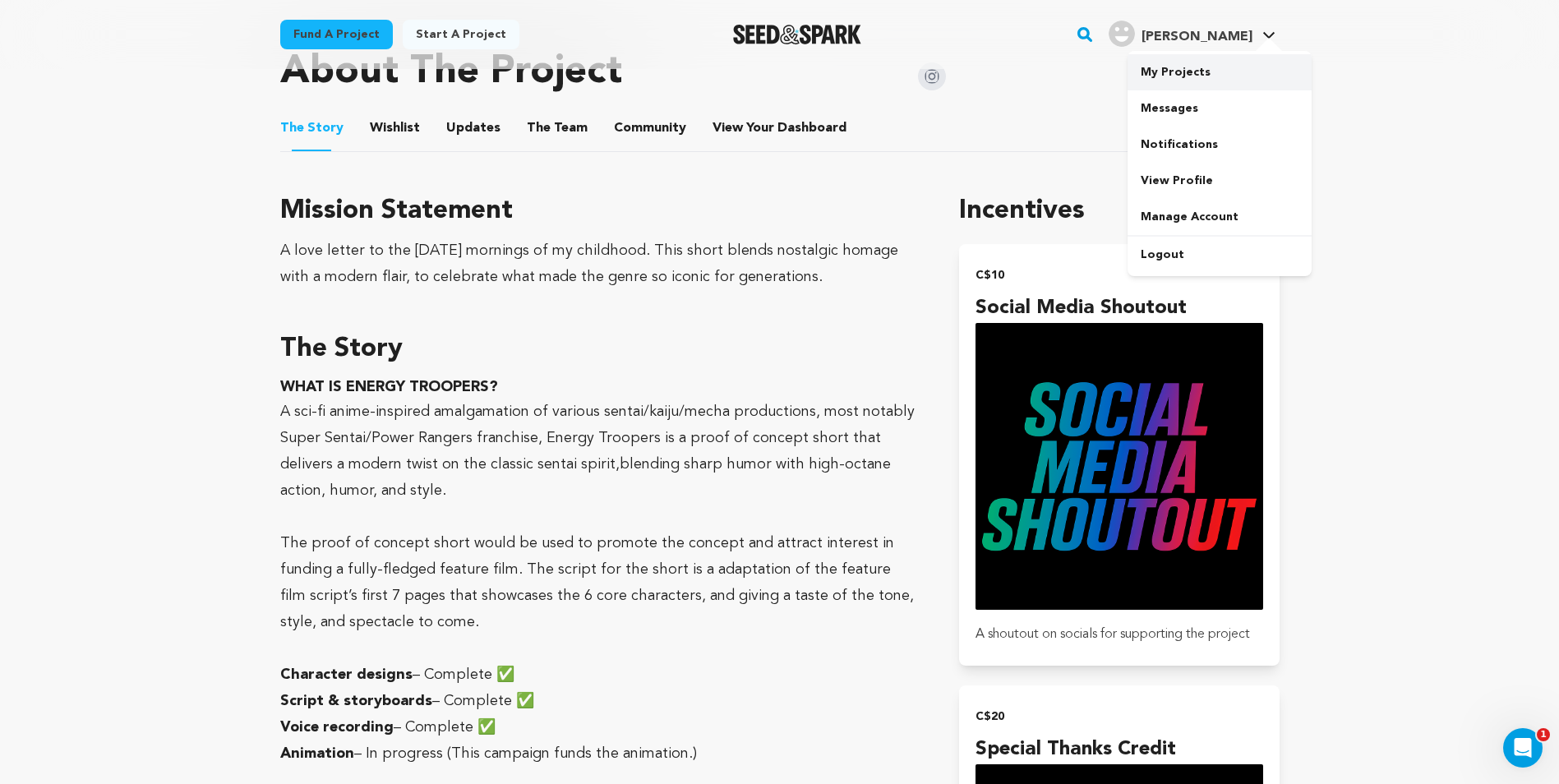
click at [1203, 73] on link "My Projects" at bounding box center [1219, 72] width 184 height 36
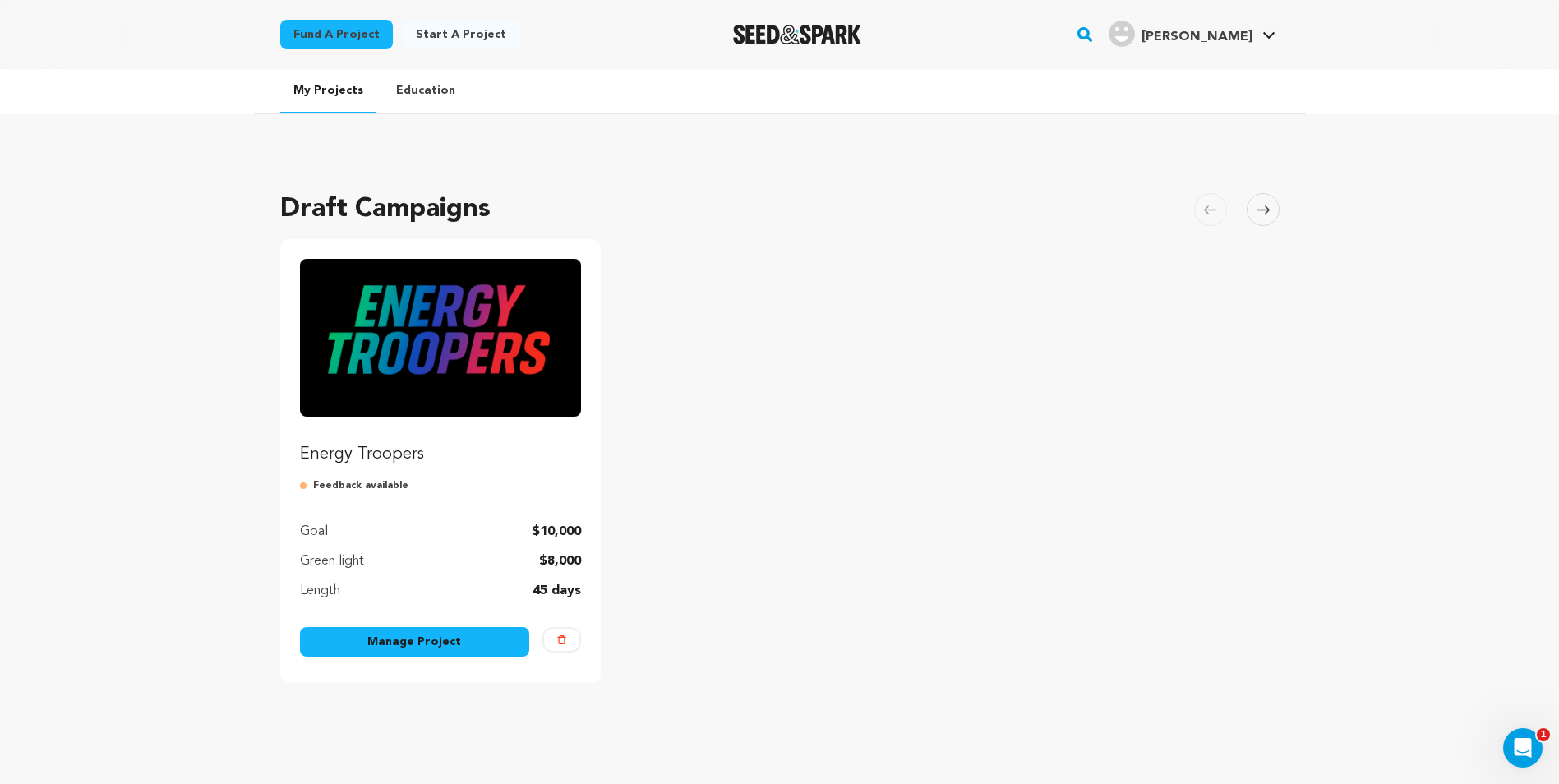
click at [435, 633] on link "Manage Project" at bounding box center [414, 642] width 231 height 30
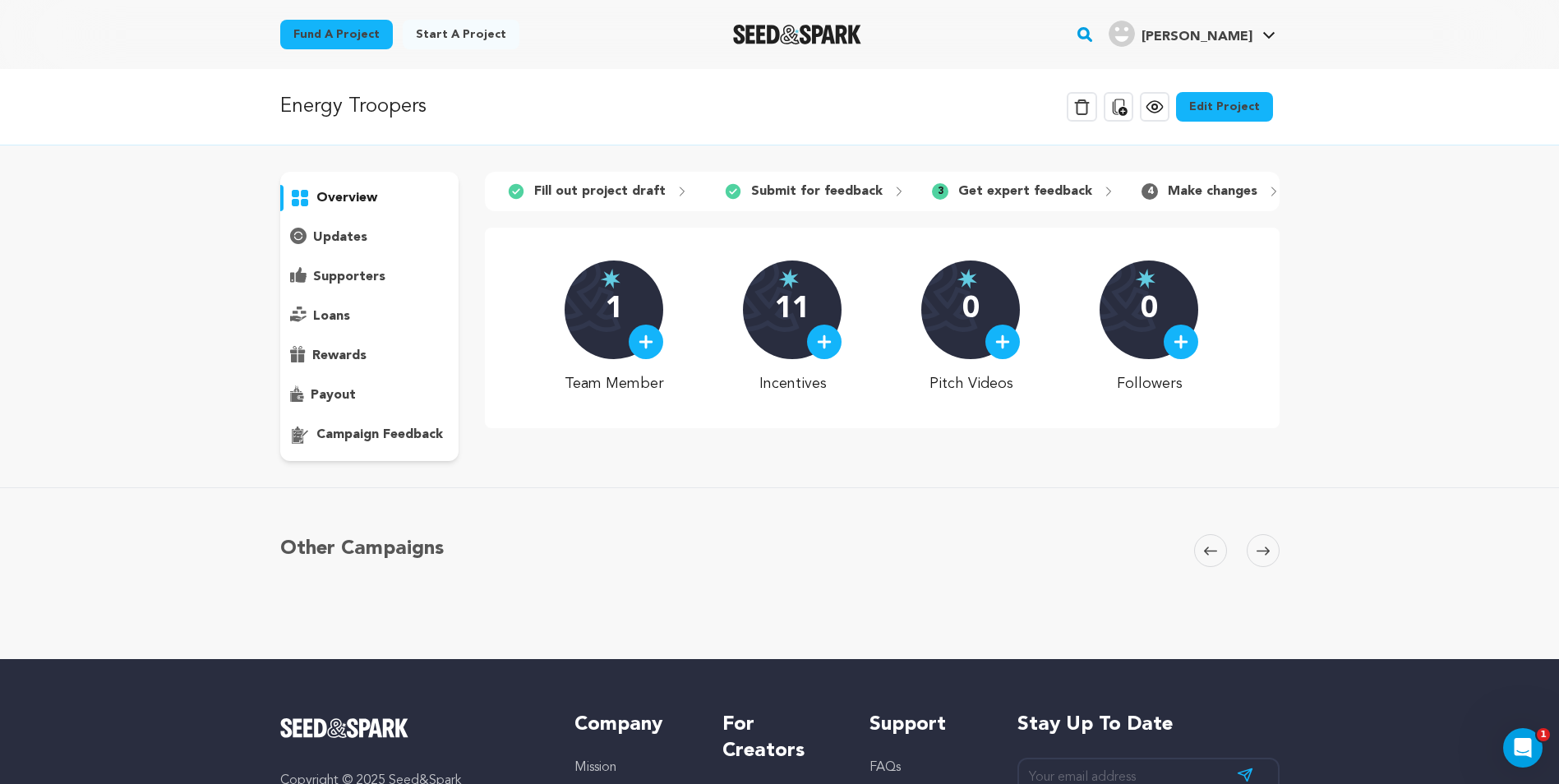
click at [779, 187] on p "Submit for feedback" at bounding box center [817, 191] width 132 height 20
click at [1206, 106] on link "Edit Project" at bounding box center [1225, 107] width 97 height 30
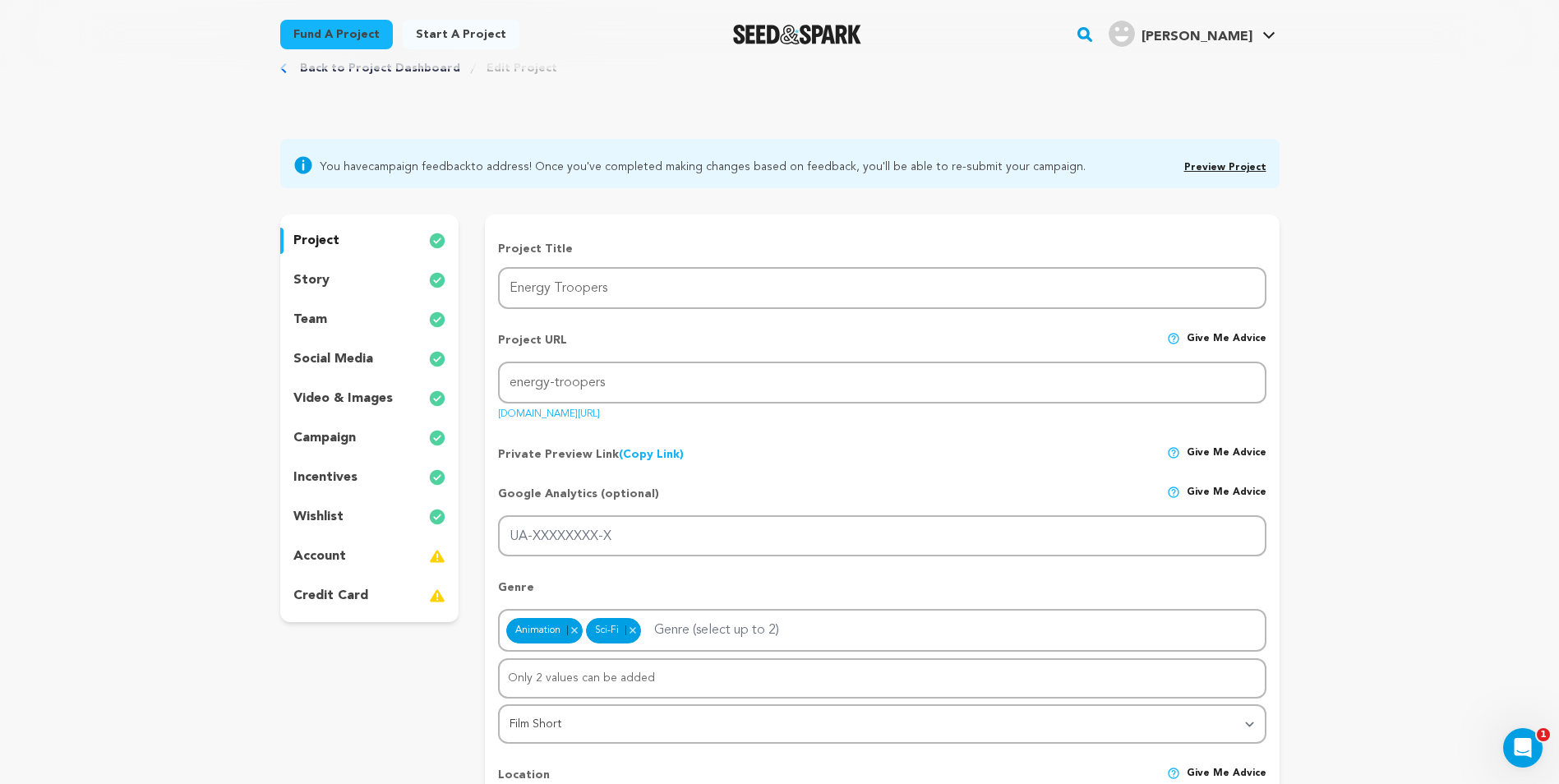
scroll to position [164, 0]
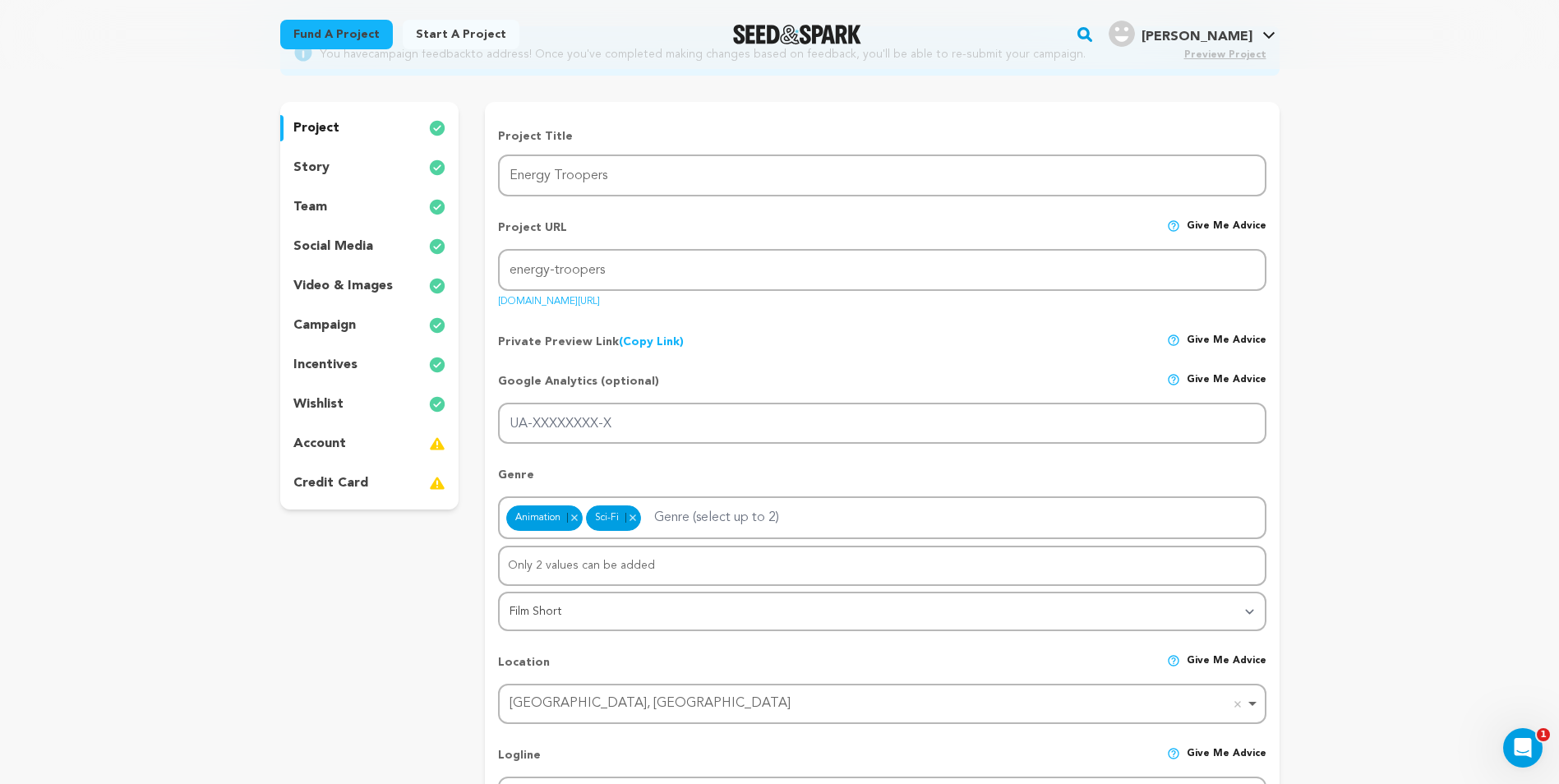
drag, startPoint x: 319, startPoint y: 173, endPoint x: 386, endPoint y: 4, distance: 181.8
click at [319, 172] on p "story" at bounding box center [311, 167] width 36 height 20
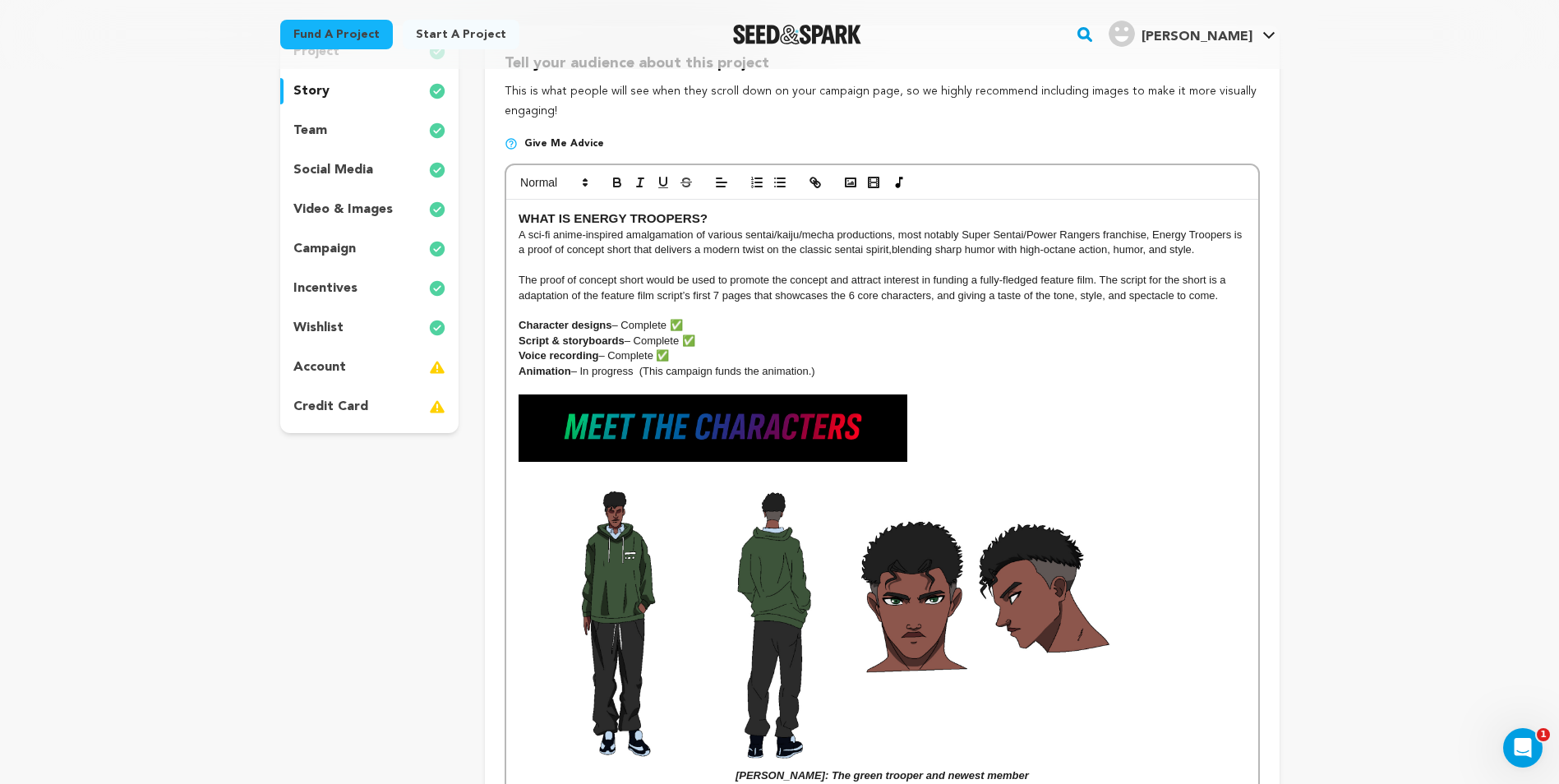
scroll to position [246, 0]
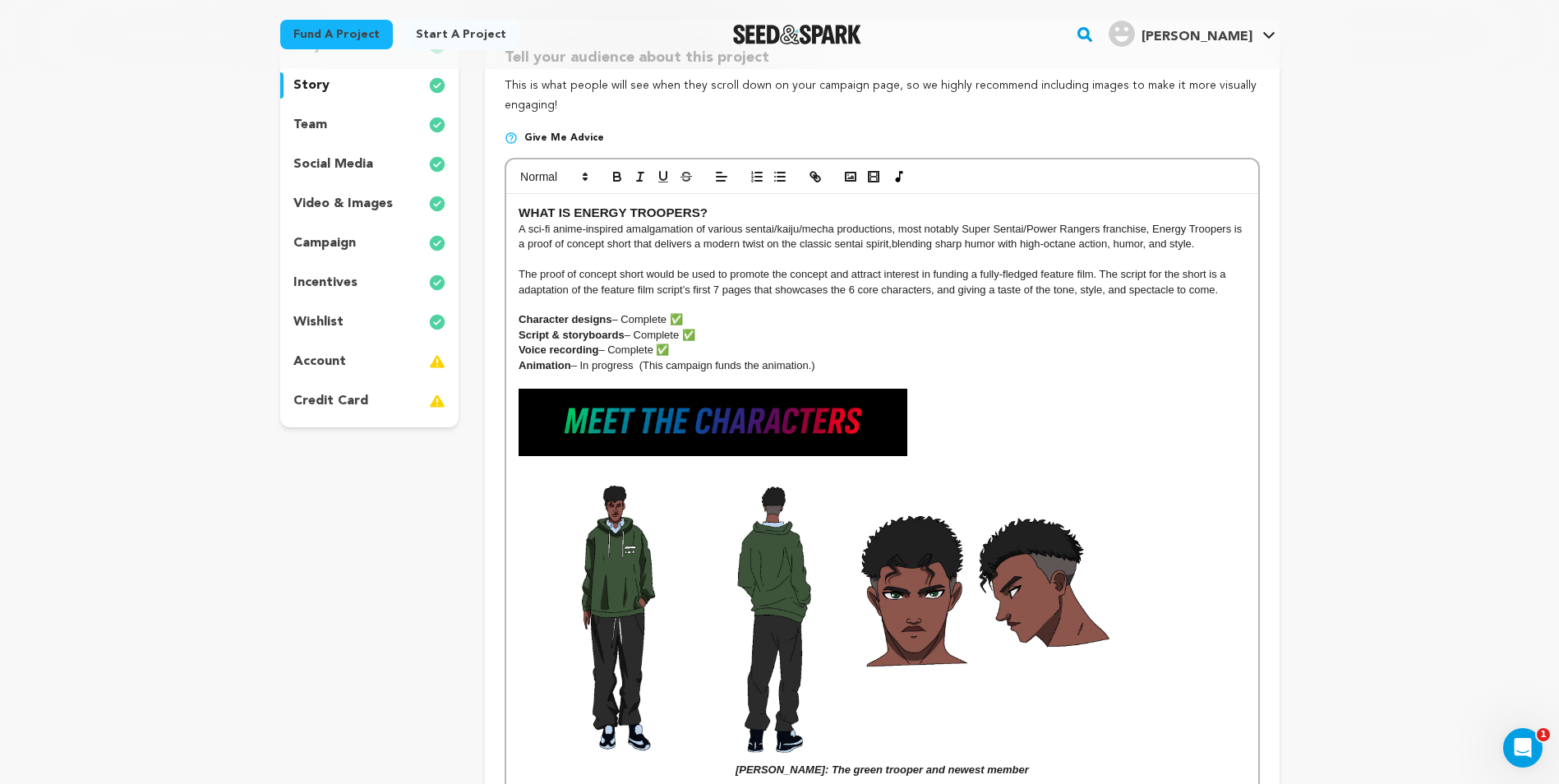
click at [883, 367] on p "Animation – In progress (This campaign funds the animation.)" at bounding box center [882, 366] width 726 height 15
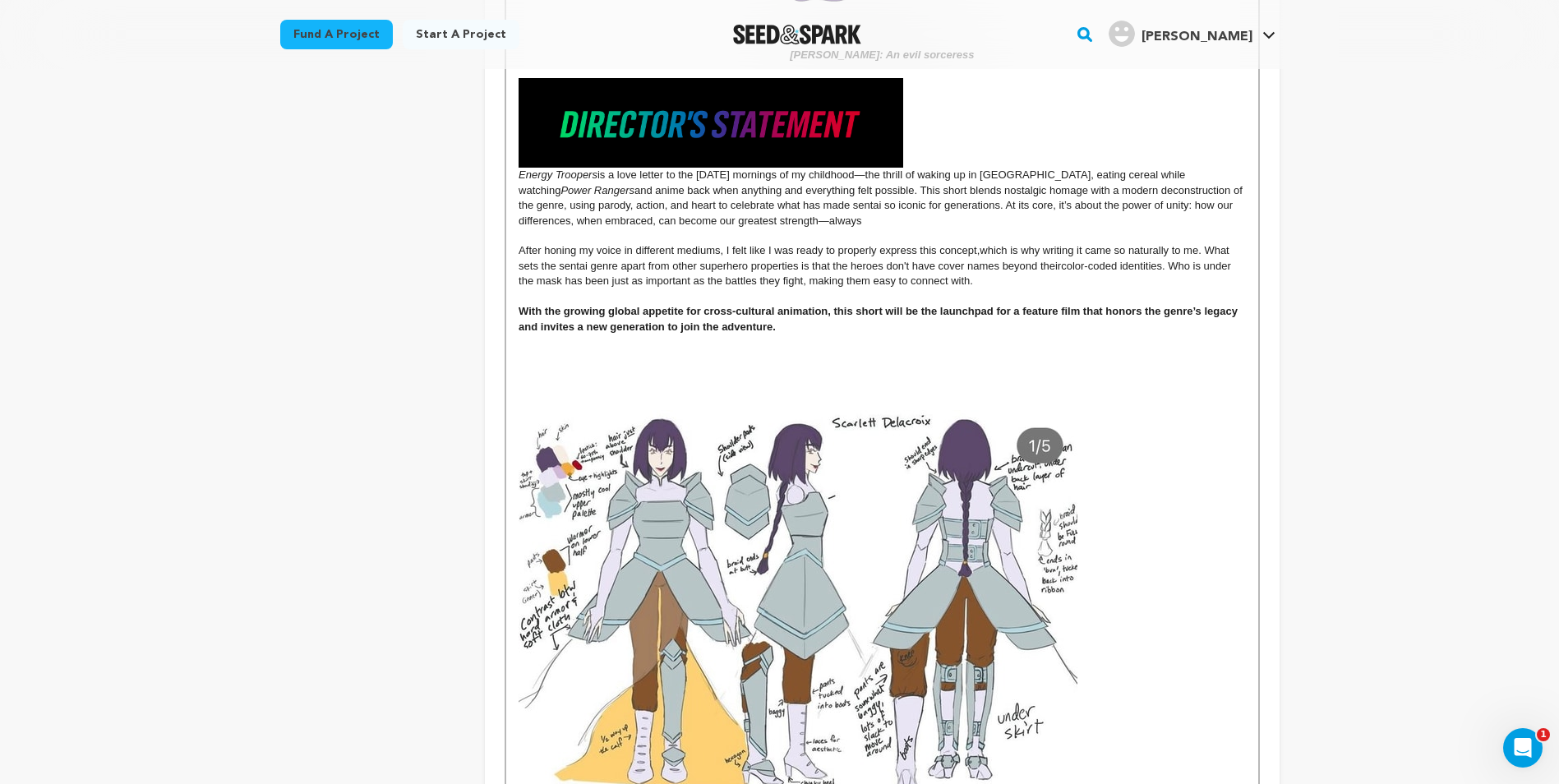
scroll to position [2793, 0]
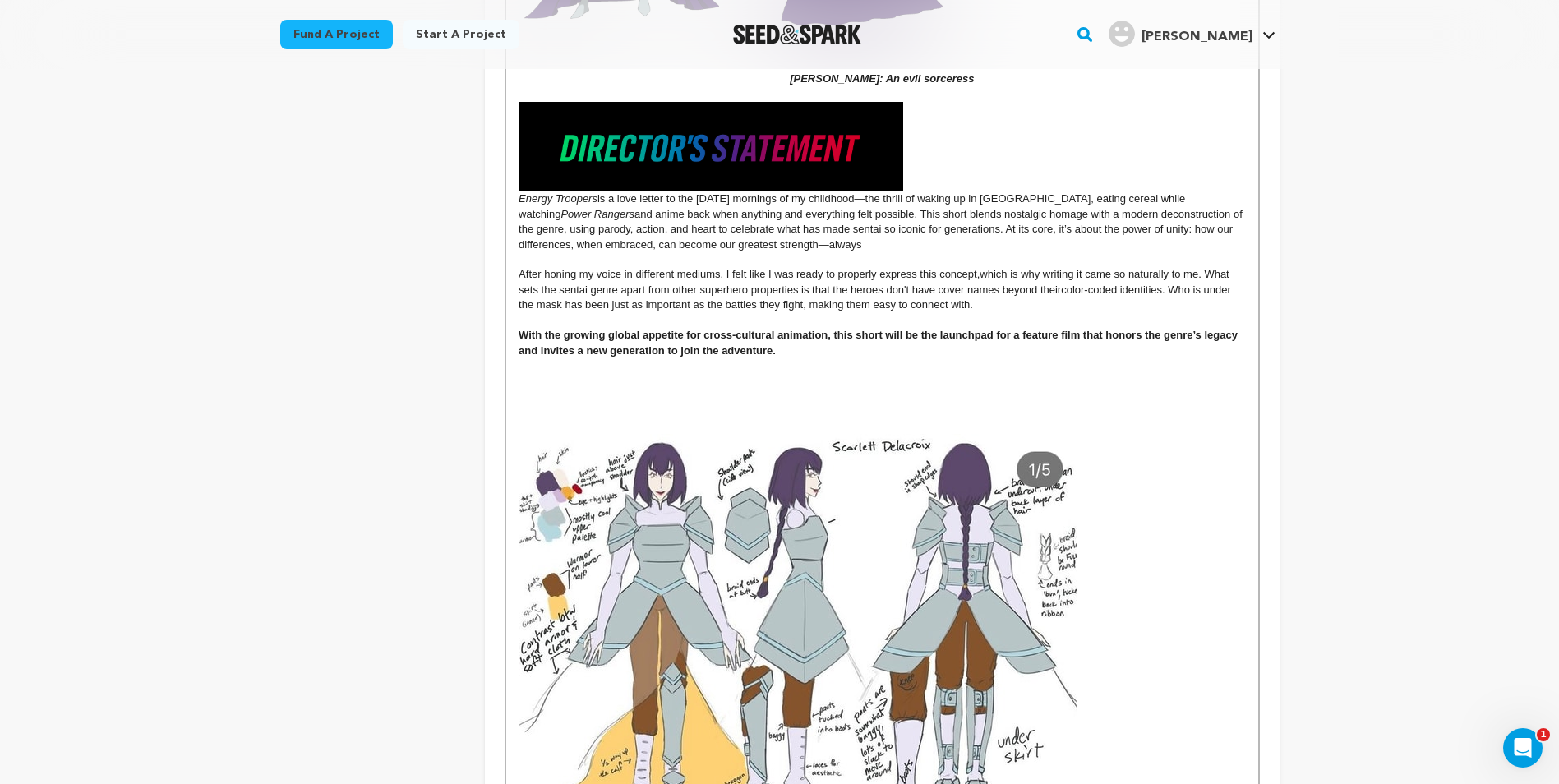
click at [821, 357] on p "With the growing global appetite for cross-cultural animation, this short will …" at bounding box center [882, 343] width 726 height 31
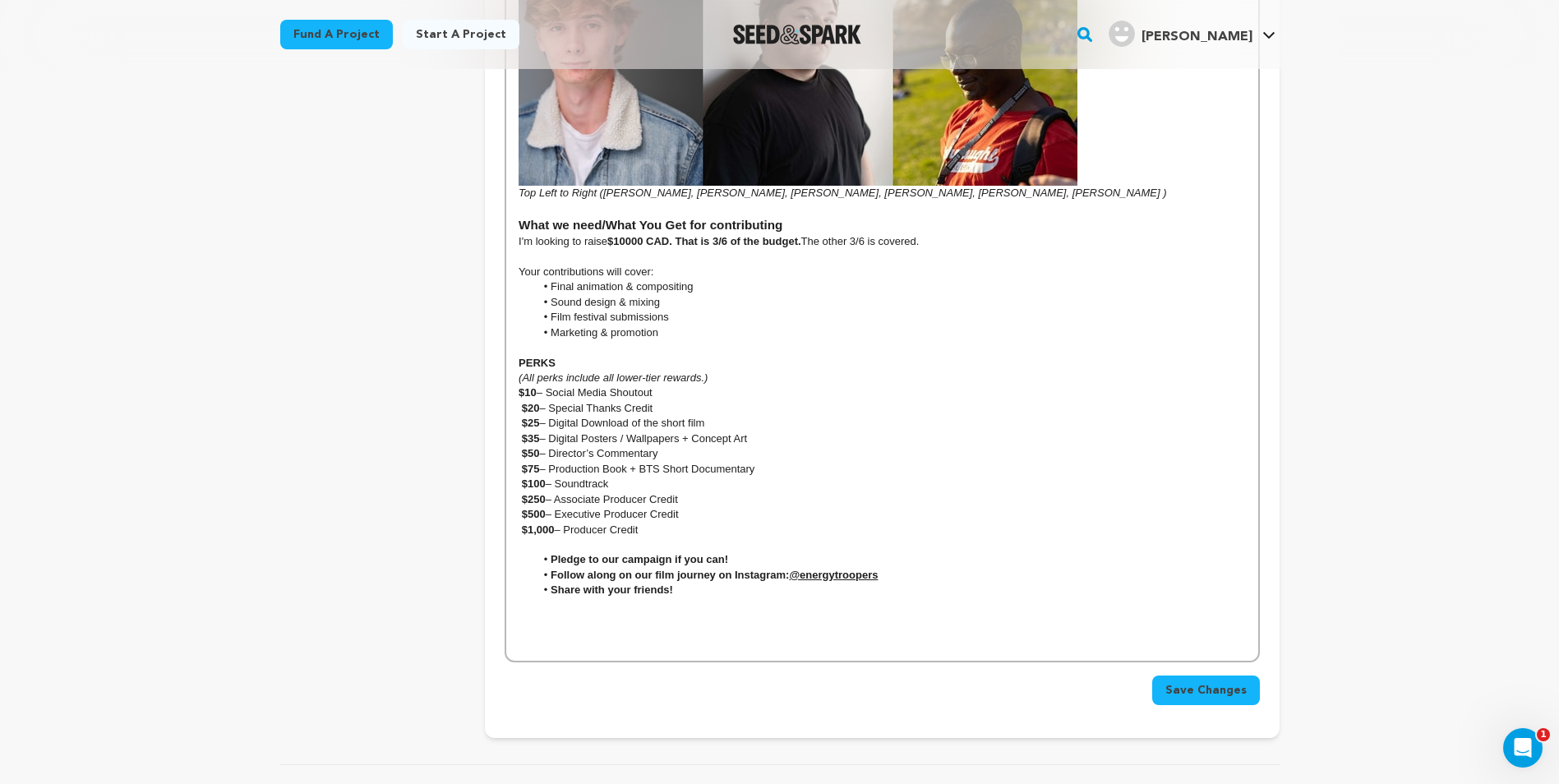
scroll to position [4519, 0]
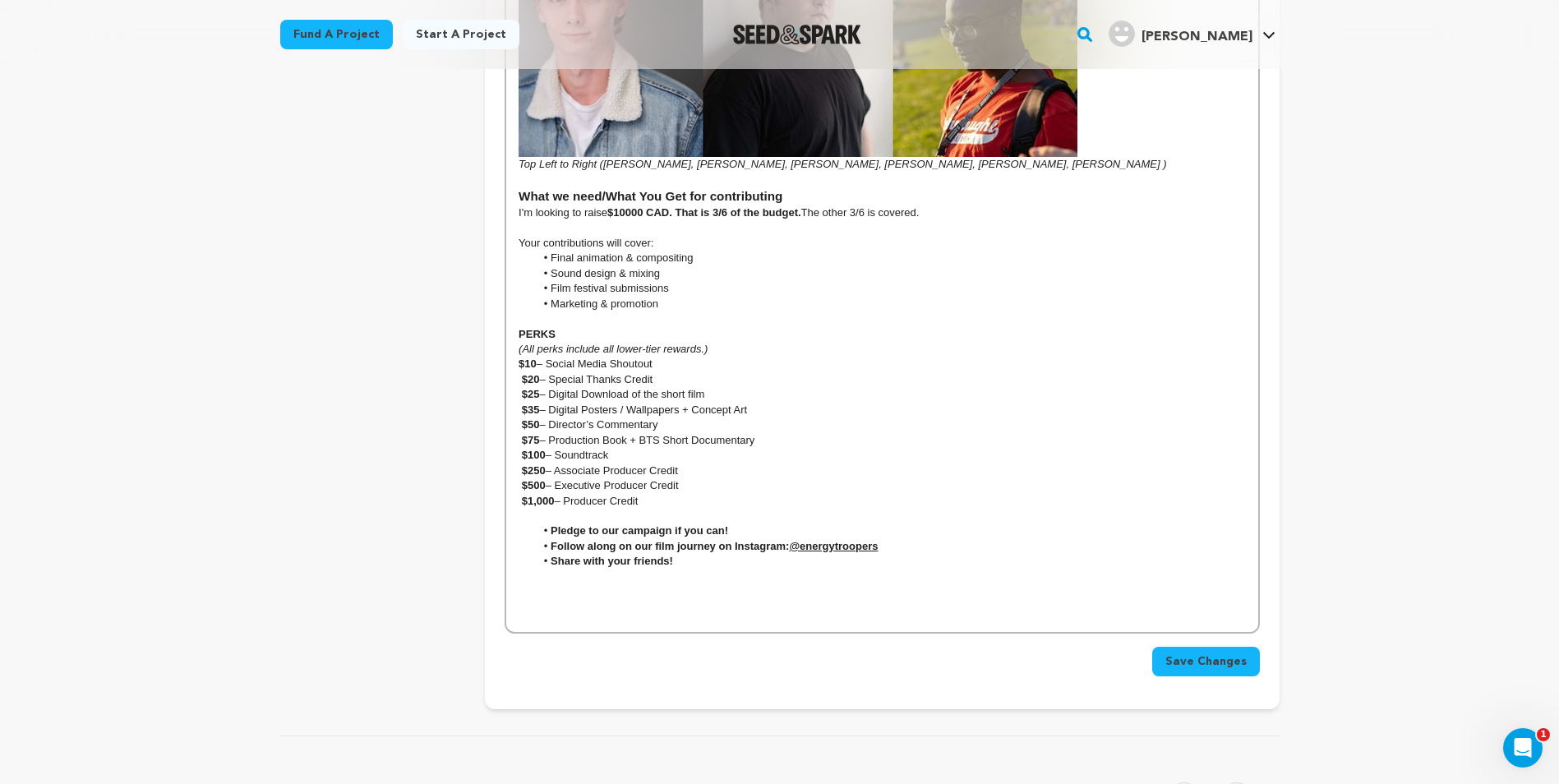
drag, startPoint x: 681, startPoint y: 378, endPoint x: 488, endPoint y: 378, distance: 193.0
copy p "$20 – Special Thanks Credit"
click at [668, 373] on p "$20 – Special Thanks Credit" at bounding box center [882, 380] width 726 height 15
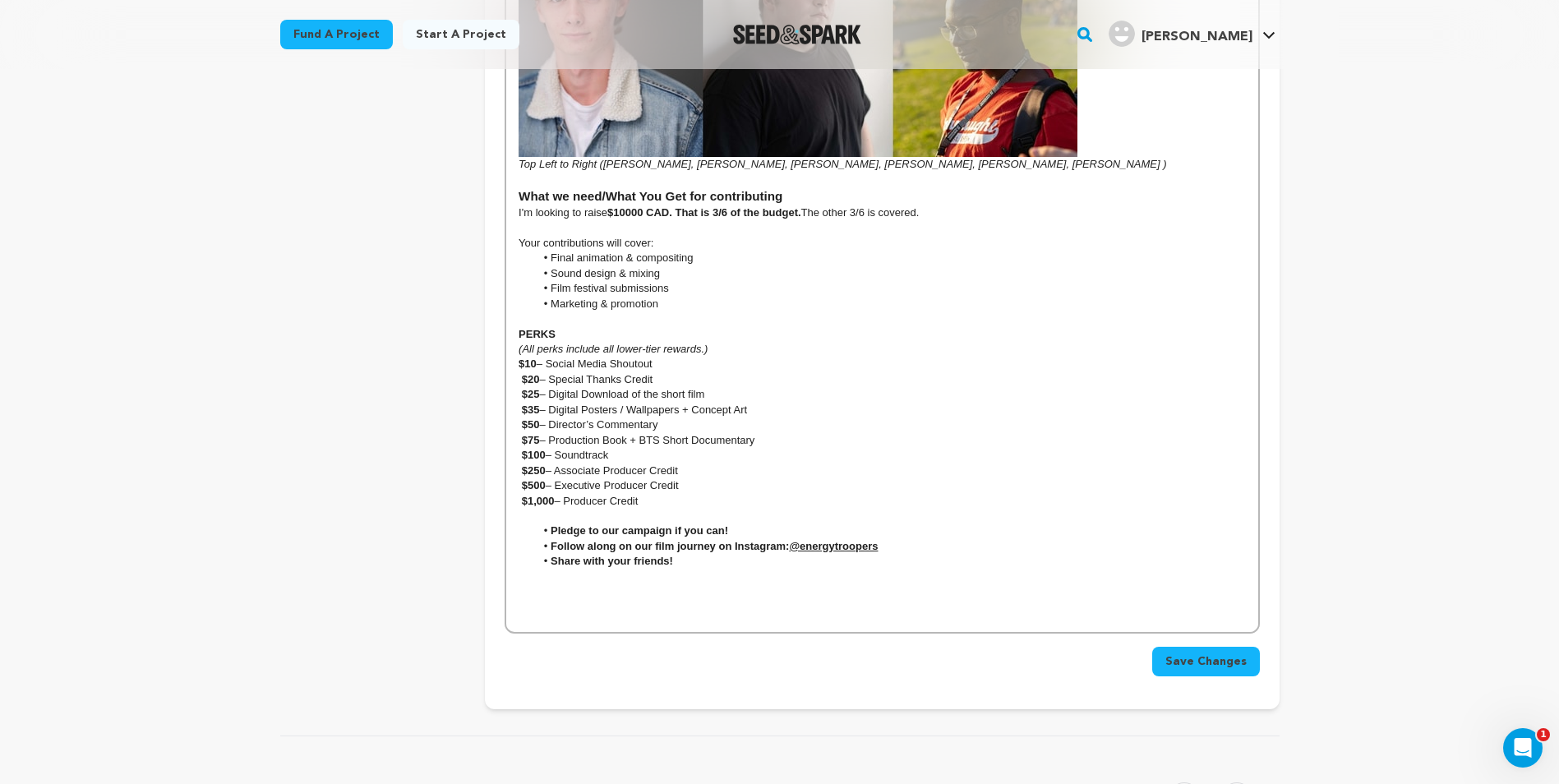
drag, startPoint x: 1192, startPoint y: 670, endPoint x: 939, endPoint y: 408, distance: 364.2
click at [1193, 670] on button "Save Changes" at bounding box center [1205, 662] width 107 height 30
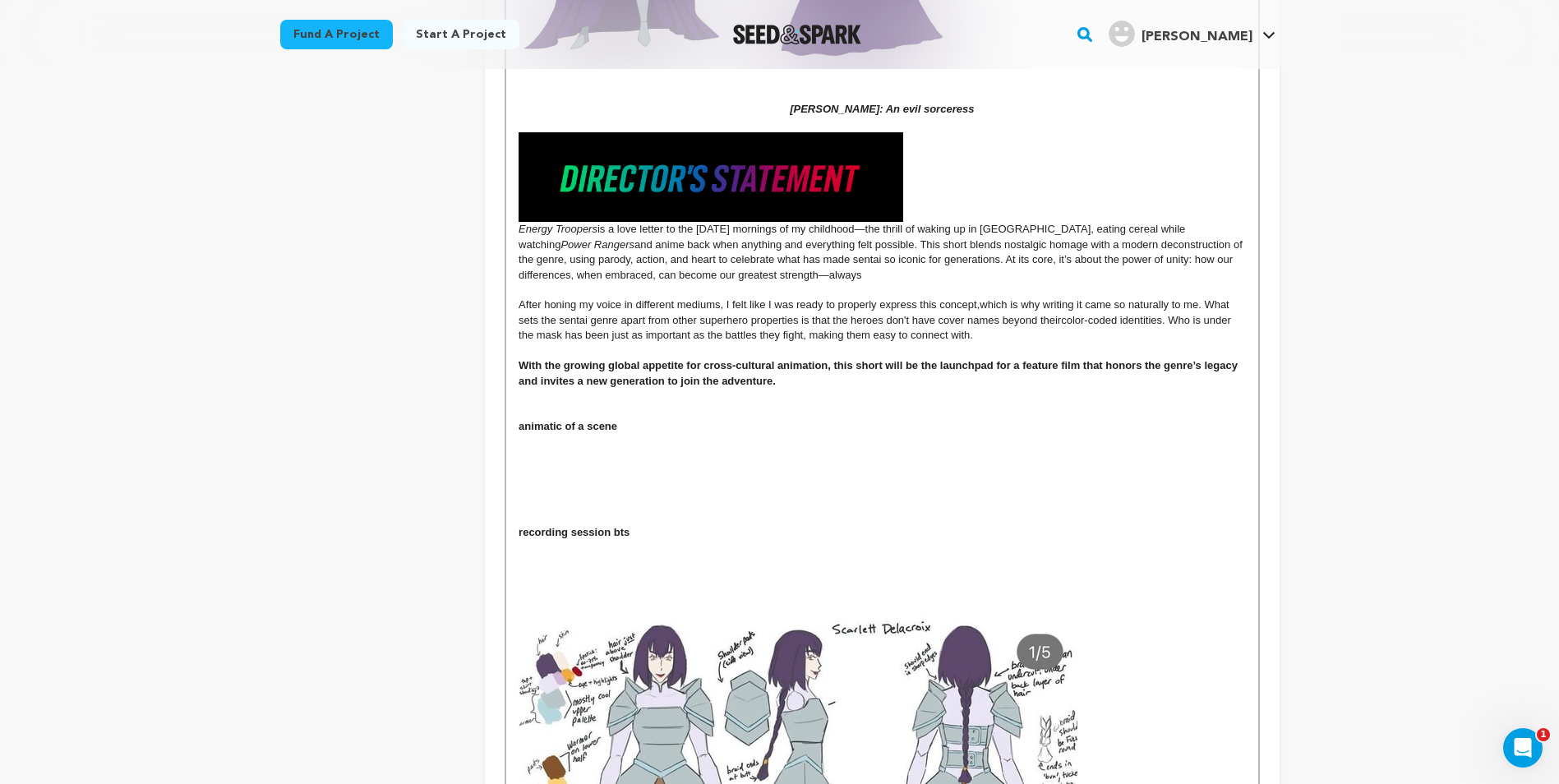
scroll to position [2822, 0]
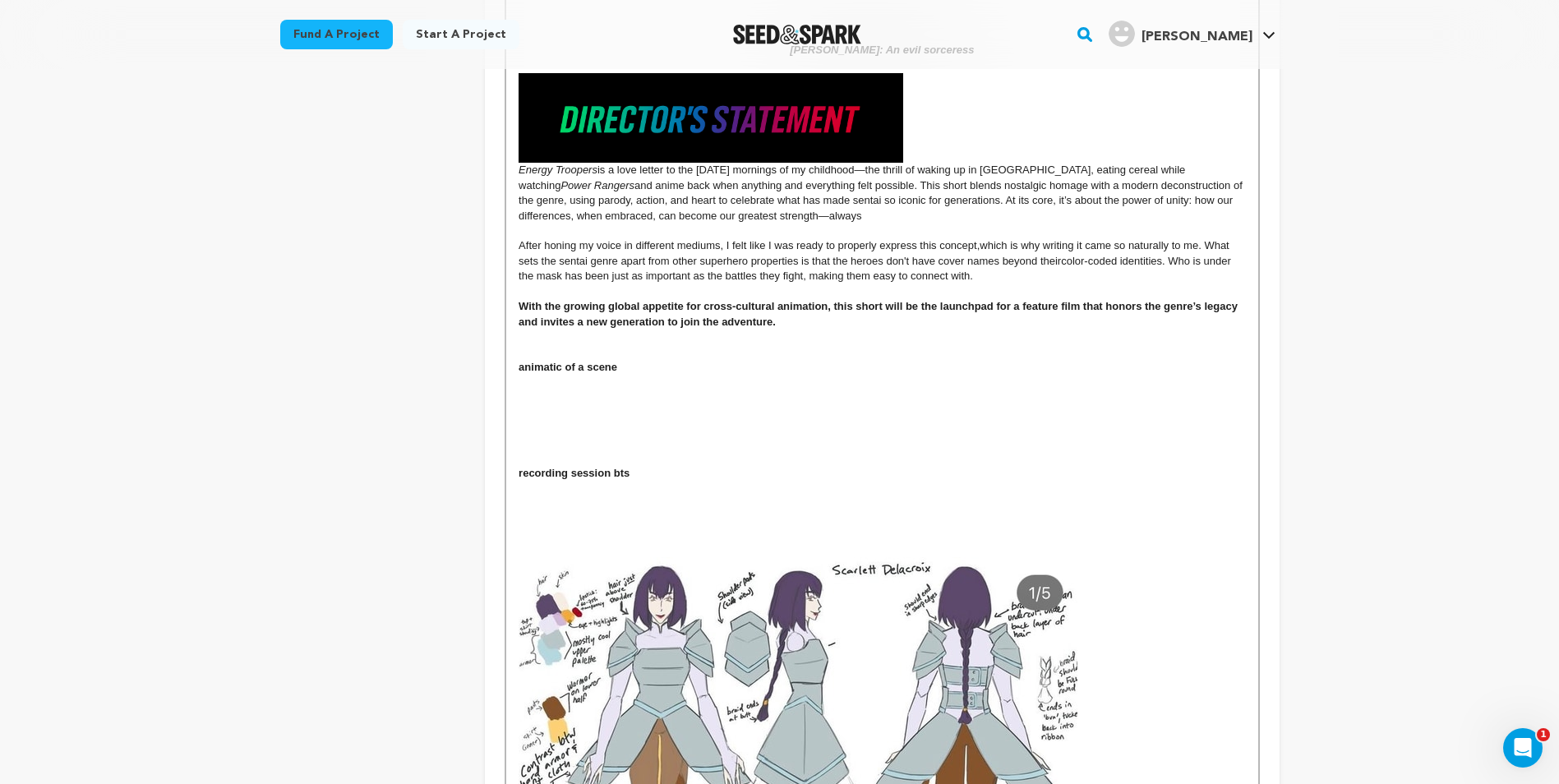
click at [536, 358] on p at bounding box center [882, 353] width 726 height 15
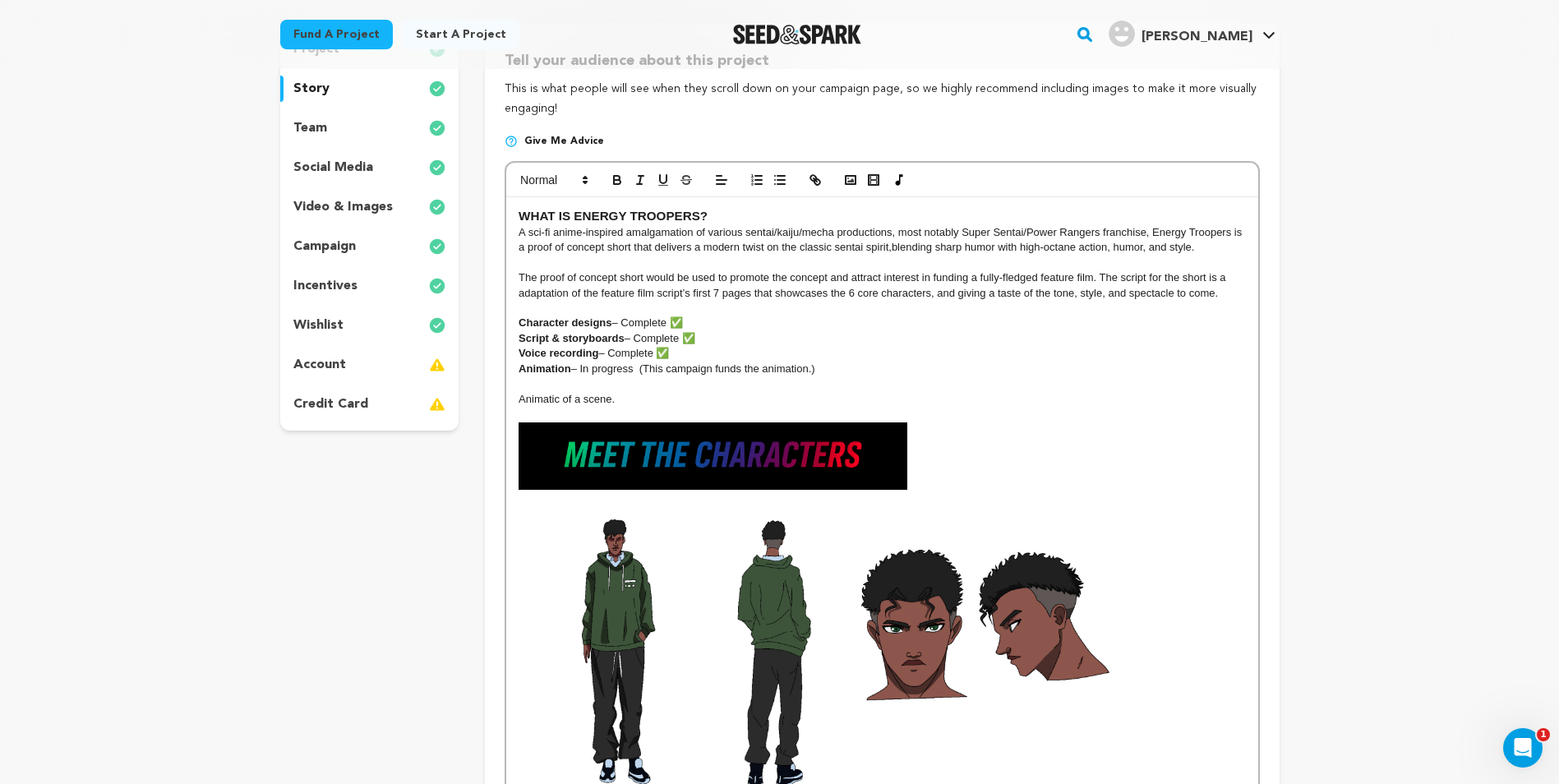
scroll to position [0, 0]
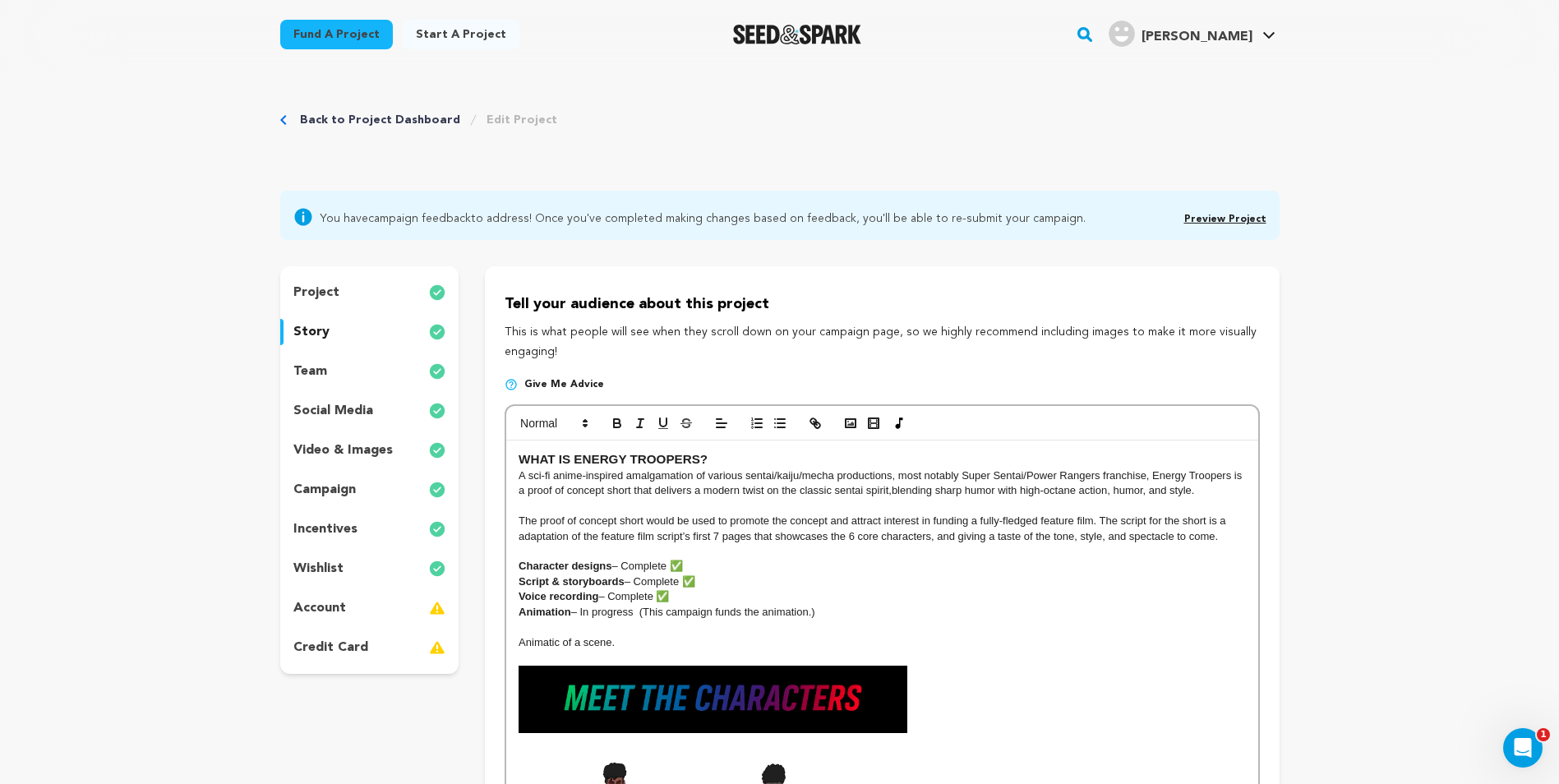
click at [1205, 488] on p "A sci-fi anime-inspired amalgamation of various sentai/kaiju/mecha productions,…" at bounding box center [882, 483] width 726 height 31
click at [1225, 537] on p "The proof of concept short would be used to promote the concept and attract int…" at bounding box center [882, 528] width 726 height 31
click at [334, 273] on div "project story team social media video & images campaign incentives wishlist acc…" at bounding box center [370, 469] width 179 height 408
click at [326, 284] on p "project" at bounding box center [316, 292] width 46 height 20
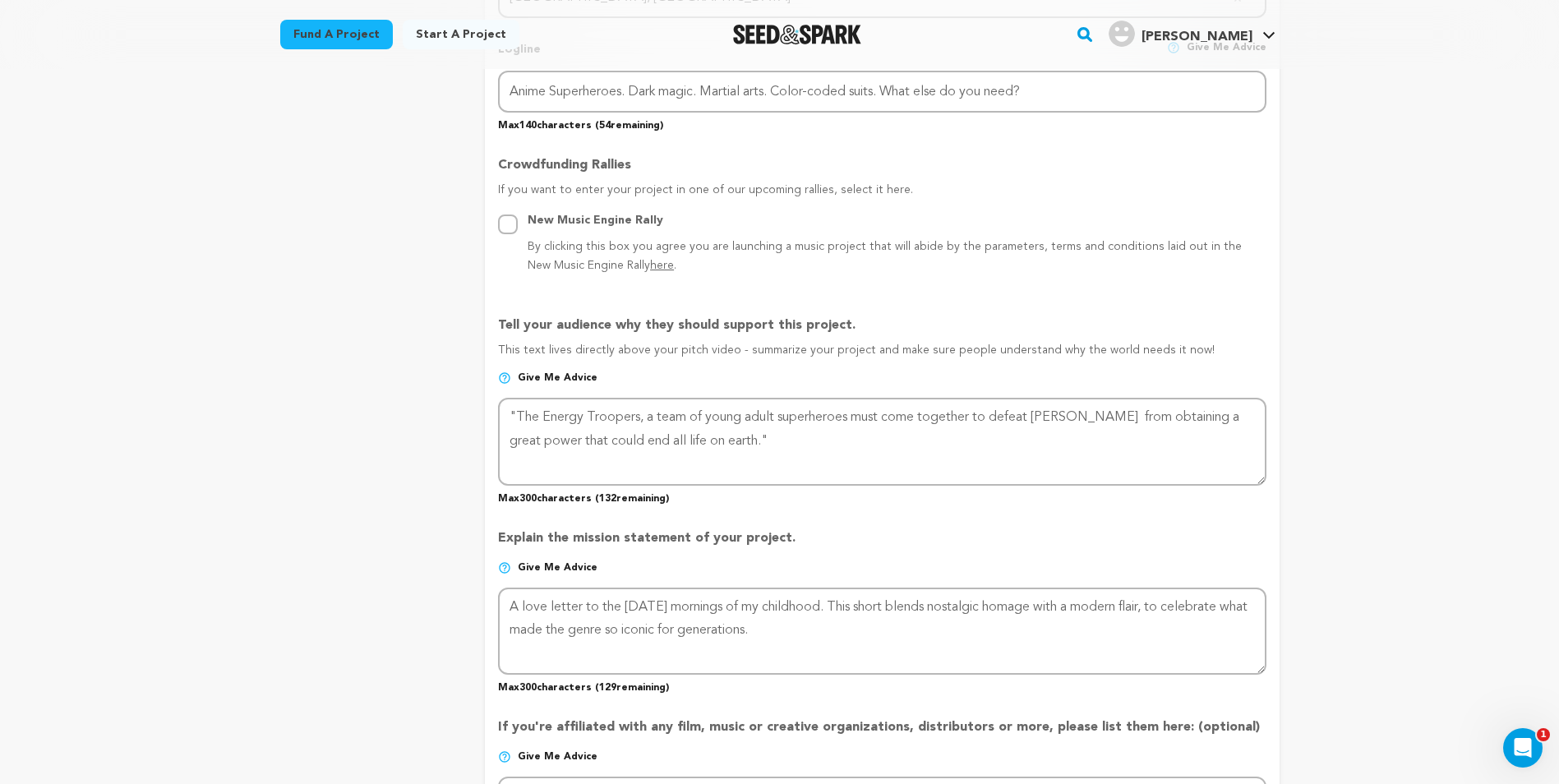
scroll to position [986, 0]
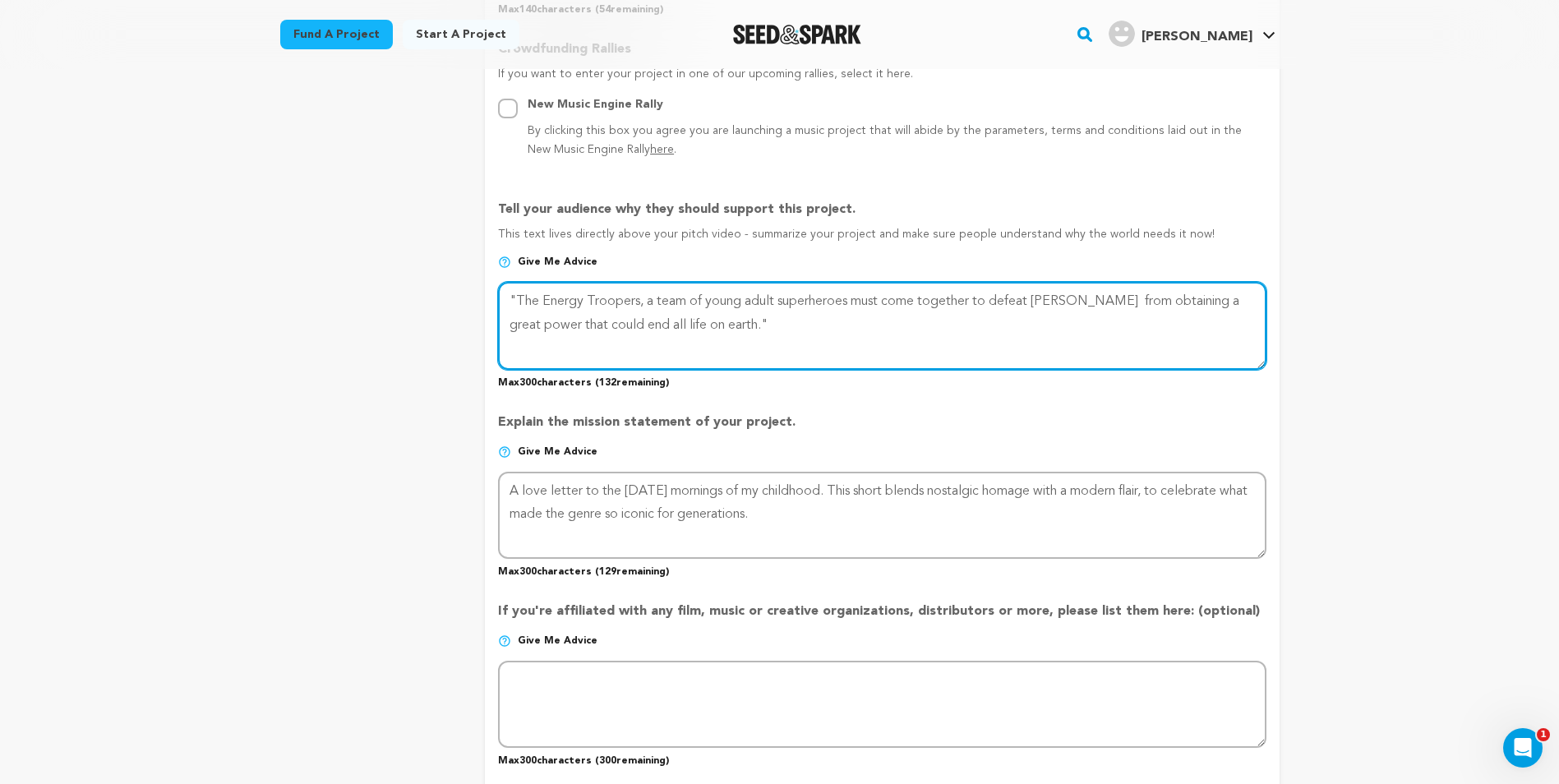
click at [812, 319] on textarea at bounding box center [882, 325] width 767 height 87
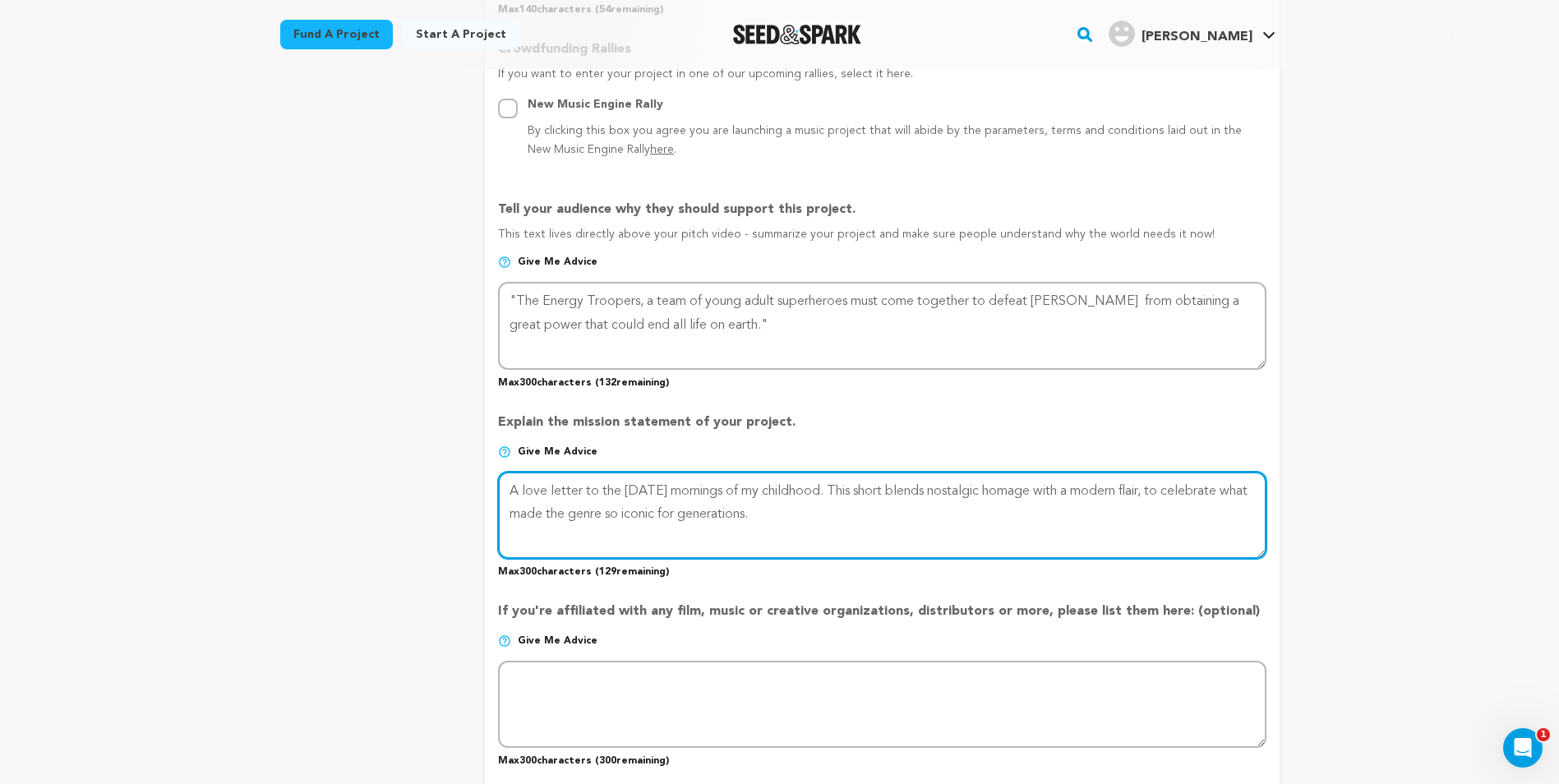
click at [834, 512] on textarea at bounding box center [882, 514] width 767 height 87
click at [872, 524] on textarea at bounding box center [882, 514] width 767 height 87
drag, startPoint x: 1110, startPoint y: 509, endPoint x: 792, endPoint y: 509, distance: 318.0
click at [792, 509] on textarea at bounding box center [882, 514] width 767 height 87
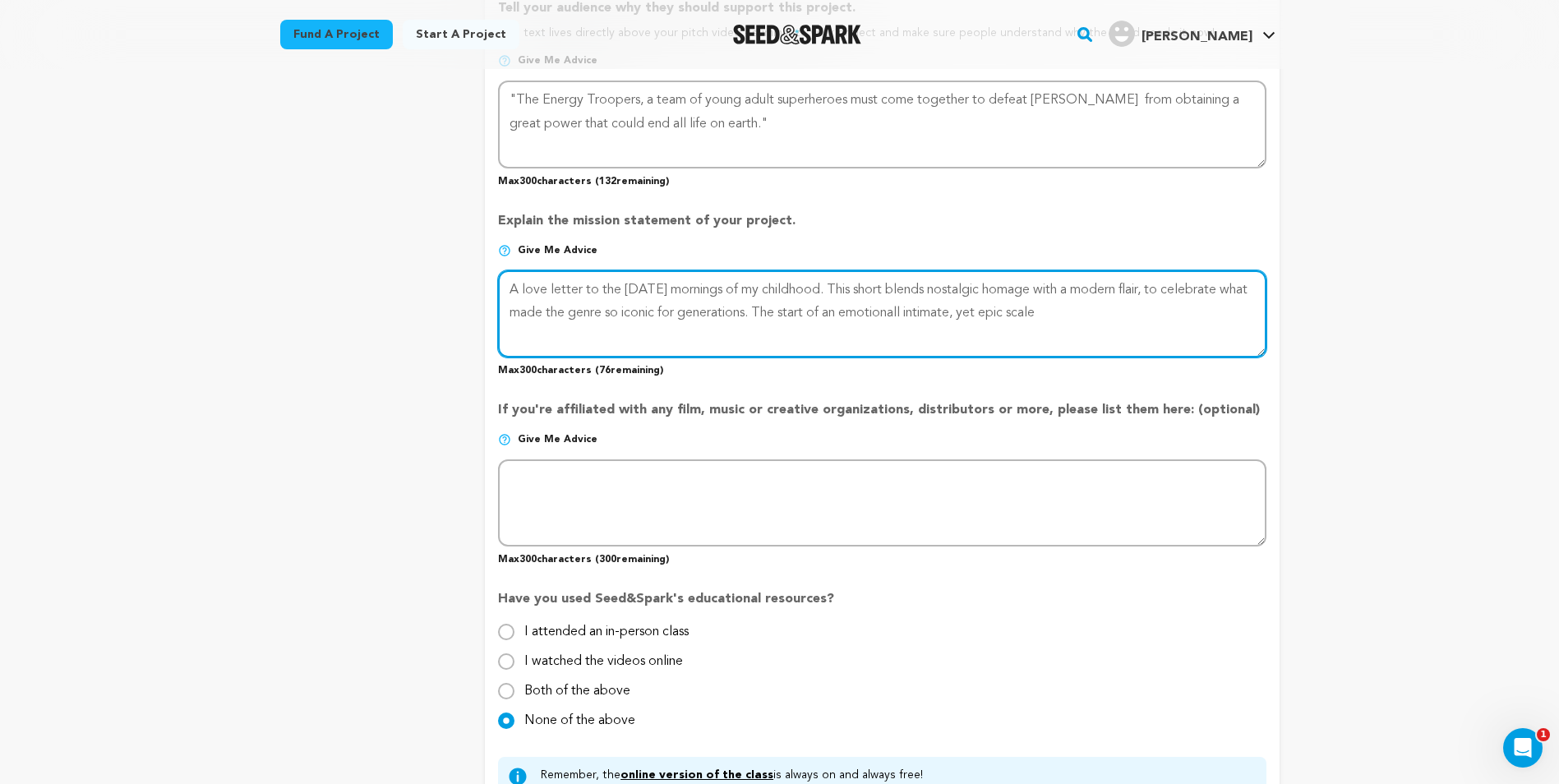
scroll to position [1141, 0]
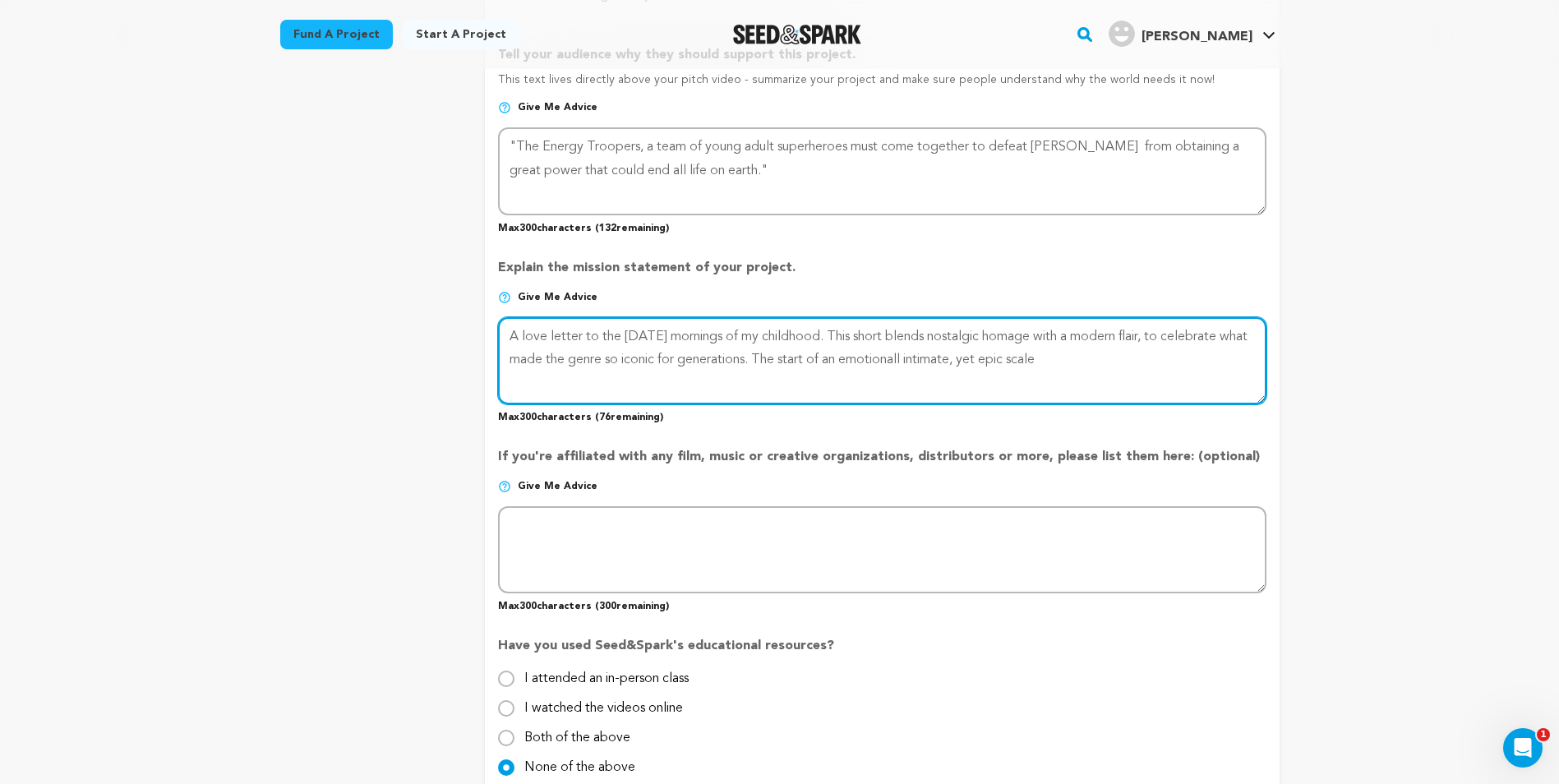
drag, startPoint x: 1090, startPoint y: 357, endPoint x: 789, endPoint y: 366, distance: 301.1
click at [789, 366] on textarea at bounding box center [882, 360] width 767 height 87
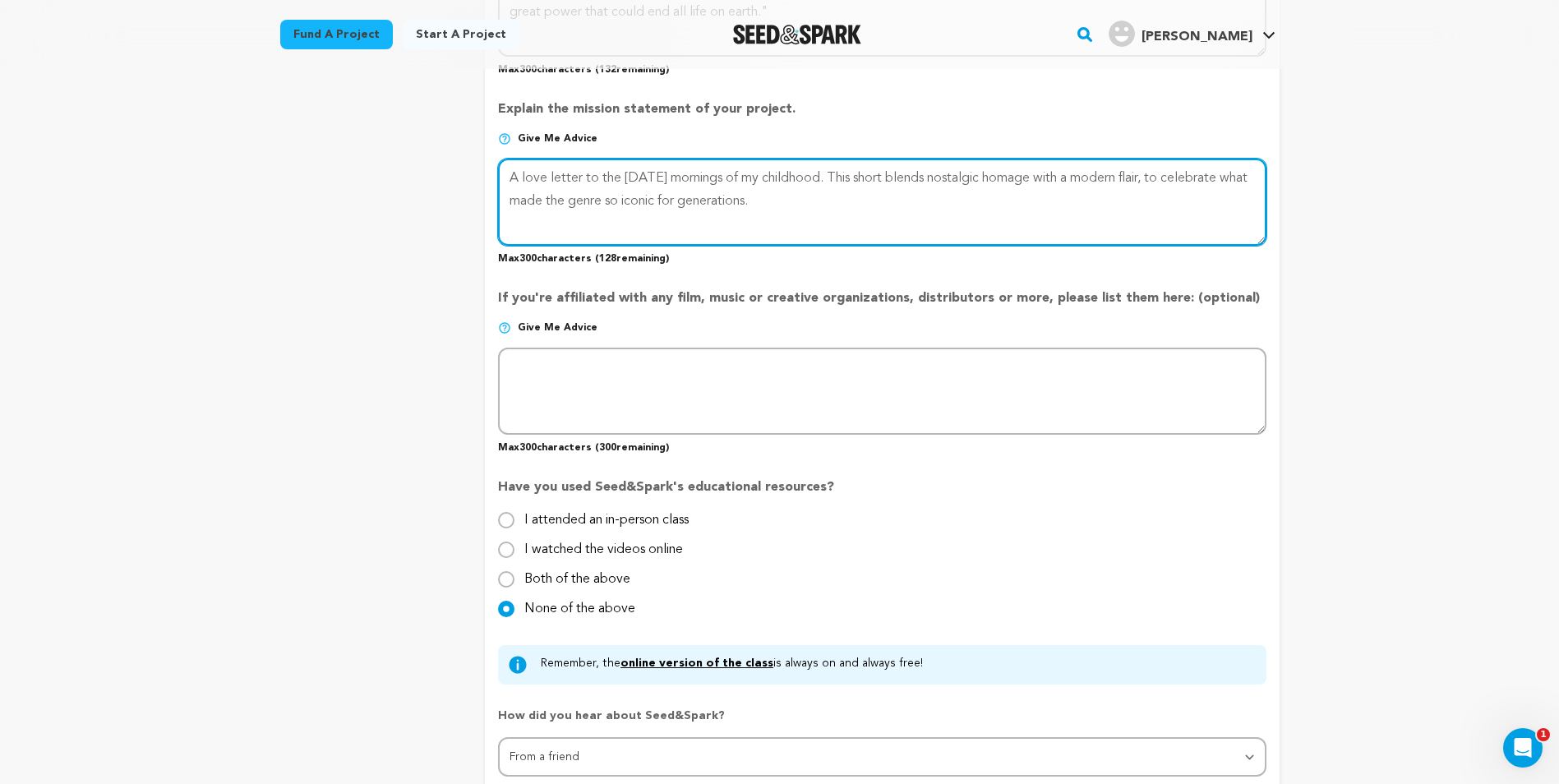
scroll to position [1633, 0]
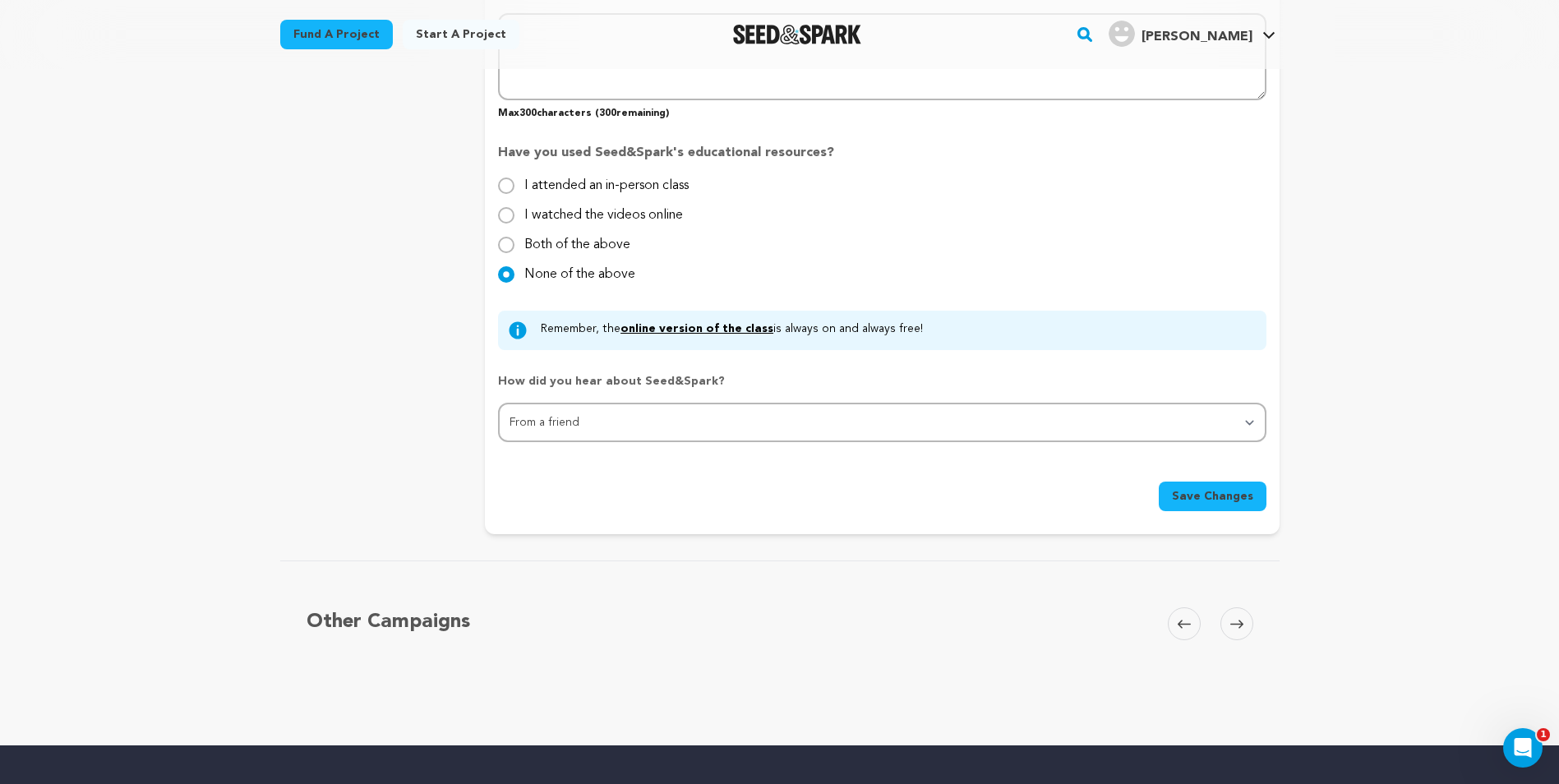
type textarea "A love letter to the Saturday mornings of my childhood. This short blends nosta…"
click at [1186, 493] on span "Save Changes" at bounding box center [1212, 497] width 81 height 17
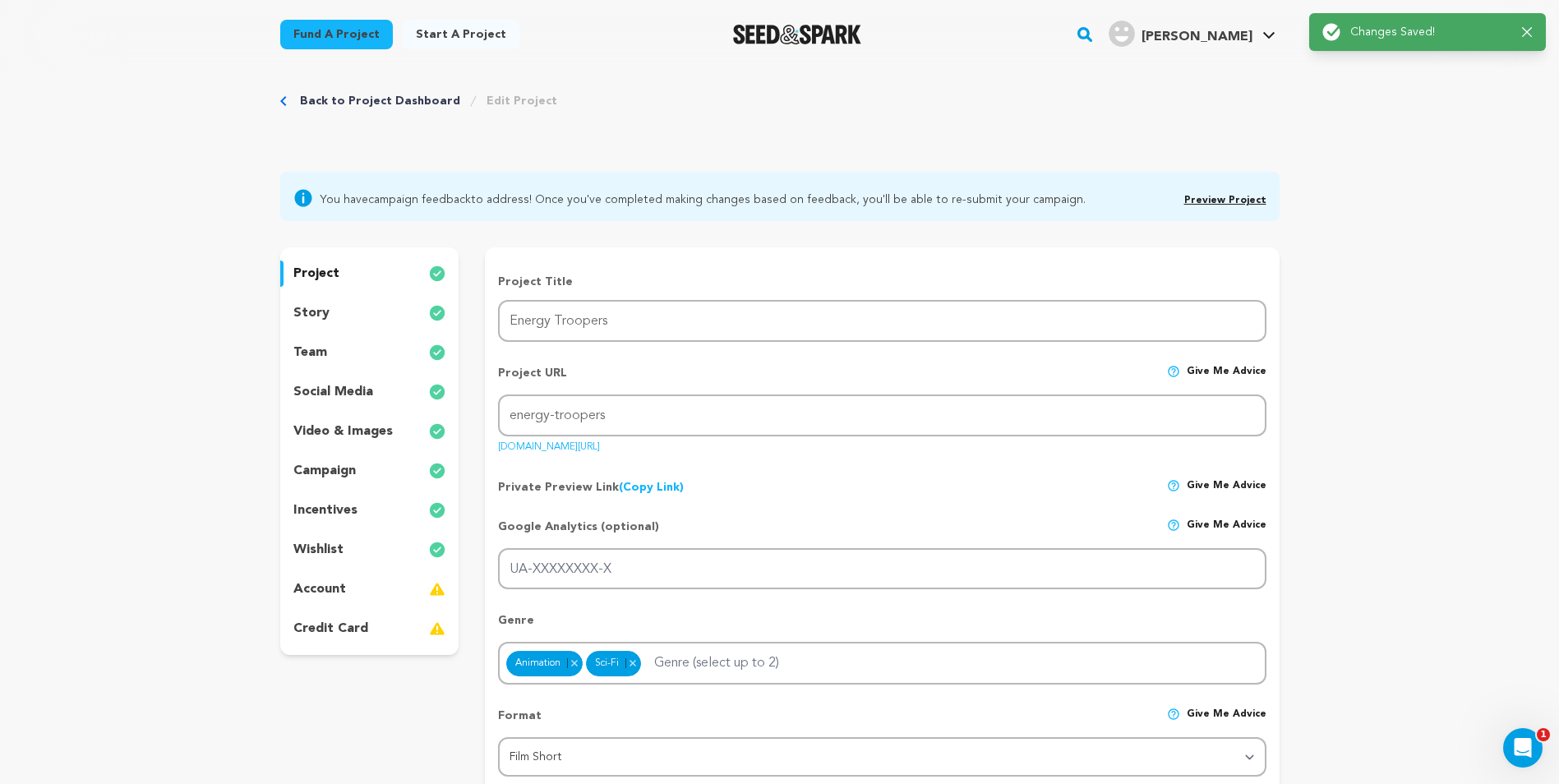
scroll to position [0, 0]
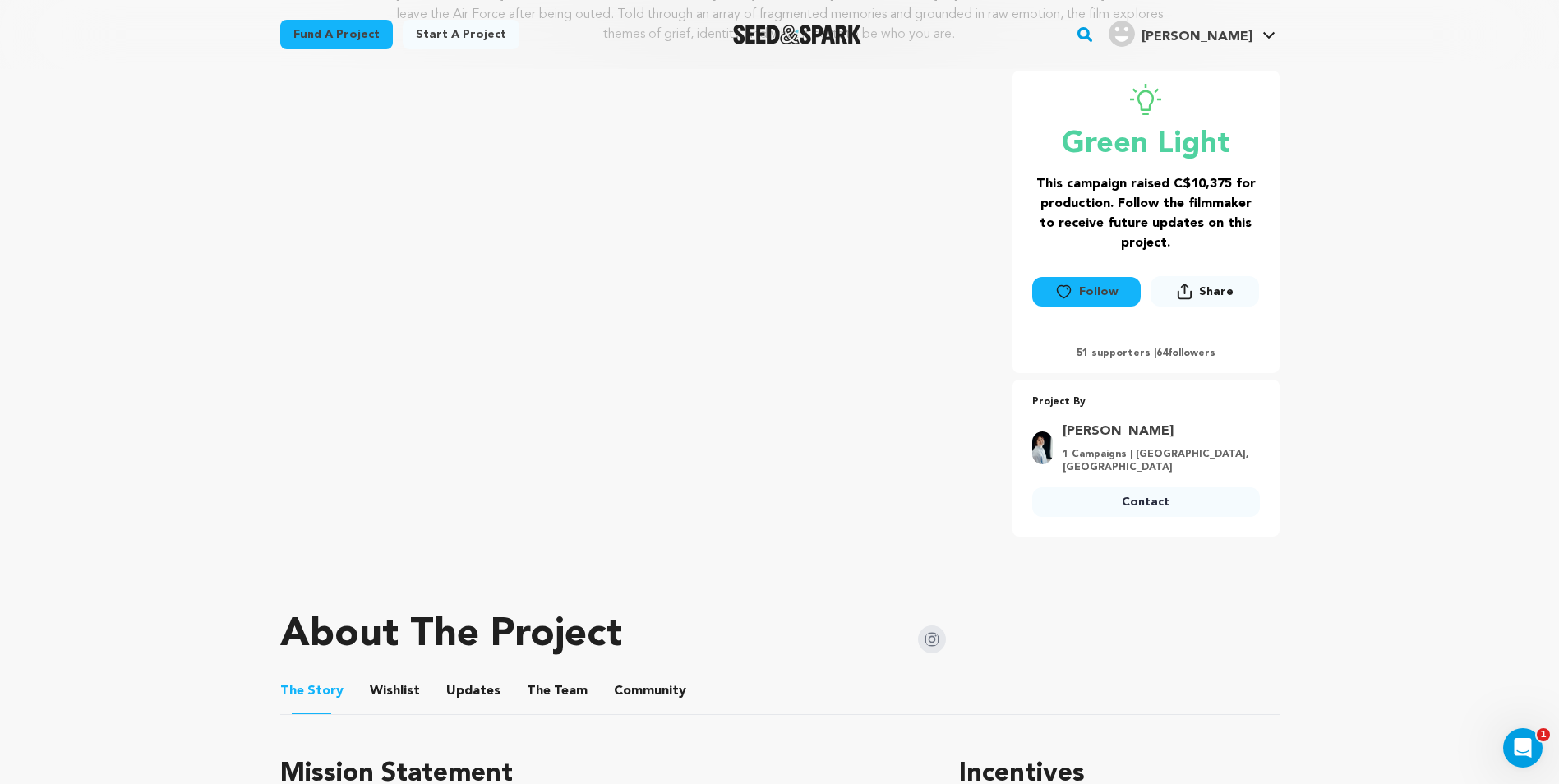
scroll to position [739, 0]
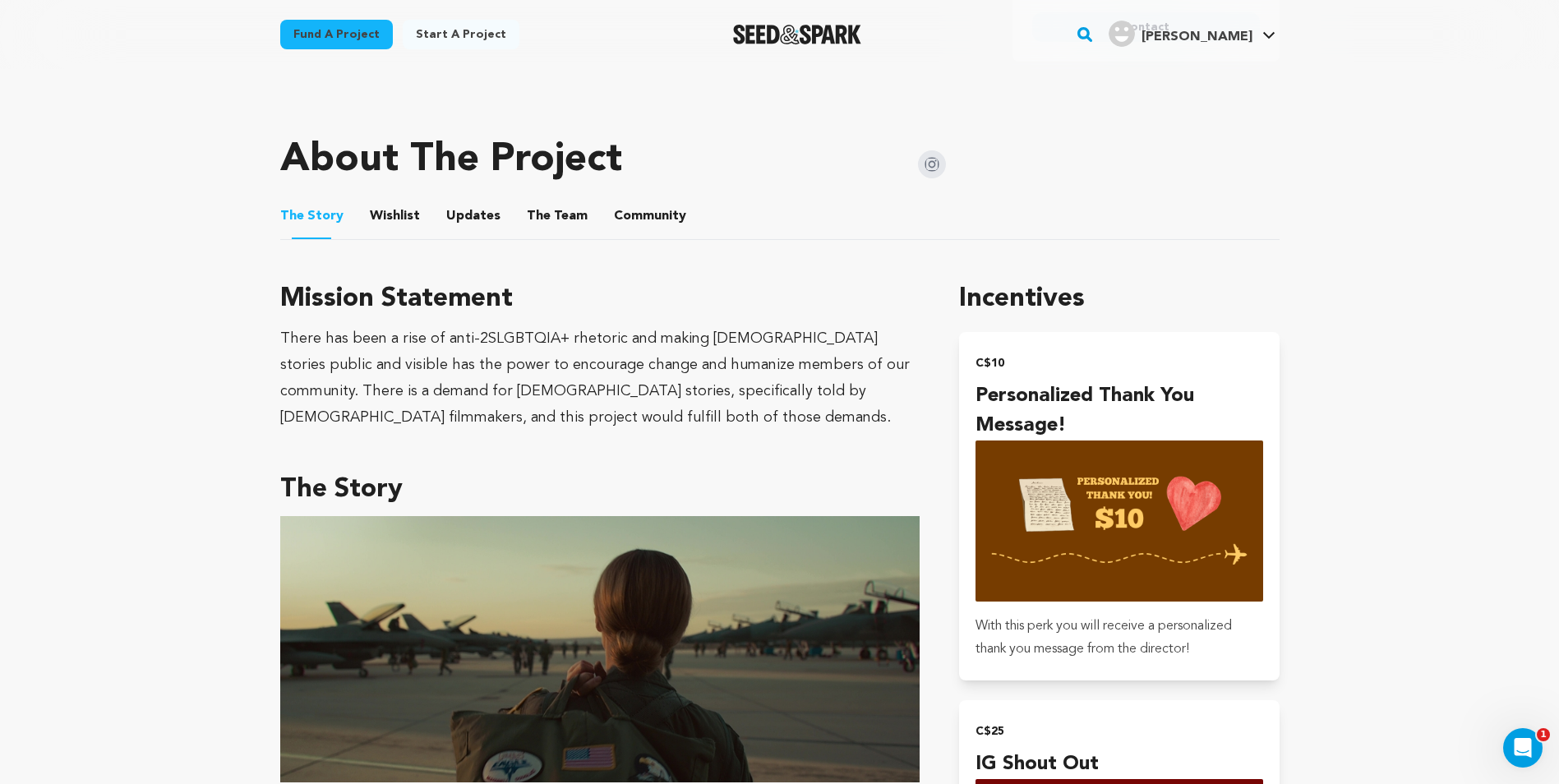
click at [409, 214] on button "Wishlist" at bounding box center [394, 219] width 39 height 39
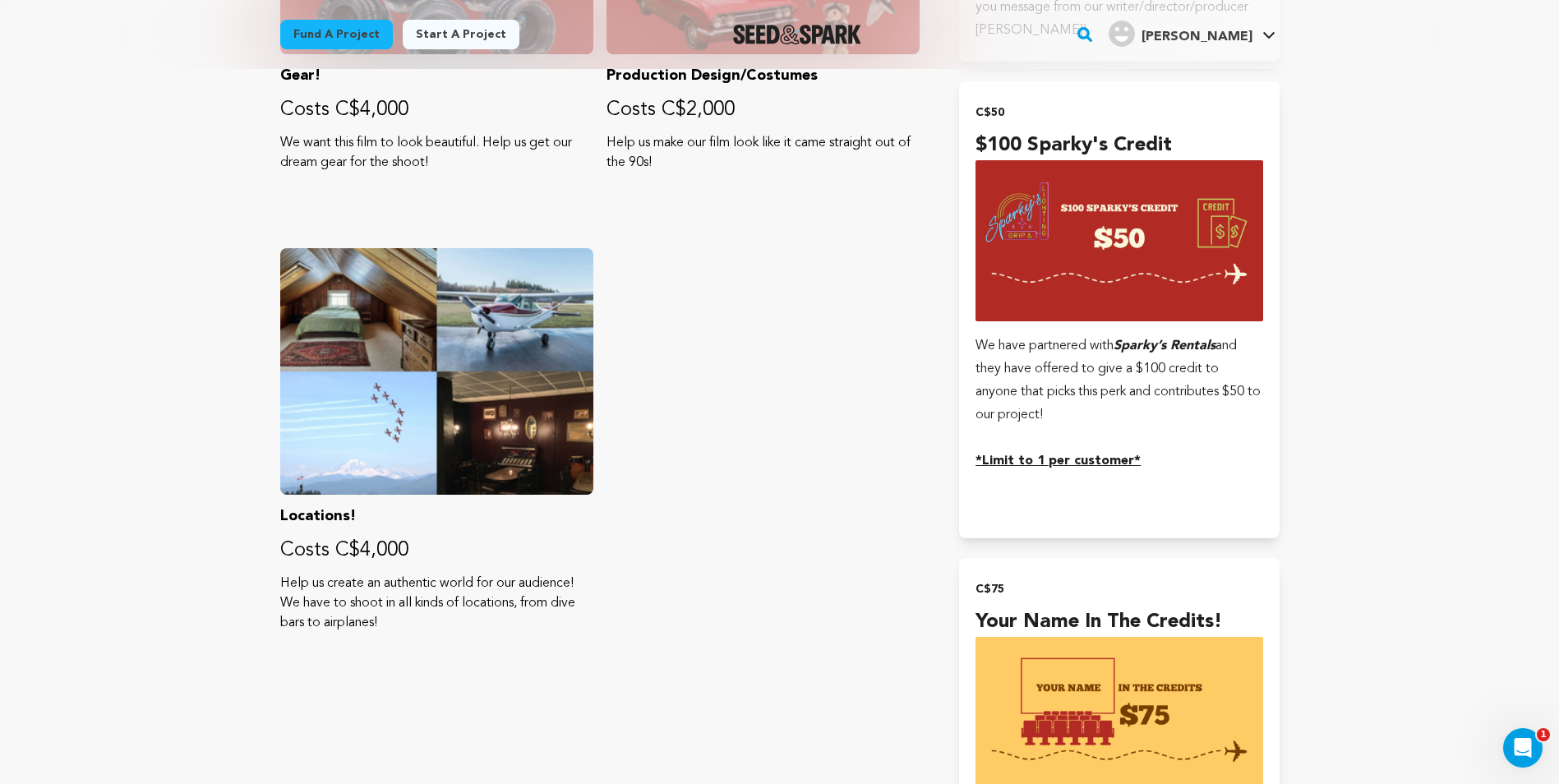
scroll to position [1808, 0]
